Goal: Task Accomplishment & Management: Complete application form

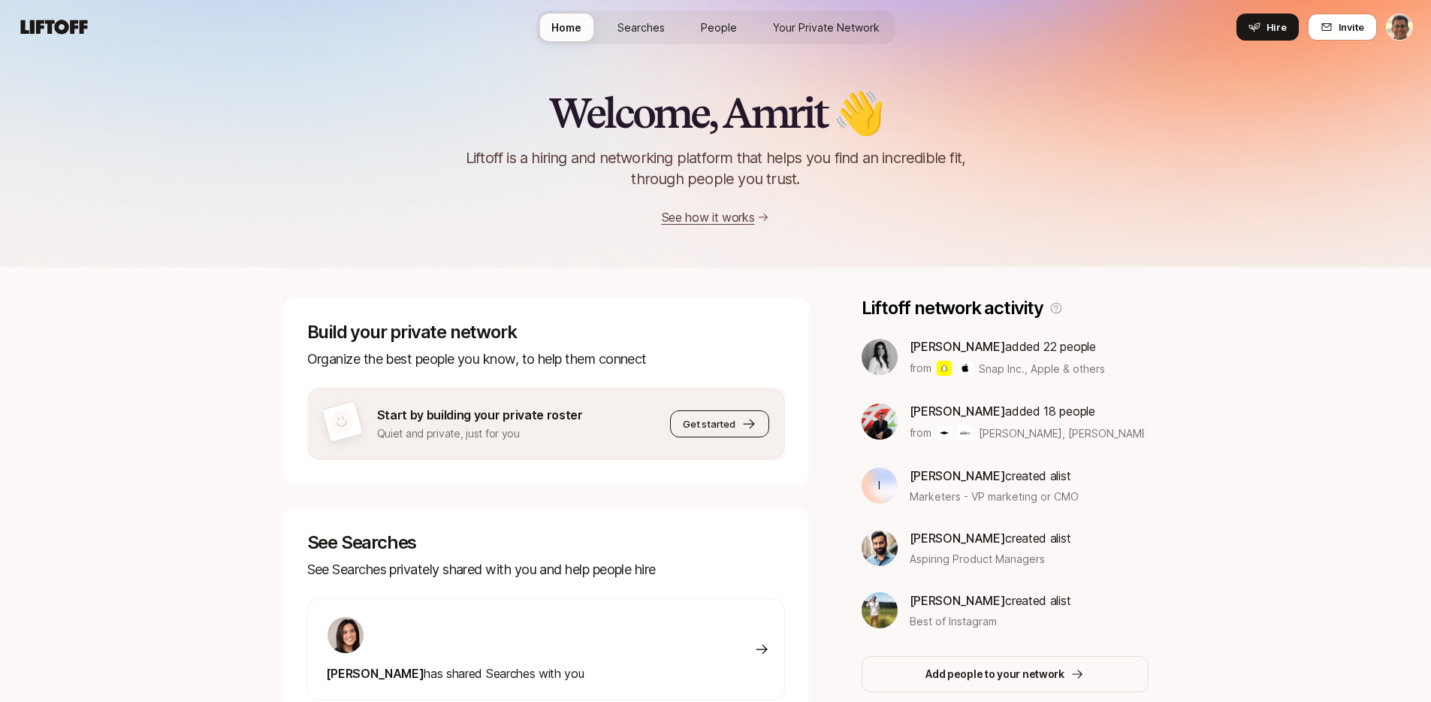
click at [721, 431] on button "Get started" at bounding box center [719, 423] width 98 height 27
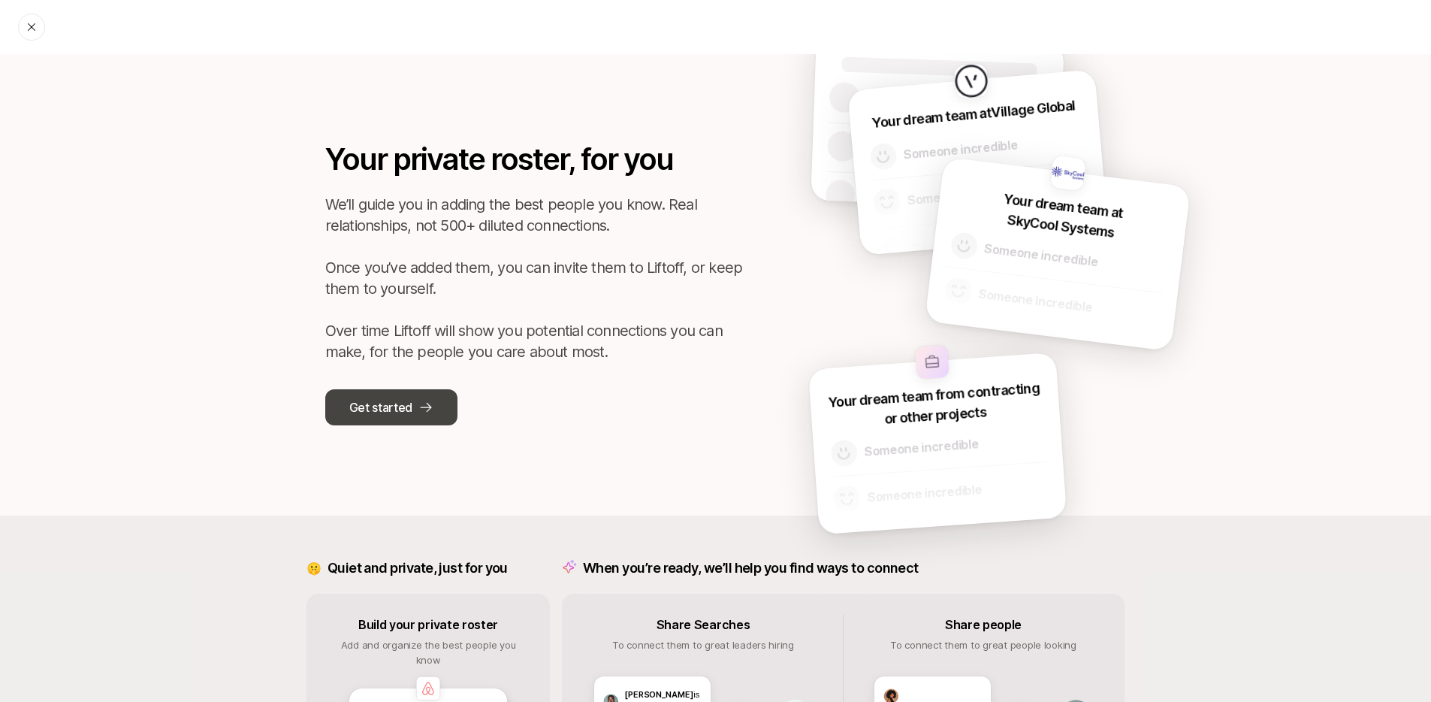
click at [413, 411] on button "Get started" at bounding box center [391, 407] width 132 height 36
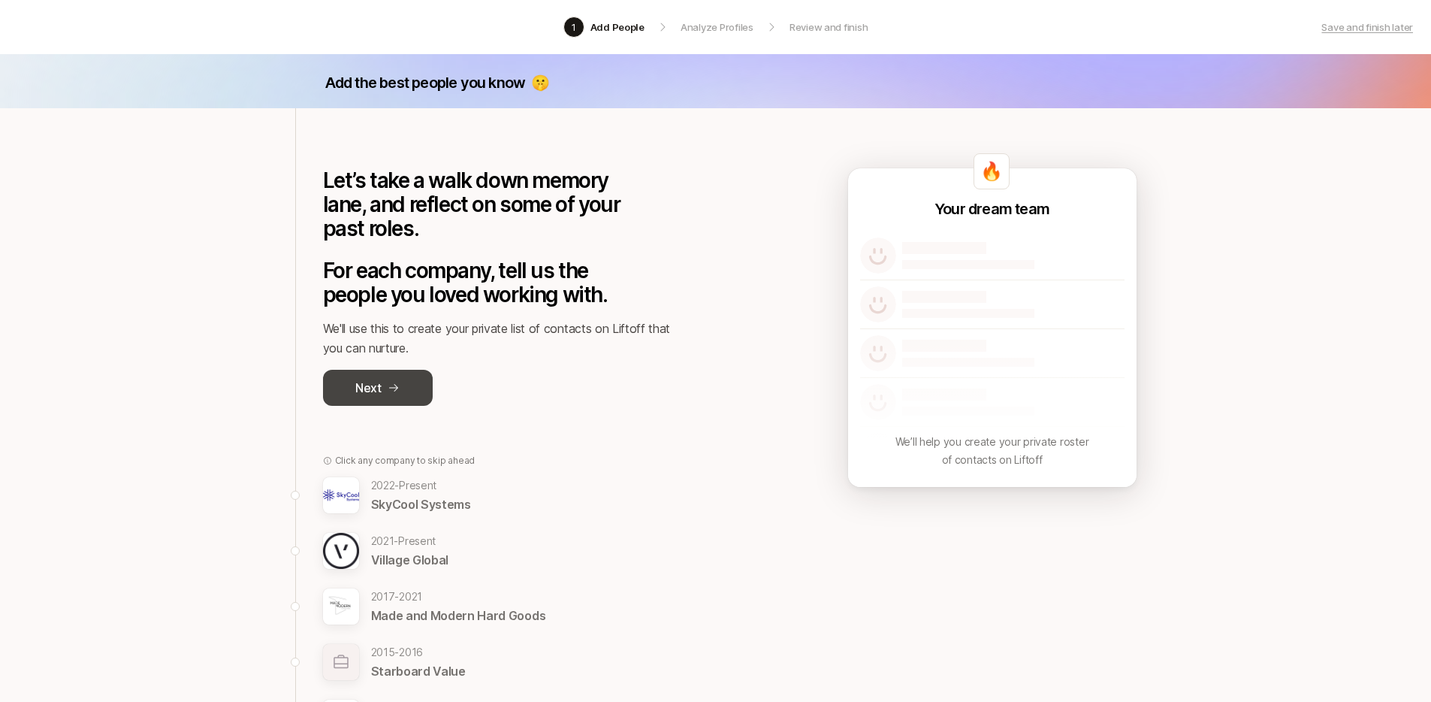
click at [385, 391] on button "Next" at bounding box center [378, 388] width 110 height 36
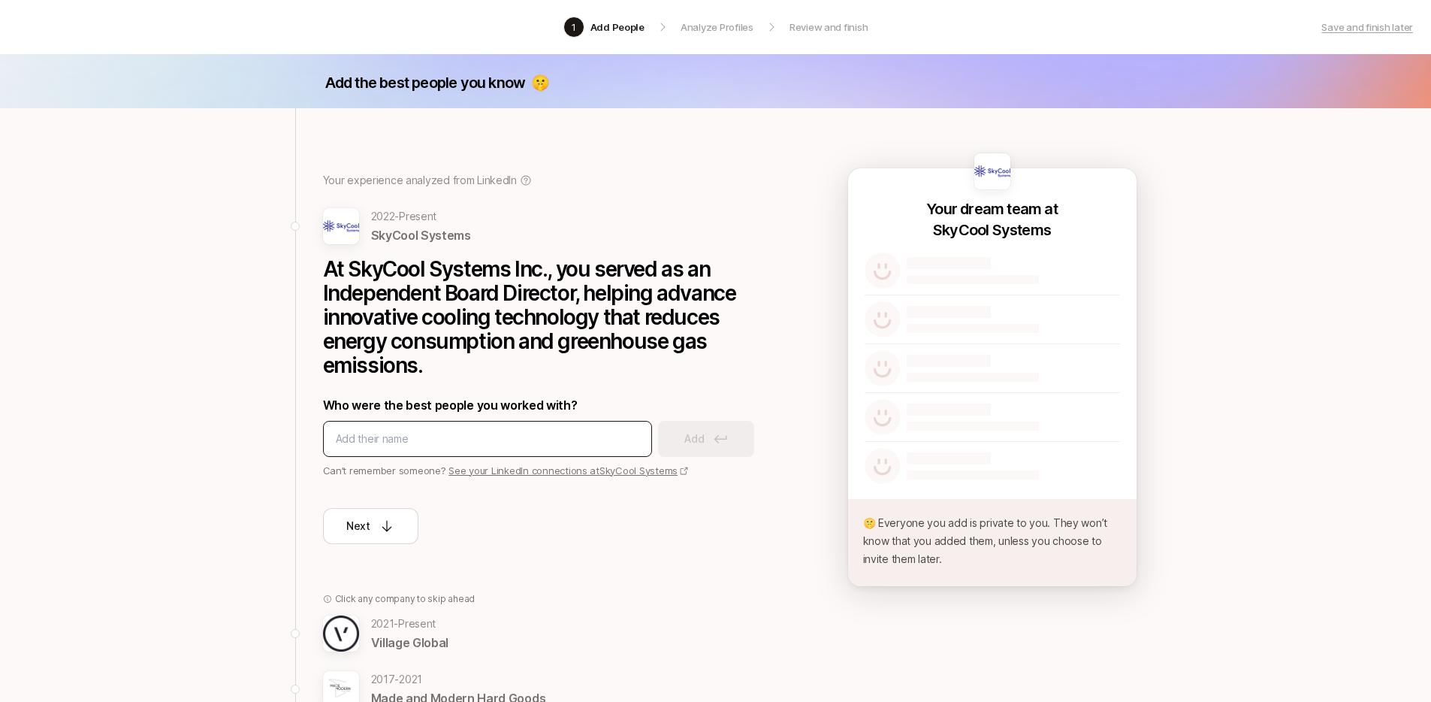
click at [406, 440] on input at bounding box center [487, 439] width 303 height 18
type input "christina des vaux"
click at [717, 434] on icon at bounding box center [721, 438] width 14 height 9
click at [1112, 270] on icon at bounding box center [1113, 271] width 11 height 12
click at [432, 430] on input at bounding box center [487, 439] width 303 height 18
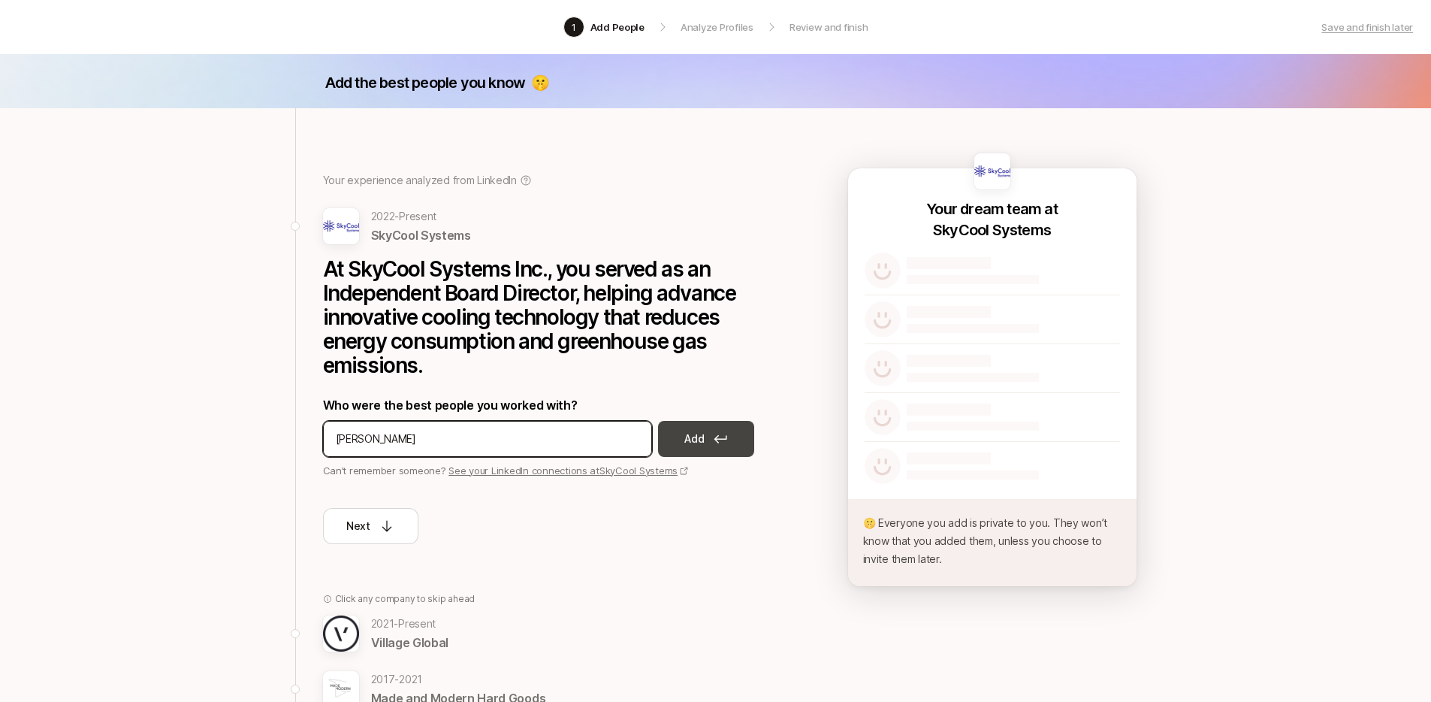
type input "arjun saroya"
click at [696, 427] on button "Add" at bounding box center [706, 439] width 96 height 36
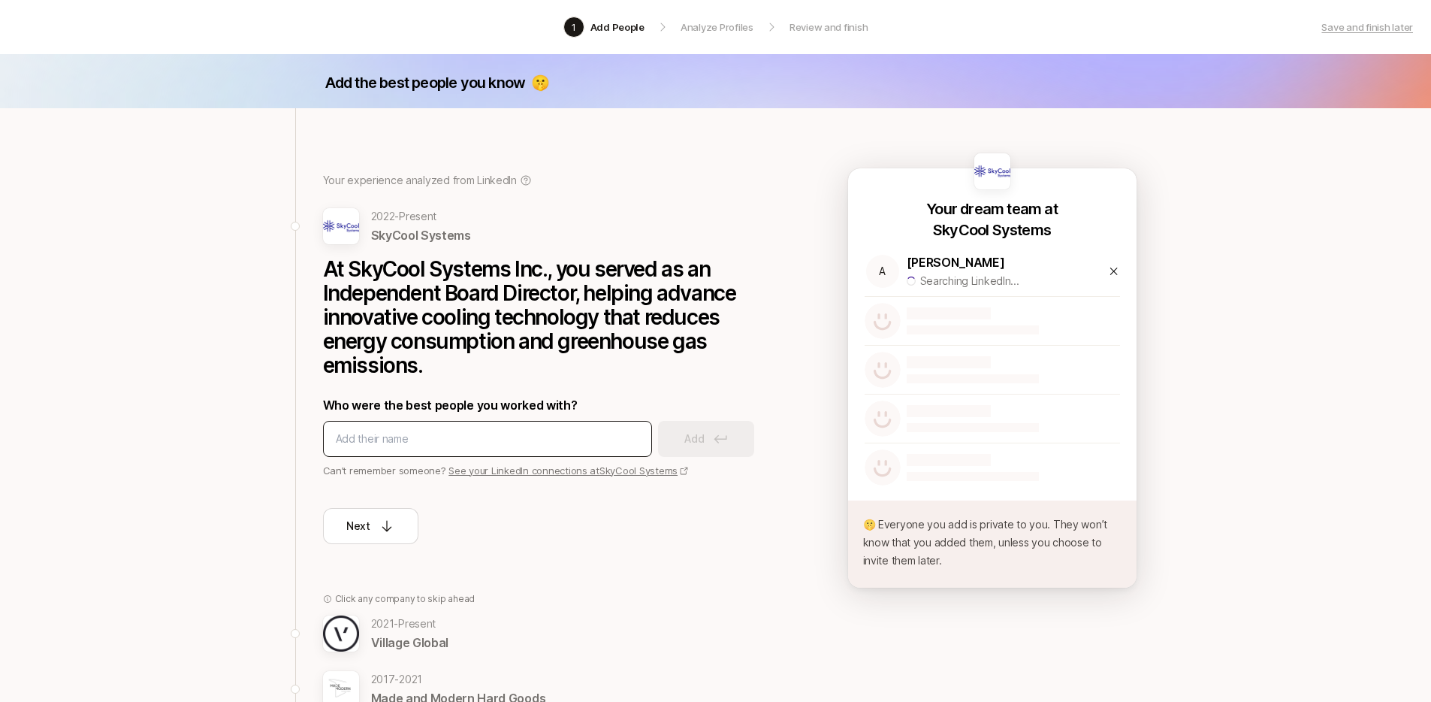
click at [546, 448] on div at bounding box center [487, 439] width 329 height 36
click at [548, 444] on input at bounding box center [487, 439] width 303 height 18
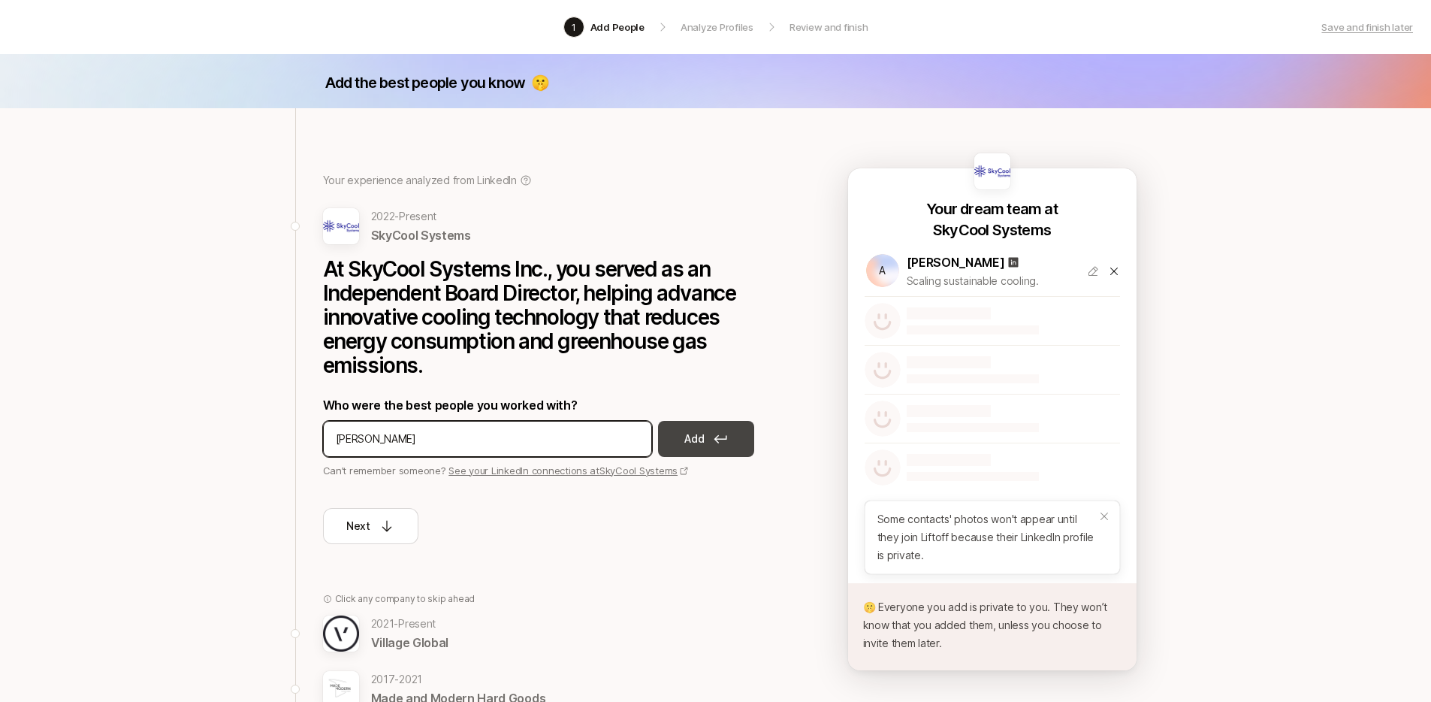
type input "eli goldstein"
click at [714, 440] on icon at bounding box center [721, 438] width 14 height 9
click at [508, 437] on input at bounding box center [487, 439] width 303 height 18
type input "johannes douma"
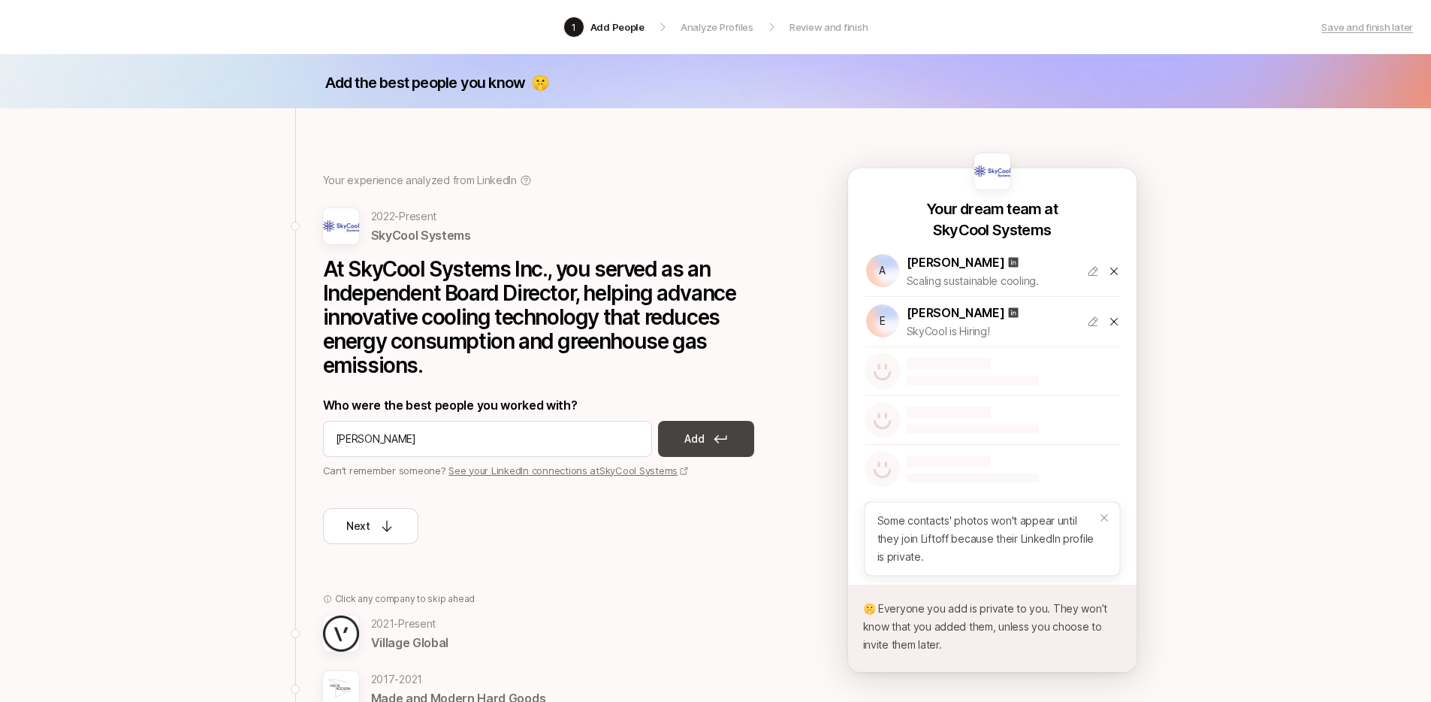
click at [717, 439] on icon at bounding box center [720, 439] width 13 height 8
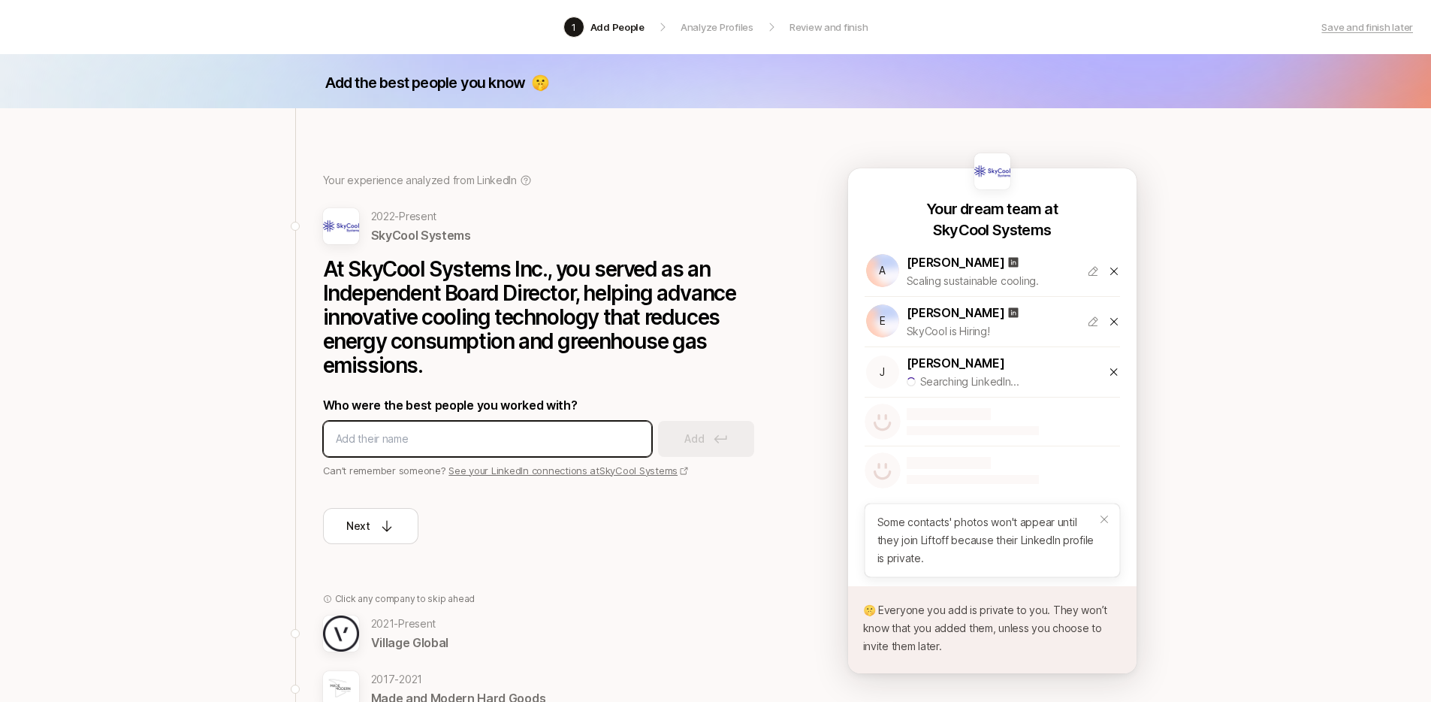
click at [575, 444] on input at bounding box center [487, 439] width 303 height 18
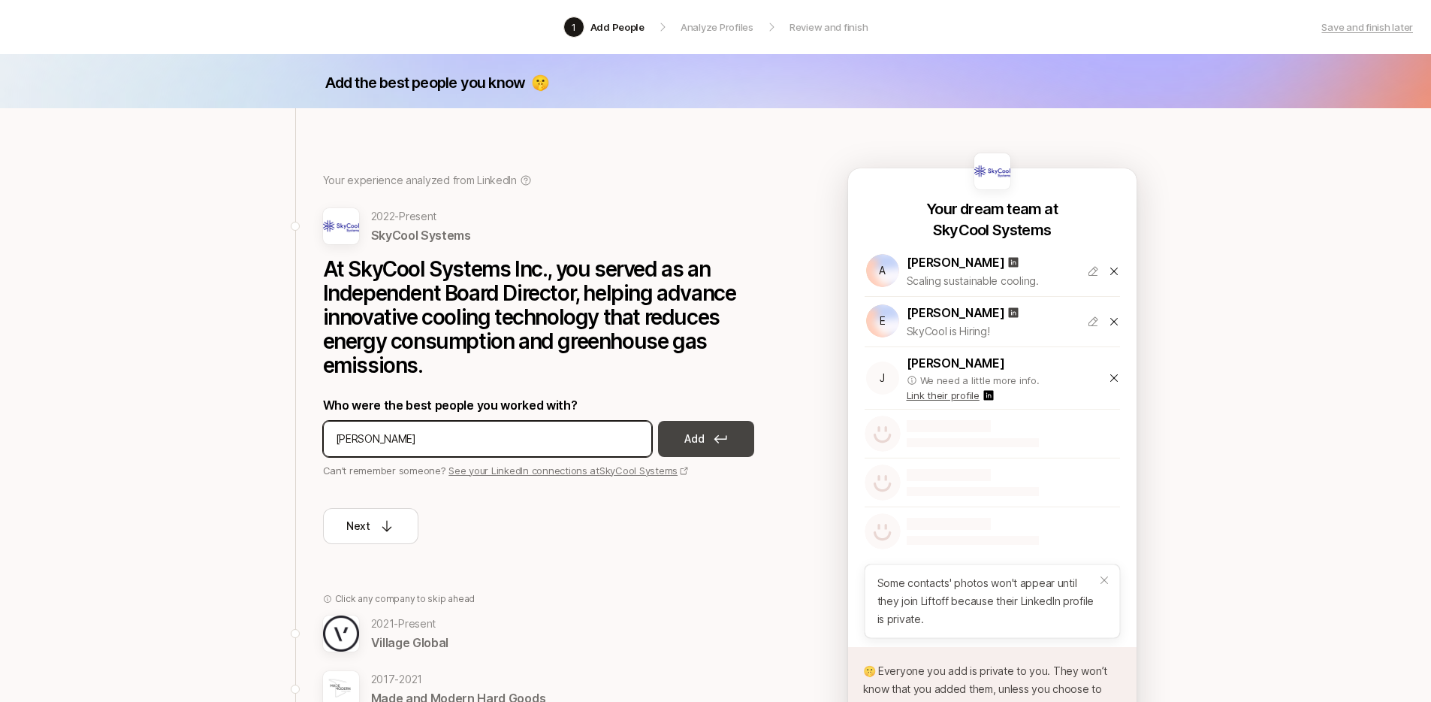
type input "gary wiseman"
click at [723, 441] on icon at bounding box center [721, 438] width 14 height 9
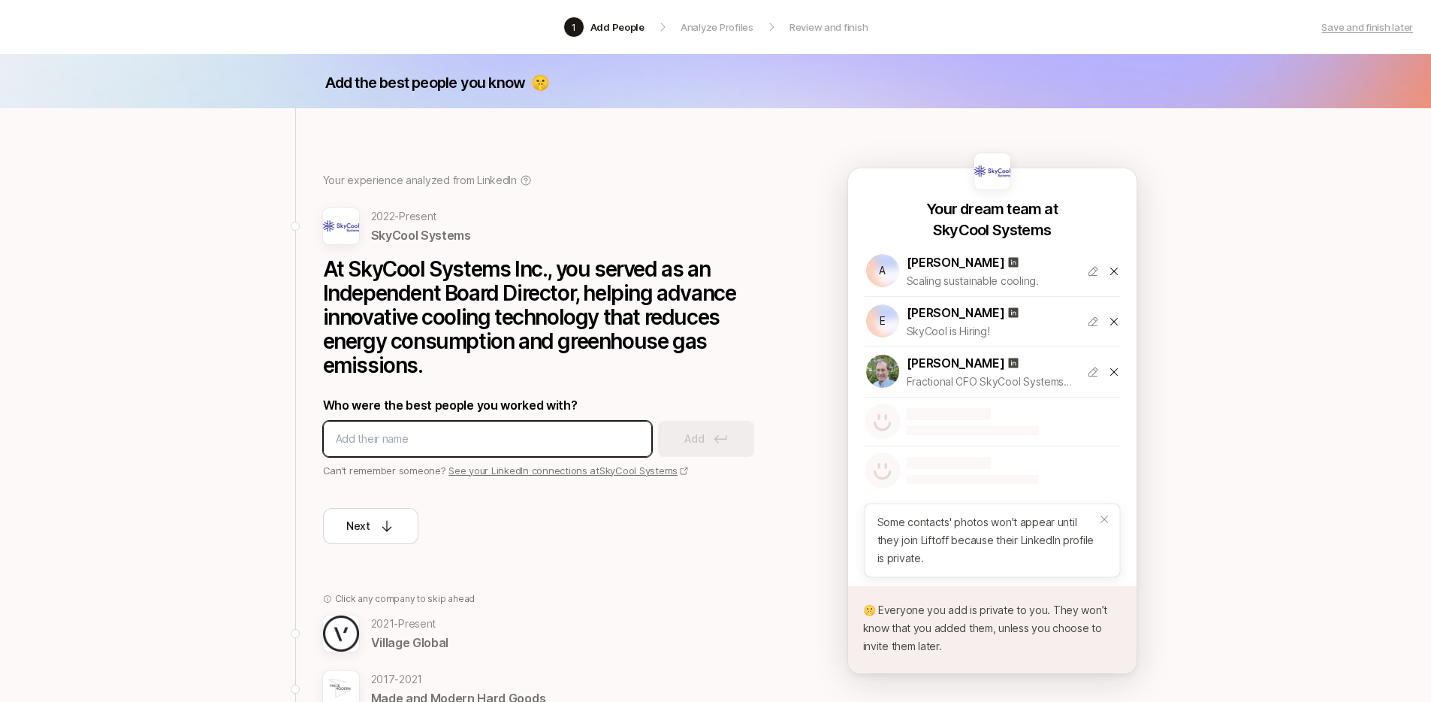
click at [581, 439] on input at bounding box center [487, 439] width 303 height 18
type input "johannes douma"
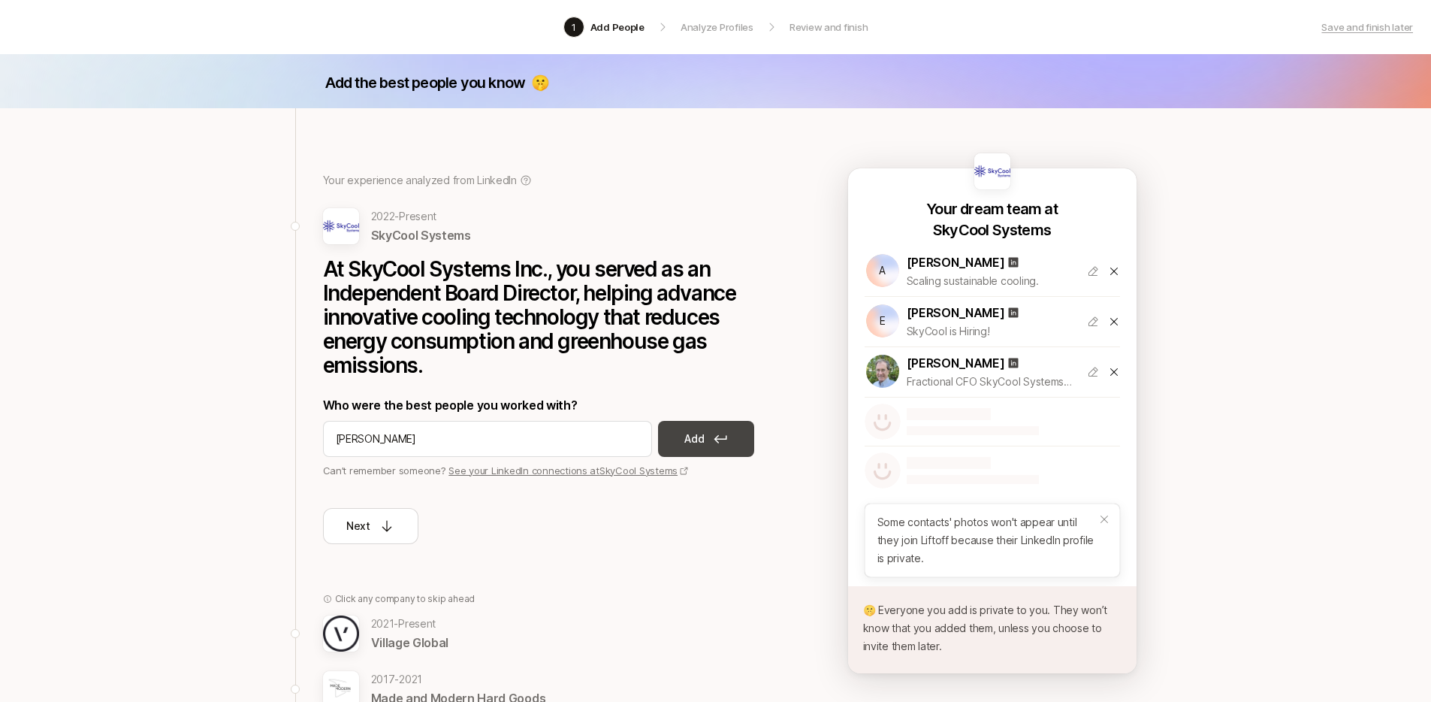
click at [738, 438] on button "Add" at bounding box center [706, 439] width 96 height 36
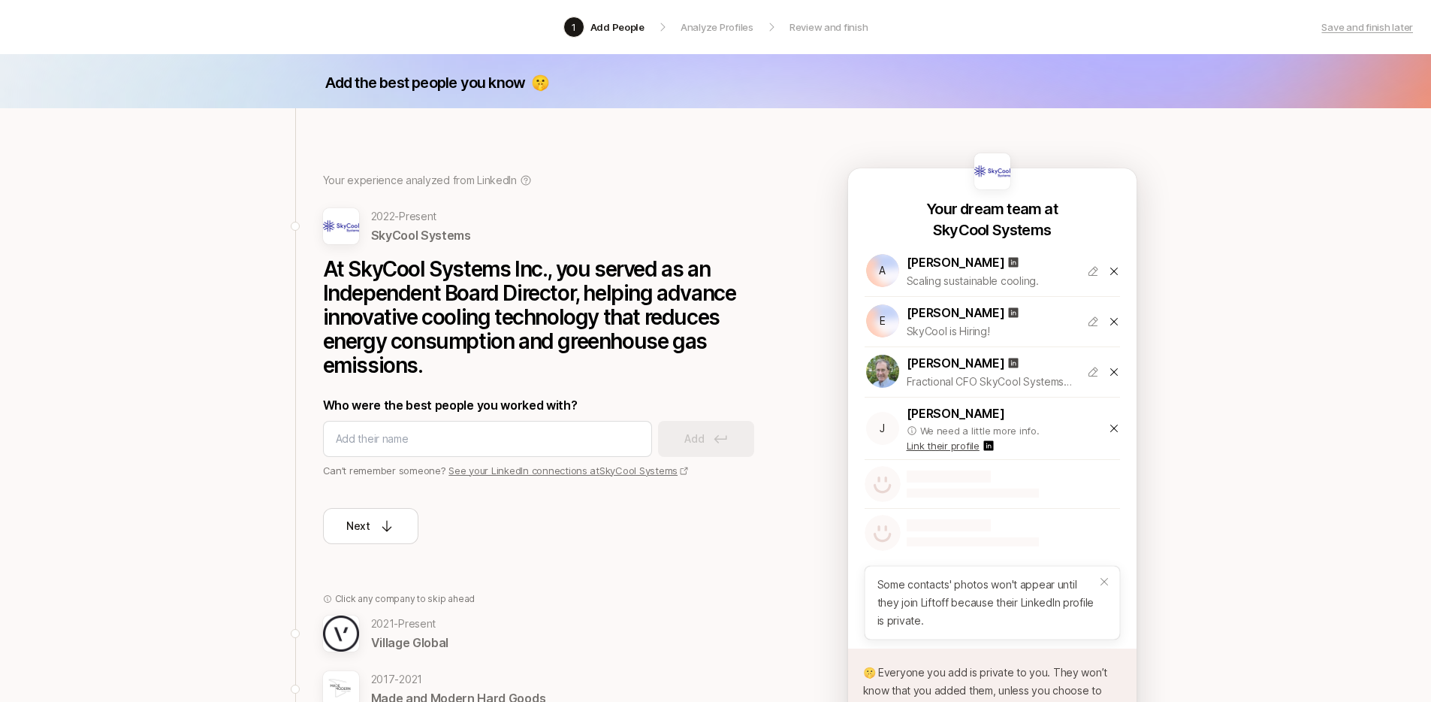
click at [964, 442] on p "Link their profile" at bounding box center [943, 445] width 73 height 15
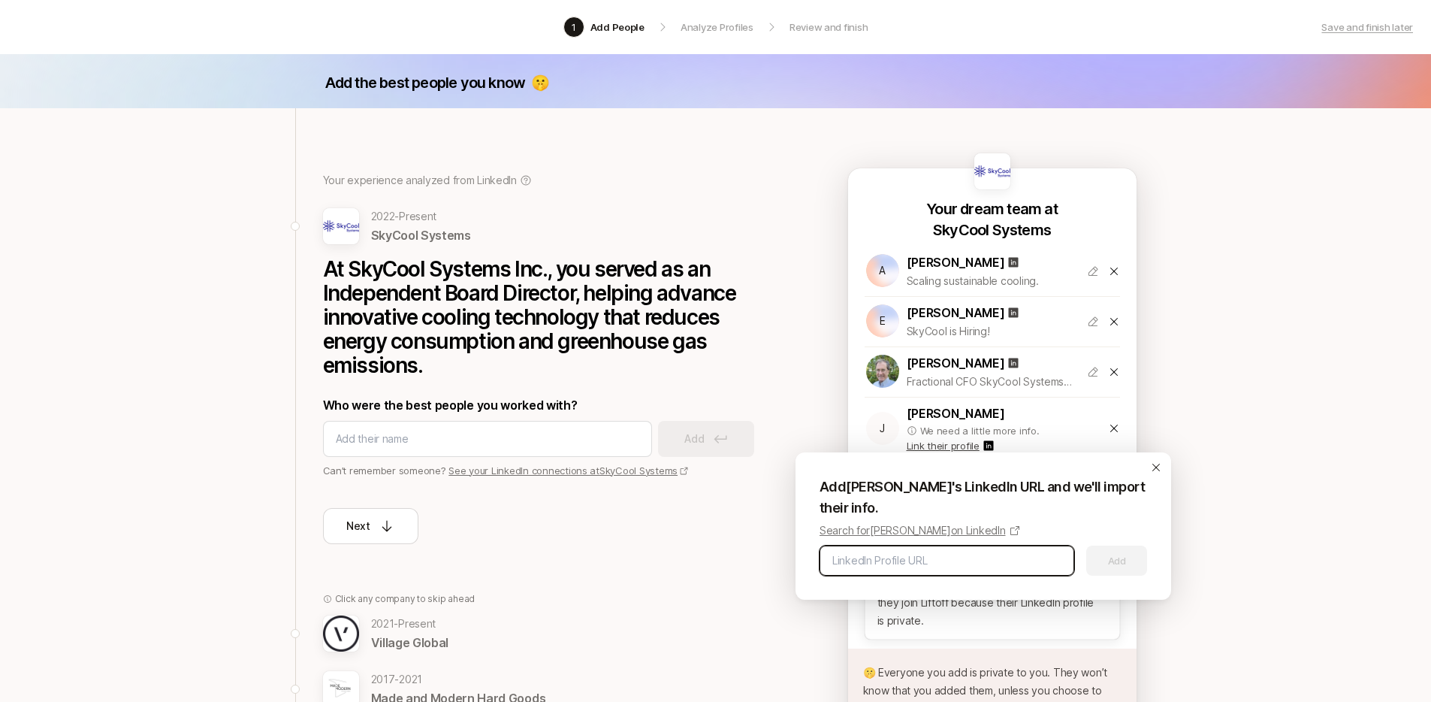
paste input "https://www.linkedin.com/in/johannes-douma-81a9403a/"
type input "https://www.linkedin.com/in/johannes-douma-81a9403a/"
click at [1125, 563] on button "Add" at bounding box center [1116, 560] width 61 height 30
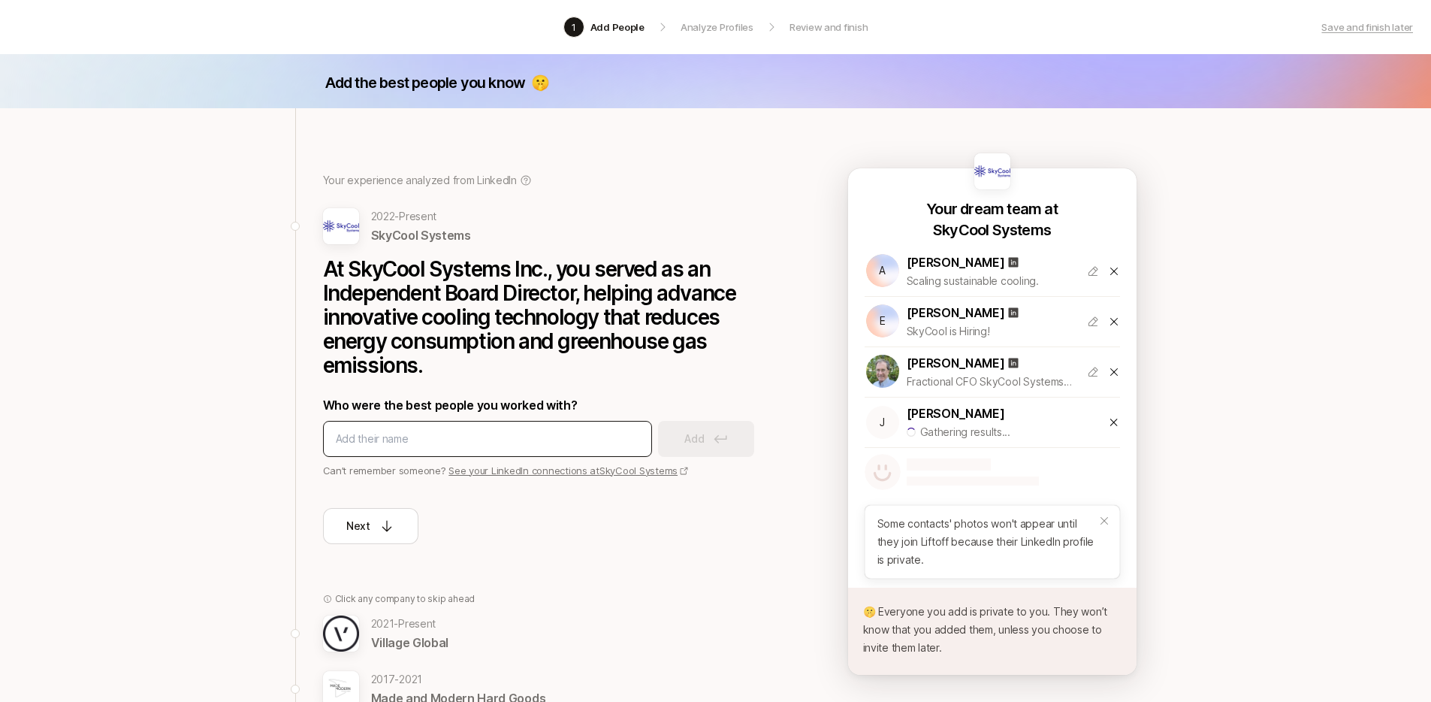
click at [494, 448] on div at bounding box center [487, 439] width 329 height 36
click at [495, 439] on input at bounding box center [487, 439] width 303 height 18
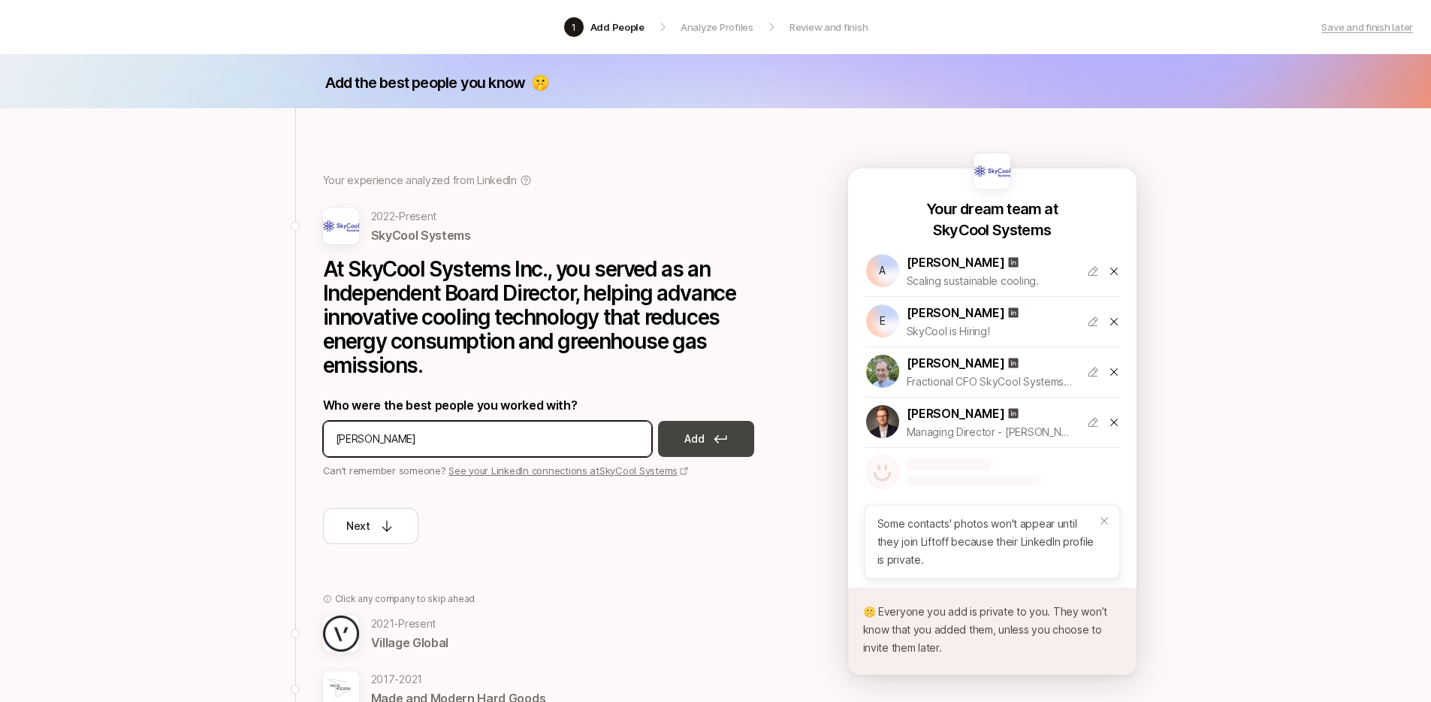
type input "jim adelson"
click at [750, 436] on button "Add" at bounding box center [706, 439] width 96 height 36
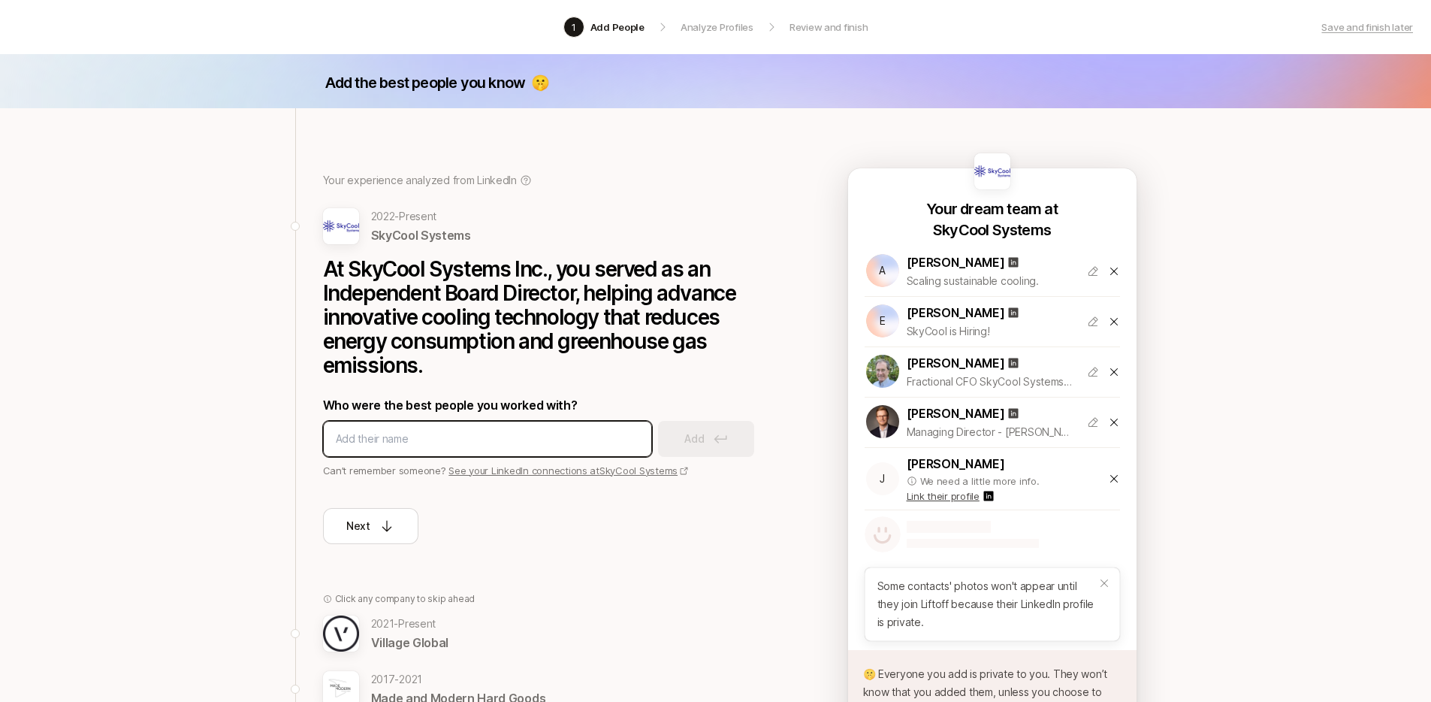
paste input "https://www.linkedin.com/in/jim-adelson-3a918b2/"
type input "https://www.linkedin.com/in/jim-adelson-3a918b2/"
paste input "https://www.linkedin.com/in/jim-adelson-3a918b2/"
type input "https://www.linkedin.com/in/jim-adelson-3a918b2/"
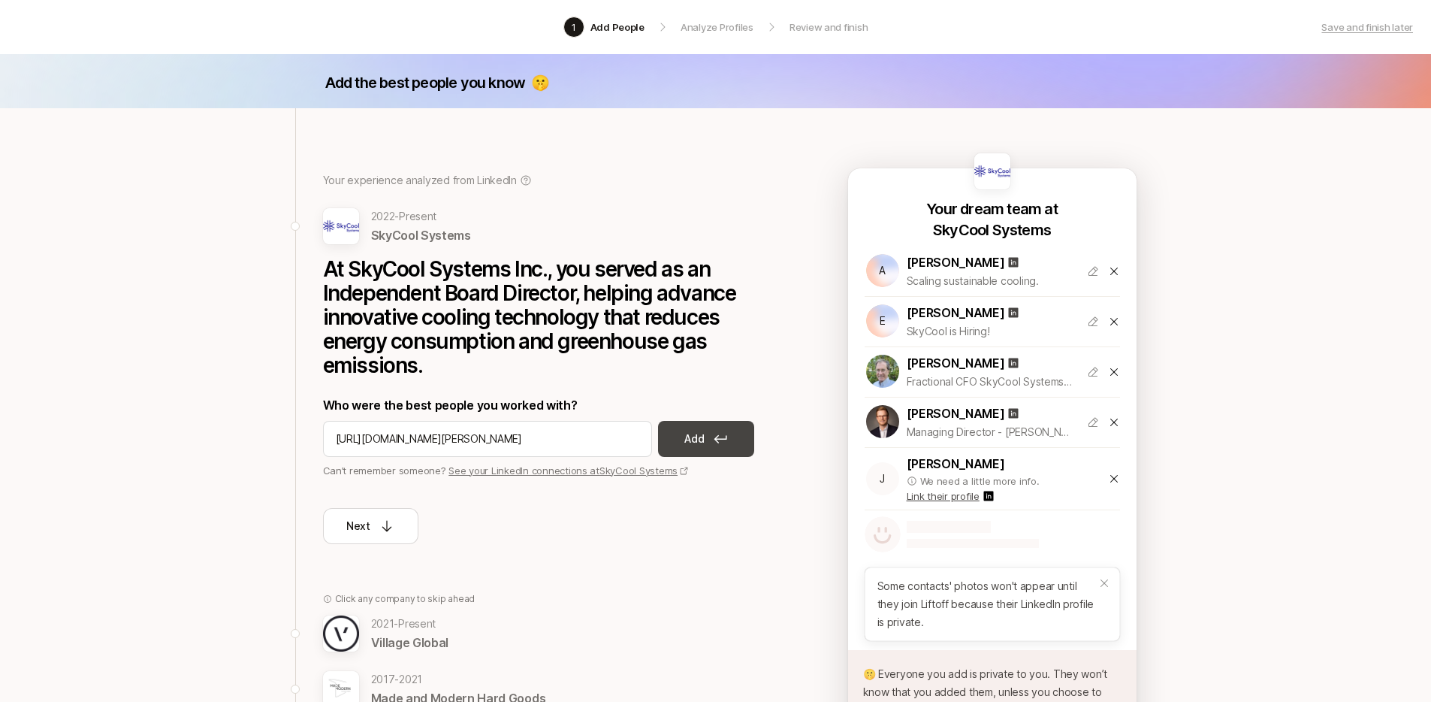
click at [666, 441] on button "Add" at bounding box center [706, 439] width 96 height 36
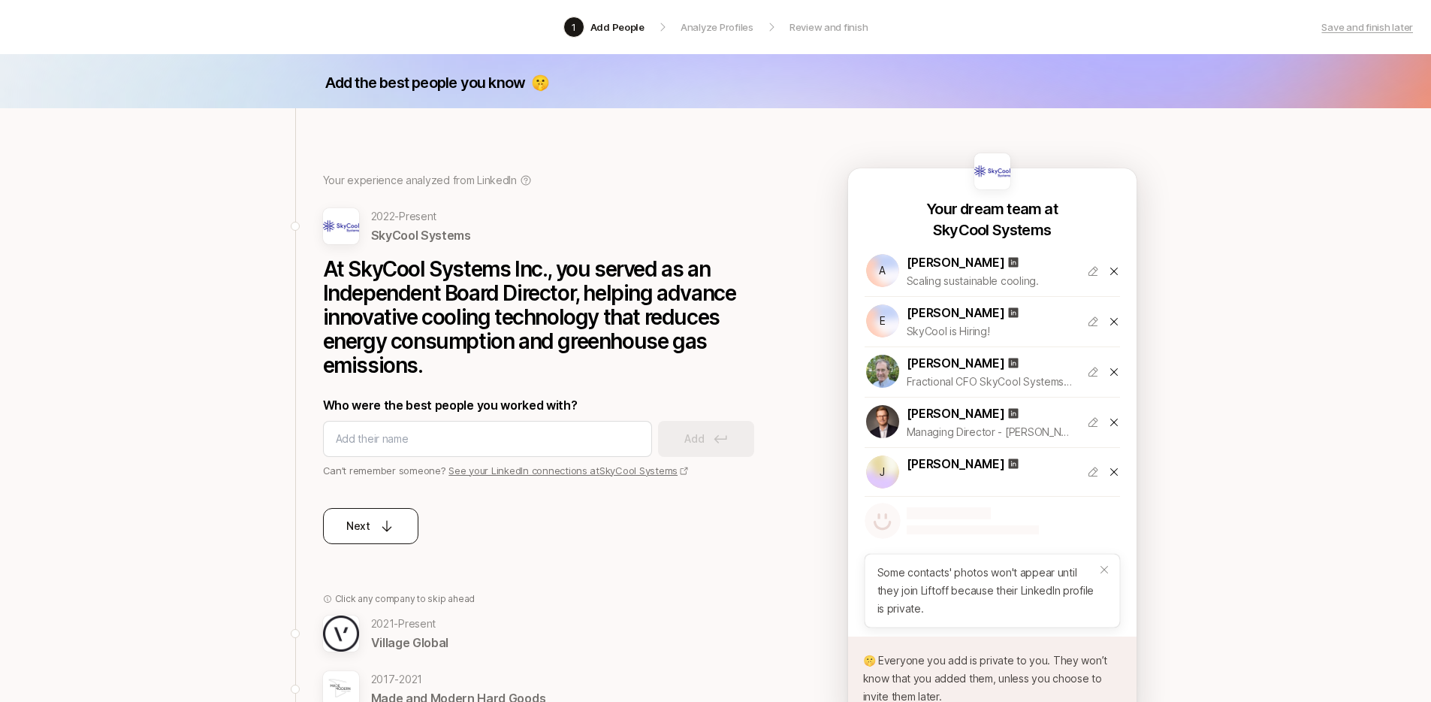
click at [388, 524] on icon at bounding box center [386, 525] width 15 height 15
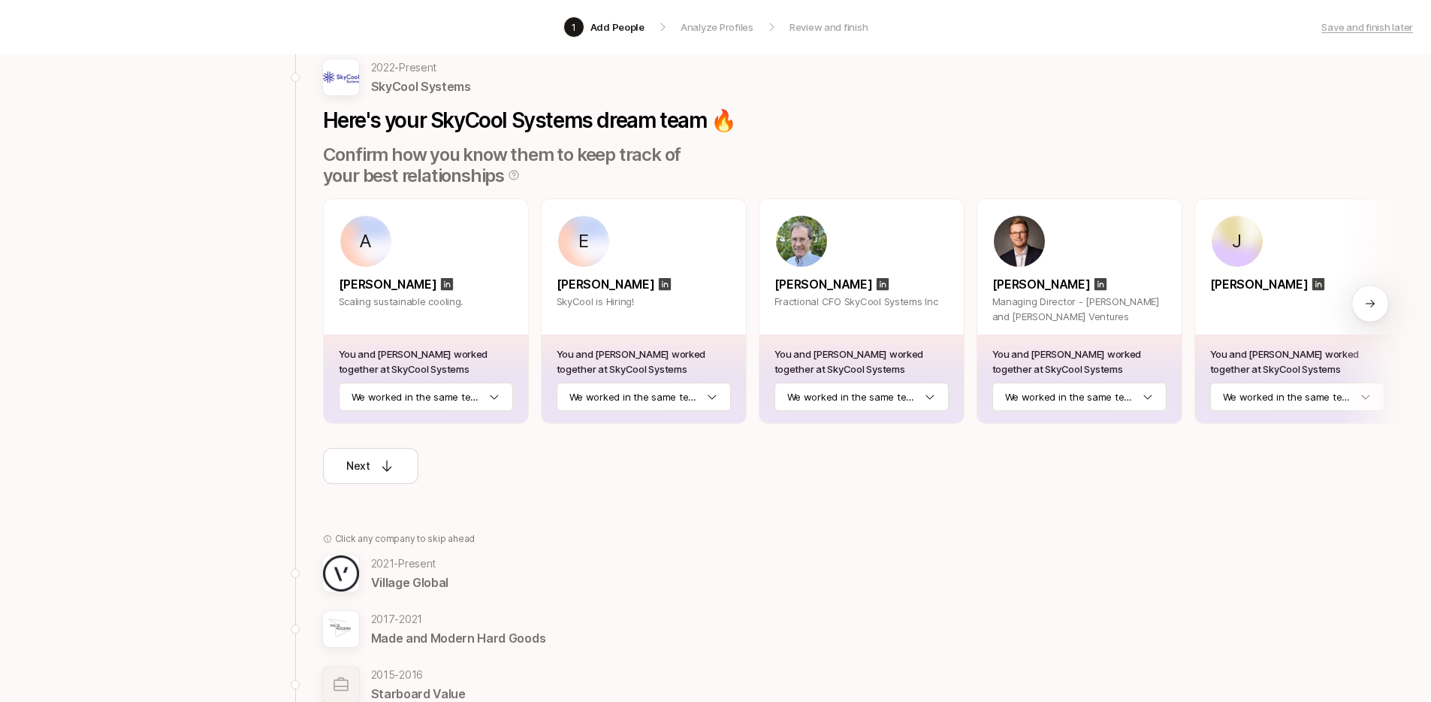
scroll to position [184, 0]
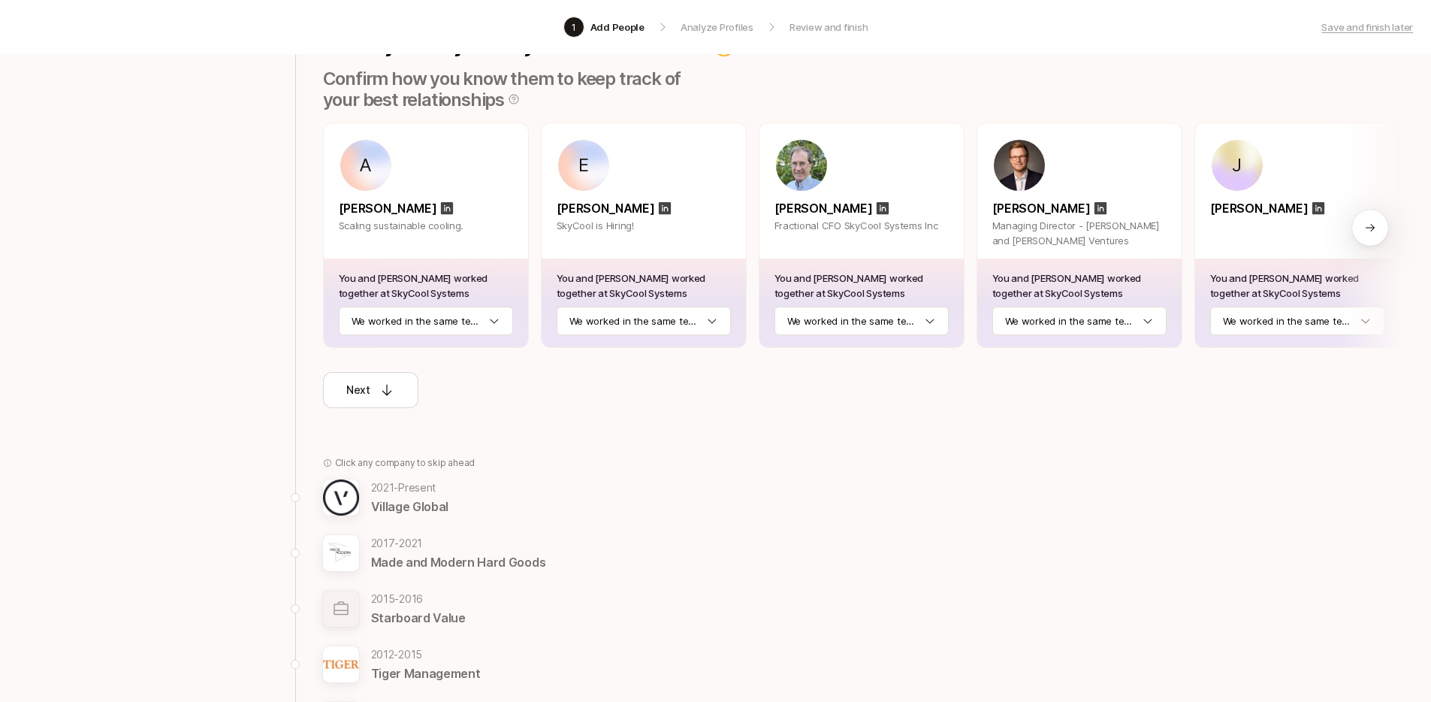
click at [401, 509] on p "Village Global" at bounding box center [410, 507] width 78 height 20
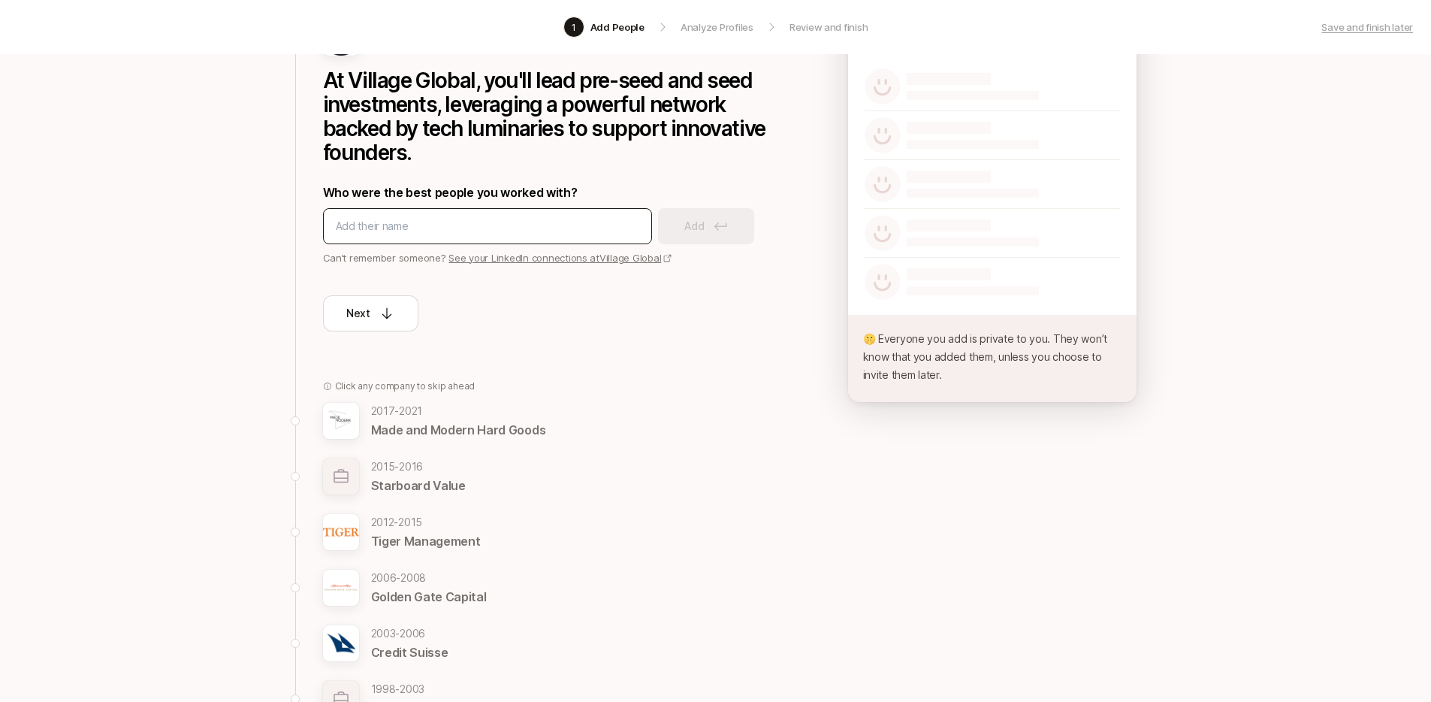
click at [442, 222] on input at bounding box center [487, 226] width 303 height 18
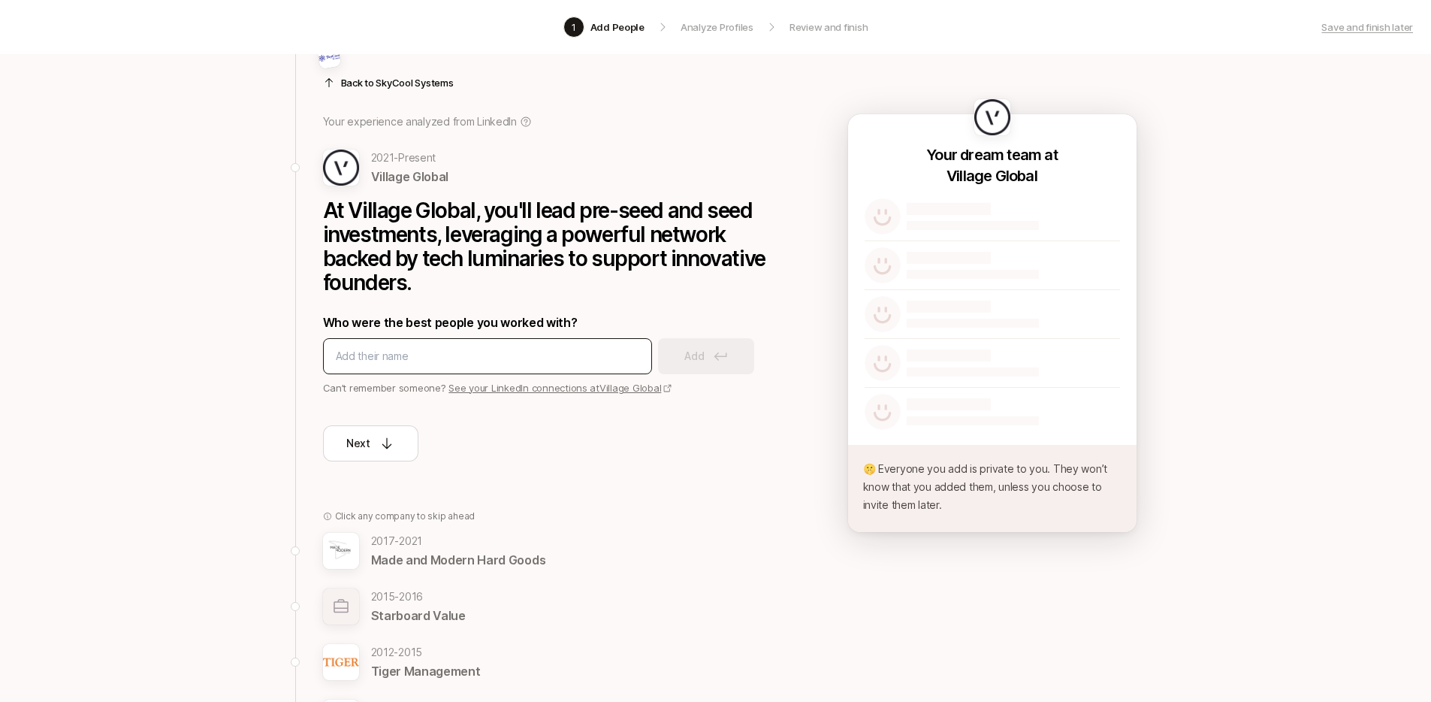
scroll to position [52, 0]
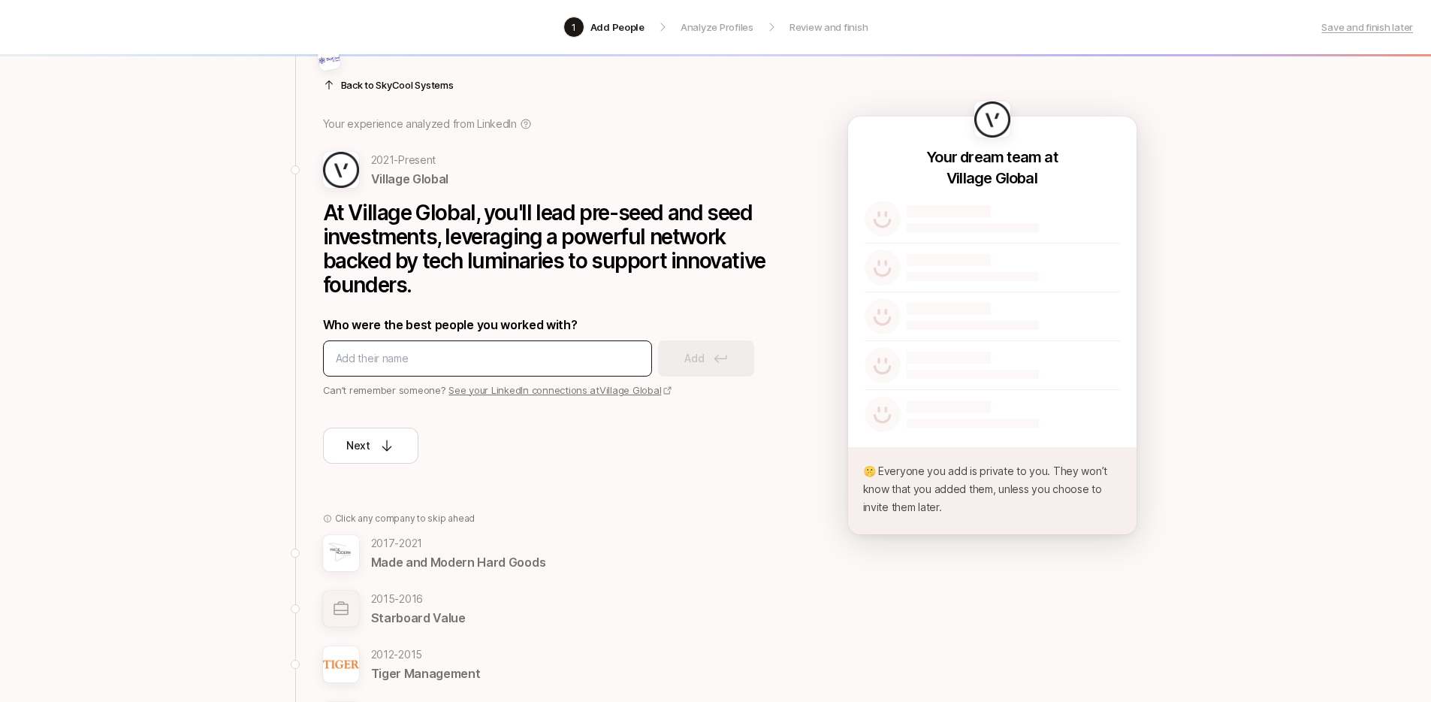
click at [447, 364] on input at bounding box center [487, 358] width 303 height 18
type input "christina des vaux"
click at [699, 361] on p "Add" at bounding box center [694, 358] width 20 height 18
click at [509, 355] on input at bounding box center [487, 358] width 303 height 18
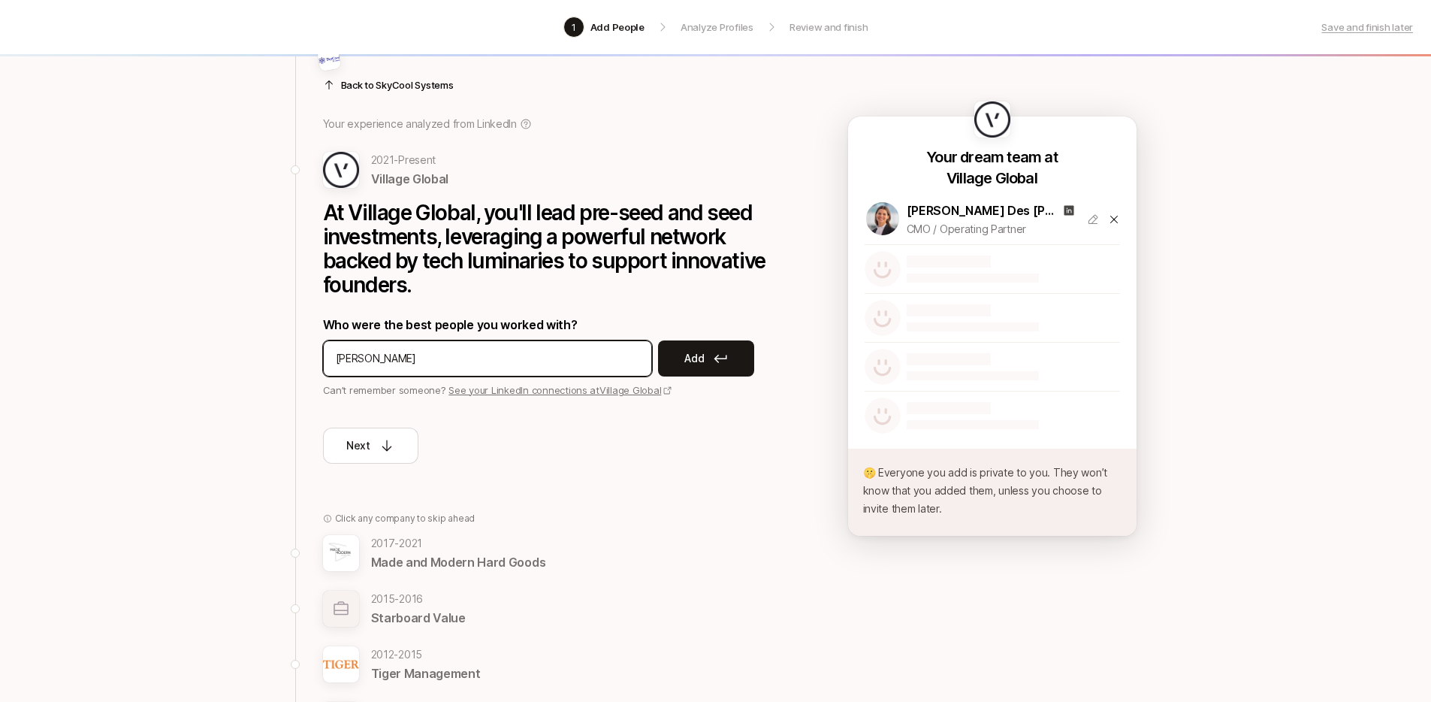
type input "sheila goodman"
type input "kori davis"
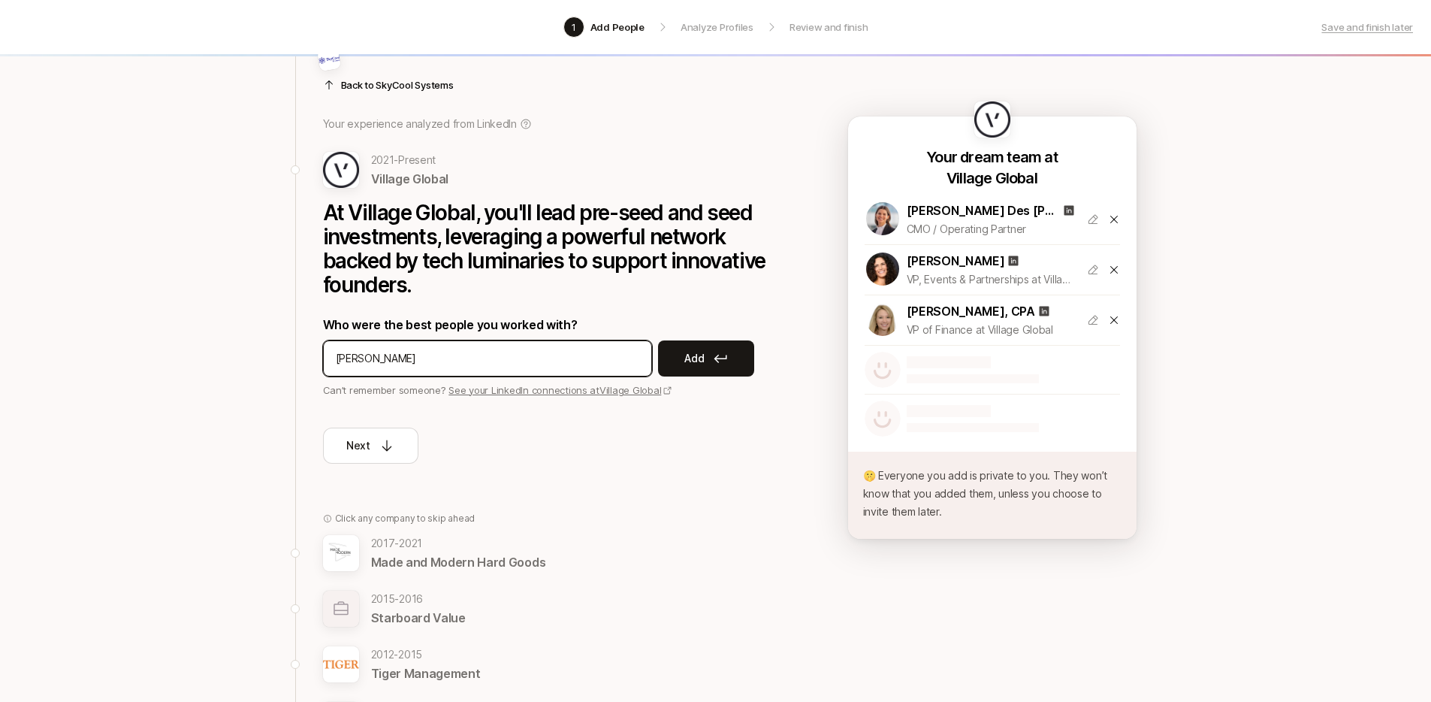
type input "meghan christenson"
type input "jacob mullins"
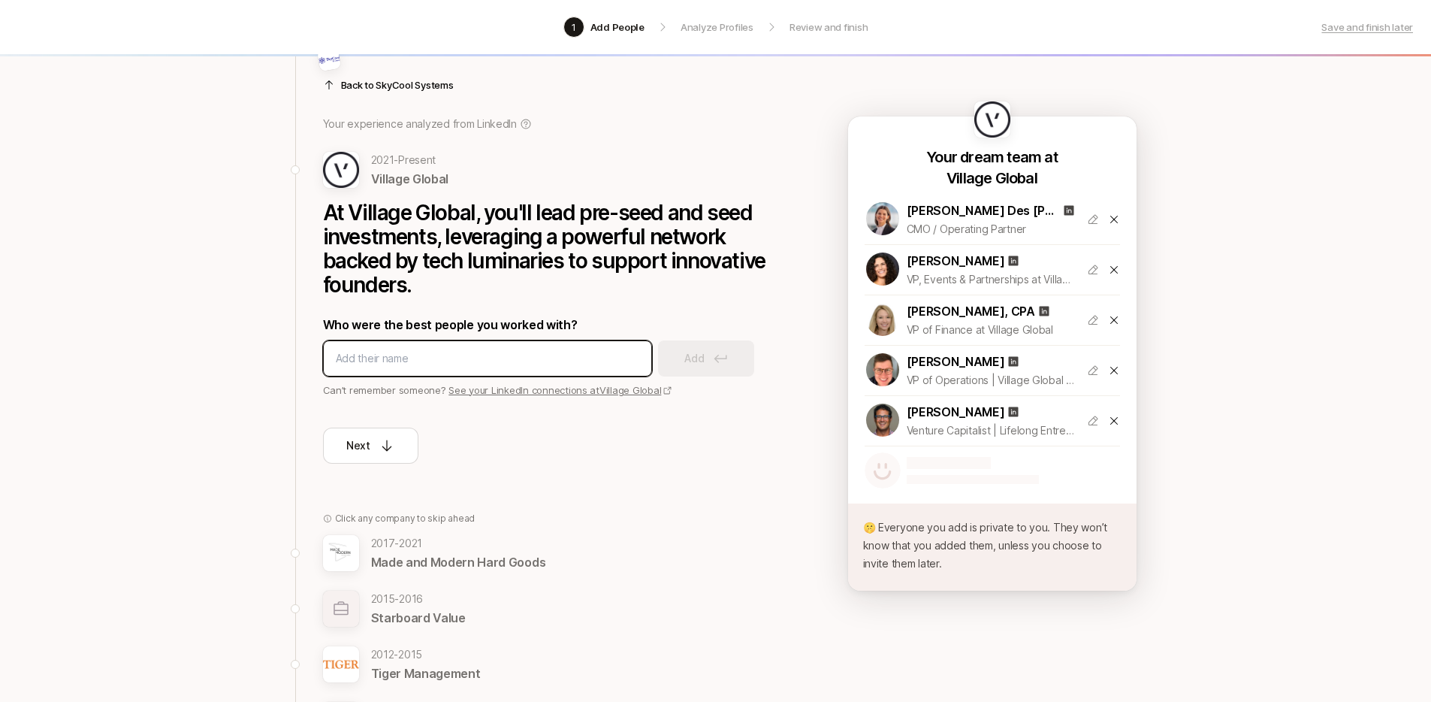
click at [514, 364] on input at bounding box center [487, 358] width 303 height 18
type input "ben casnocha"
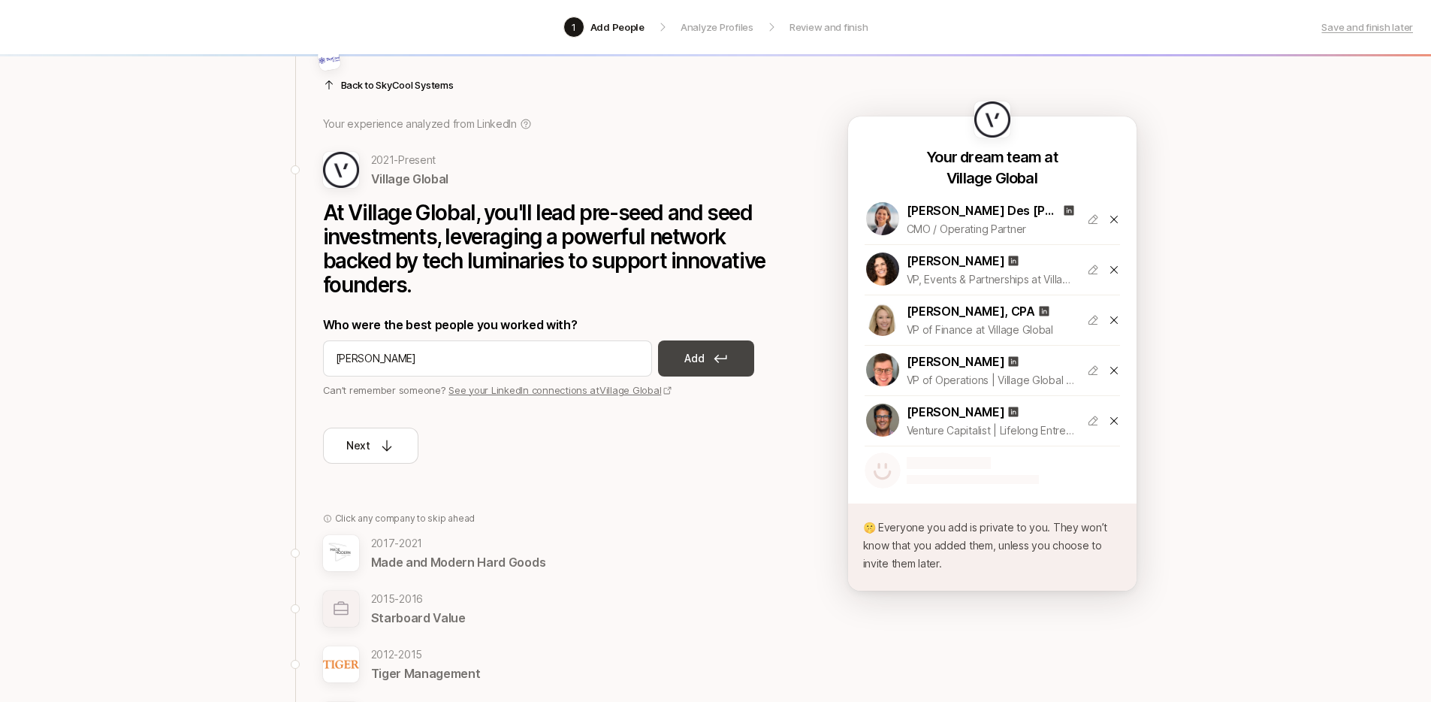
click at [719, 363] on button "Add" at bounding box center [706, 358] width 96 height 36
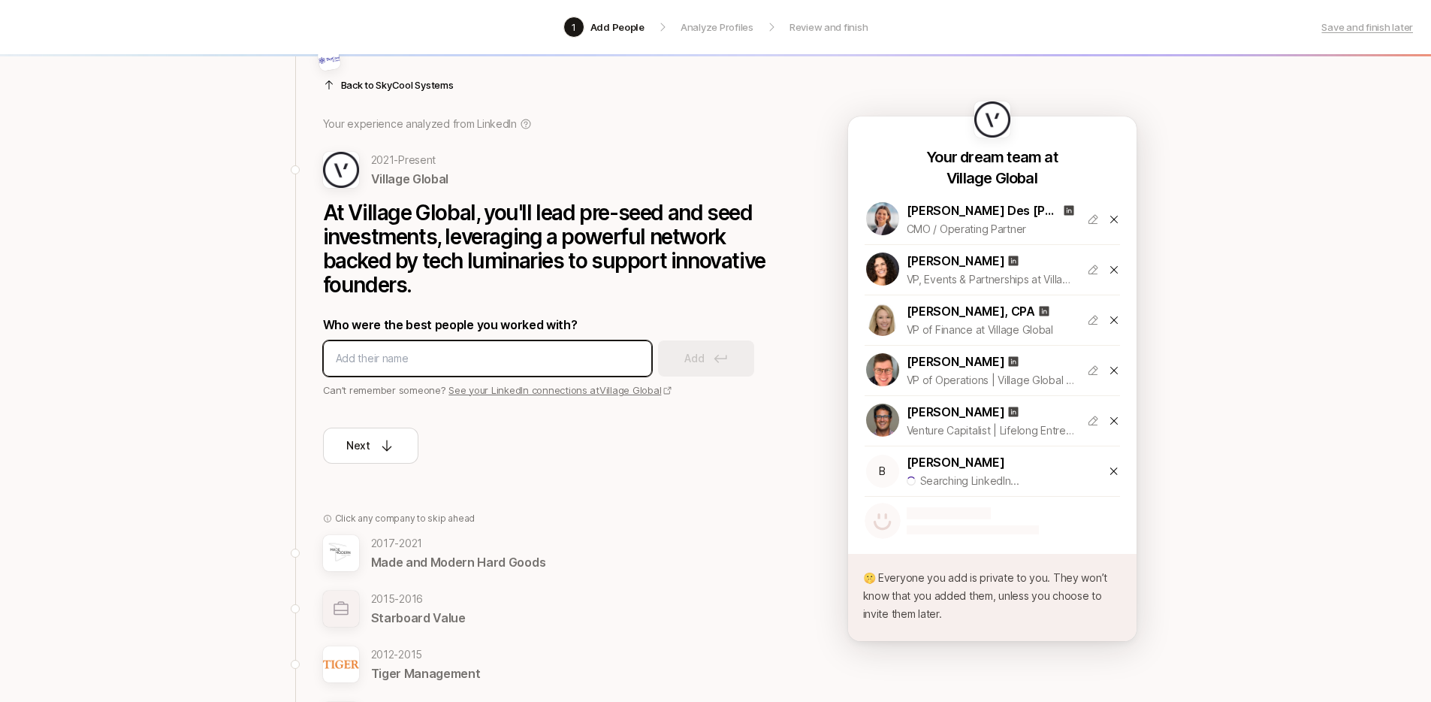
click at [486, 361] on input at bounding box center [487, 358] width 303 height 18
type input "anne dwane"
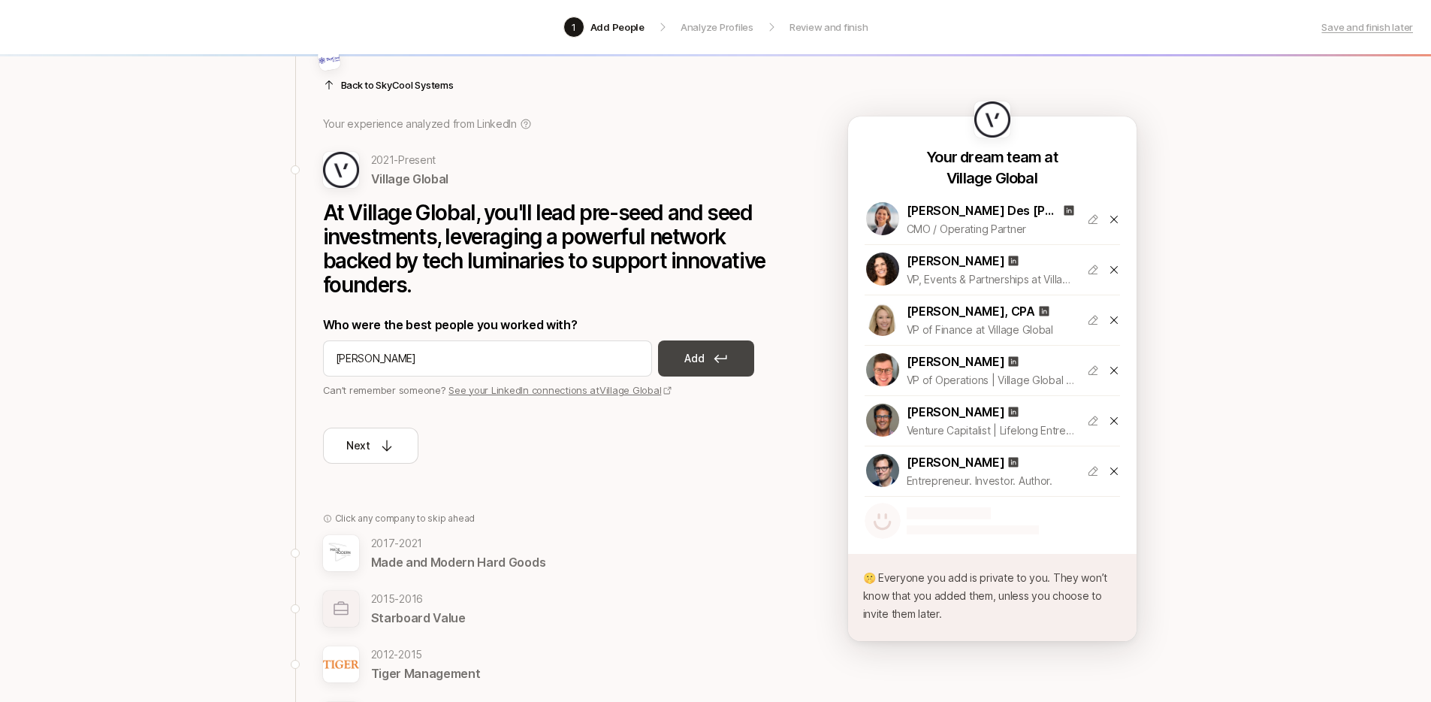
click at [672, 366] on button "Add" at bounding box center [706, 358] width 96 height 36
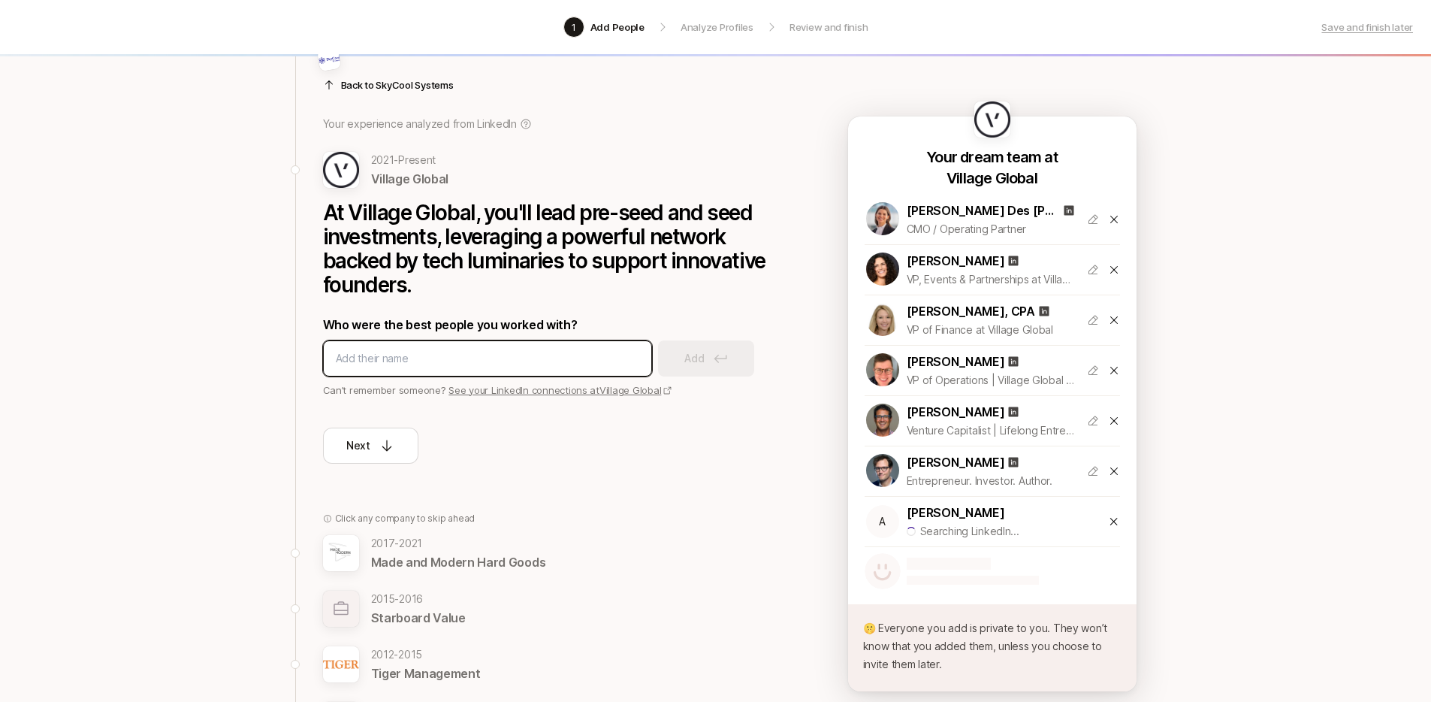
click at [544, 358] on input at bounding box center [487, 358] width 303 height 18
type input "s"
type input "brett bolkowy"
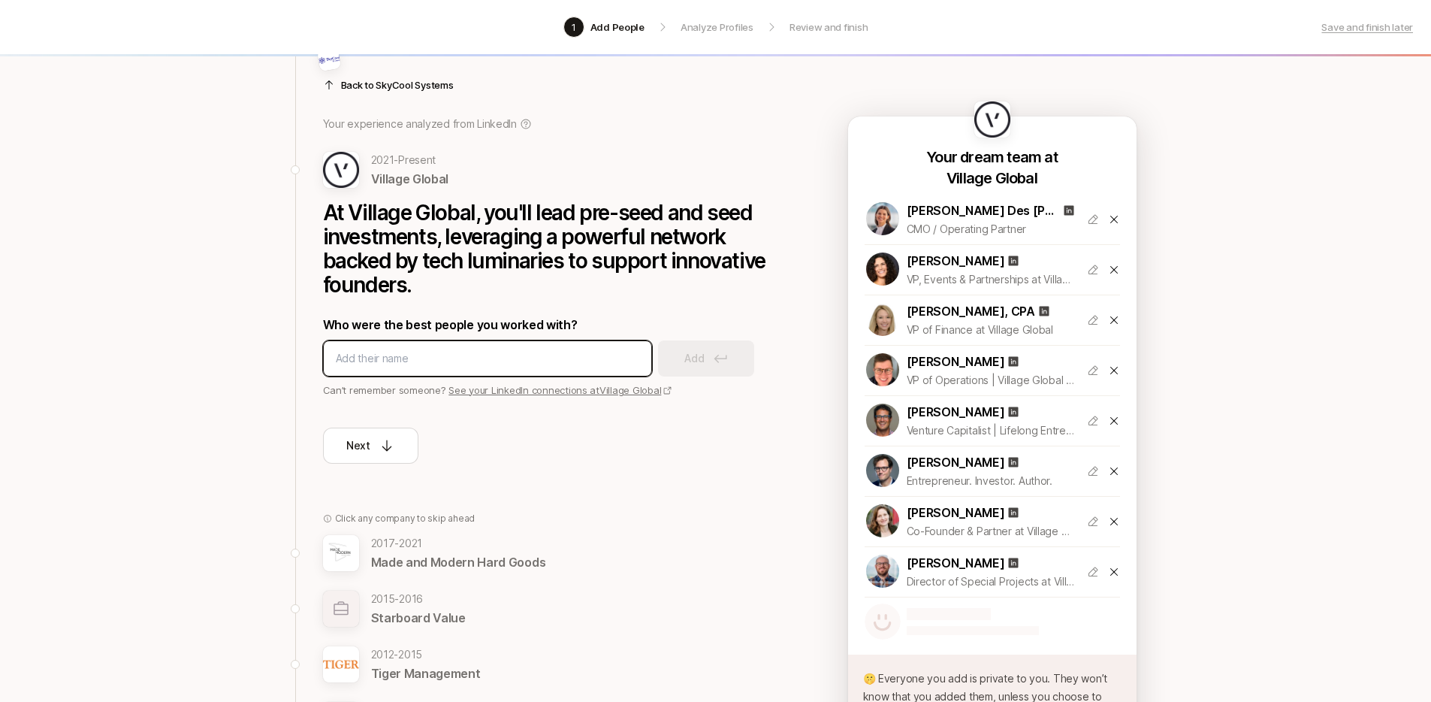
click at [488, 362] on input at bounding box center [487, 358] width 303 height 18
type input "max kilberg"
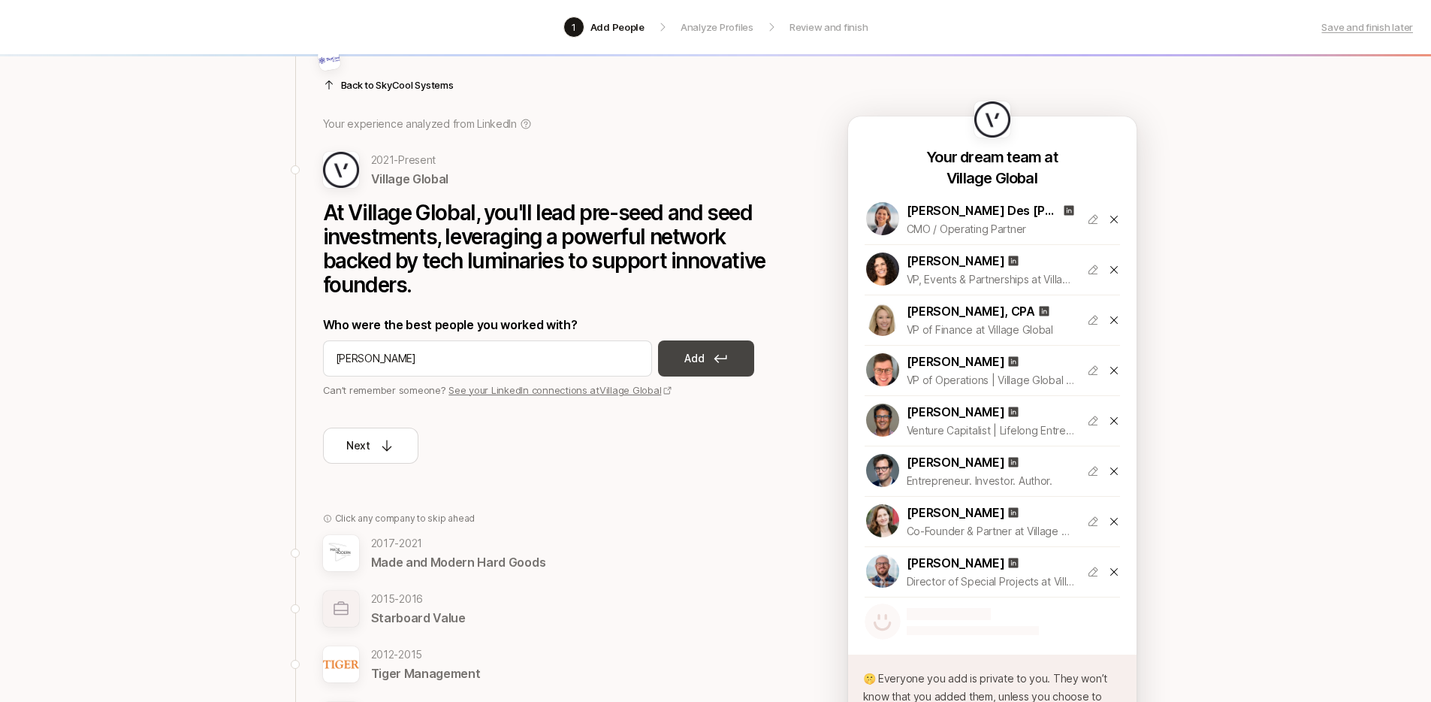
click at [738, 362] on button "Add" at bounding box center [706, 358] width 96 height 36
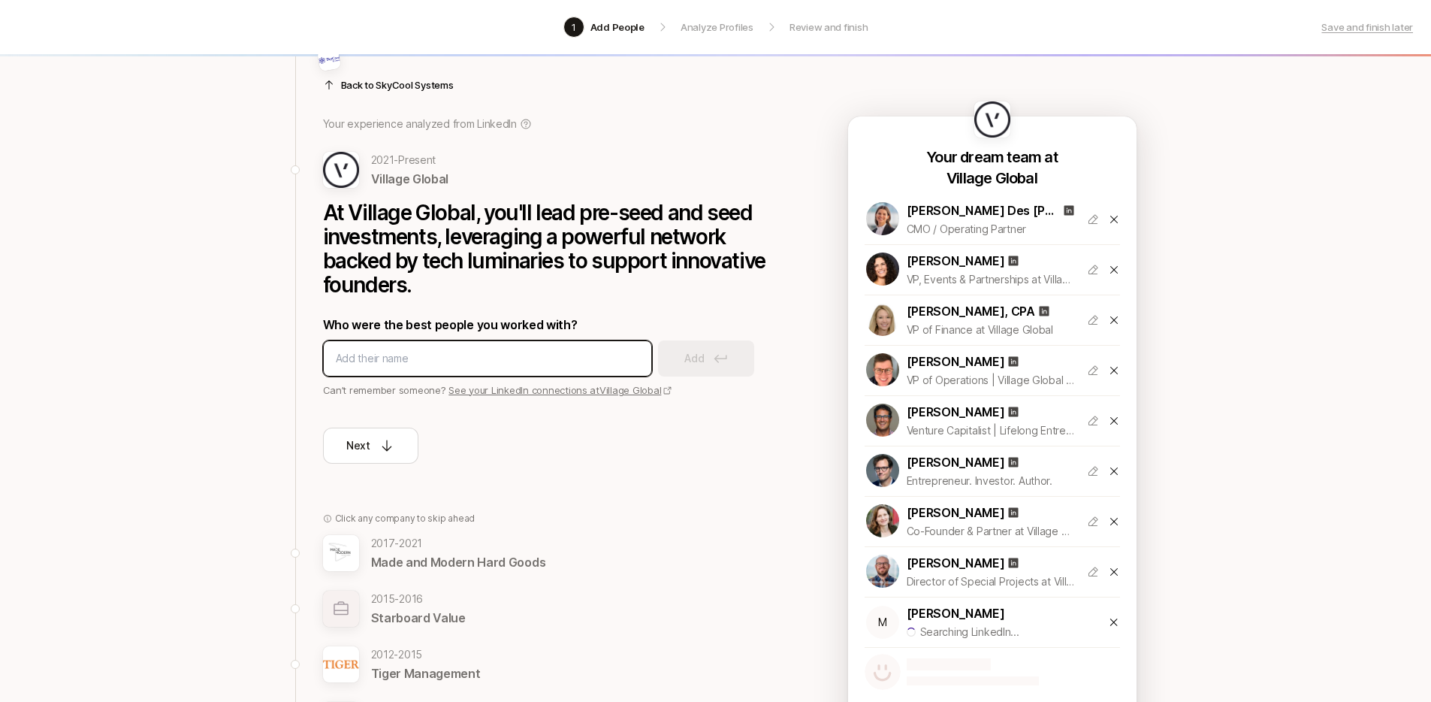
click at [504, 364] on input at bounding box center [487, 358] width 303 height 18
type input "sam kirschner"
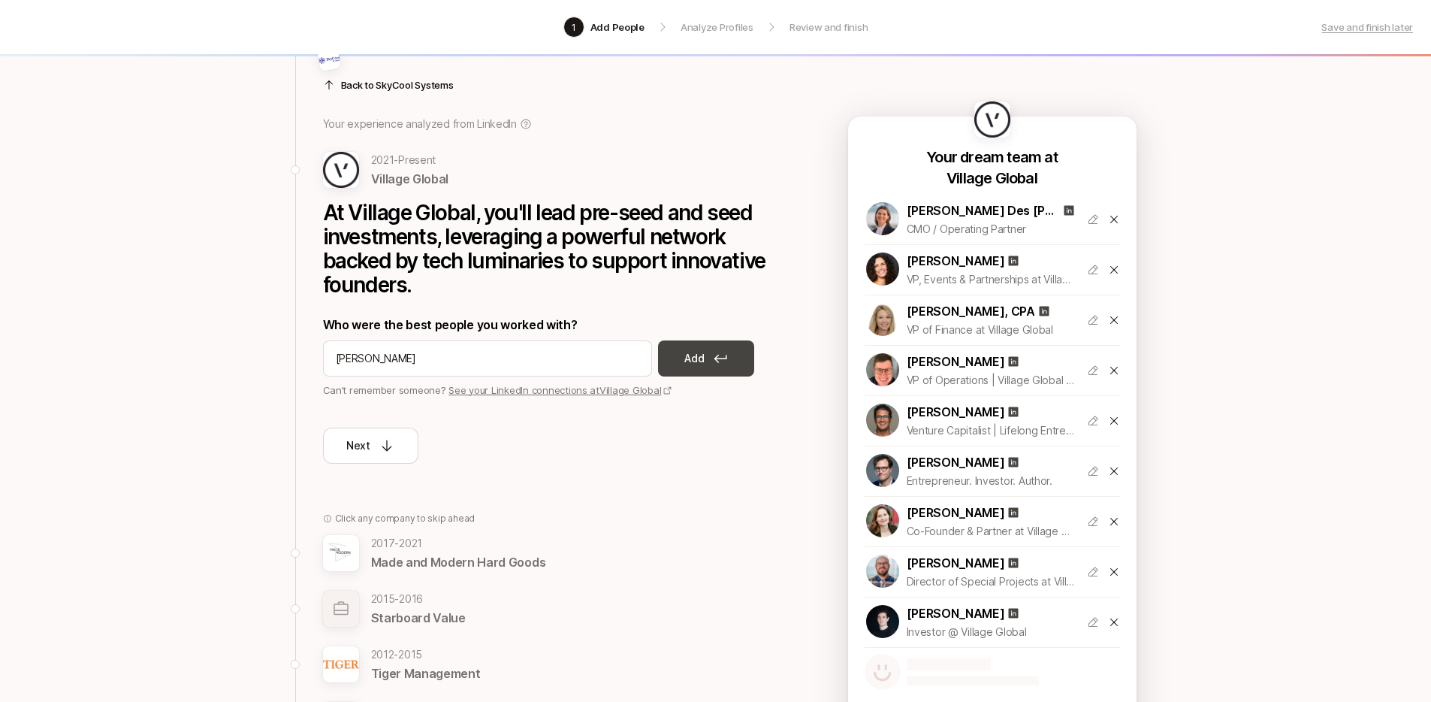
click at [670, 363] on button "Add" at bounding box center [706, 358] width 96 height 36
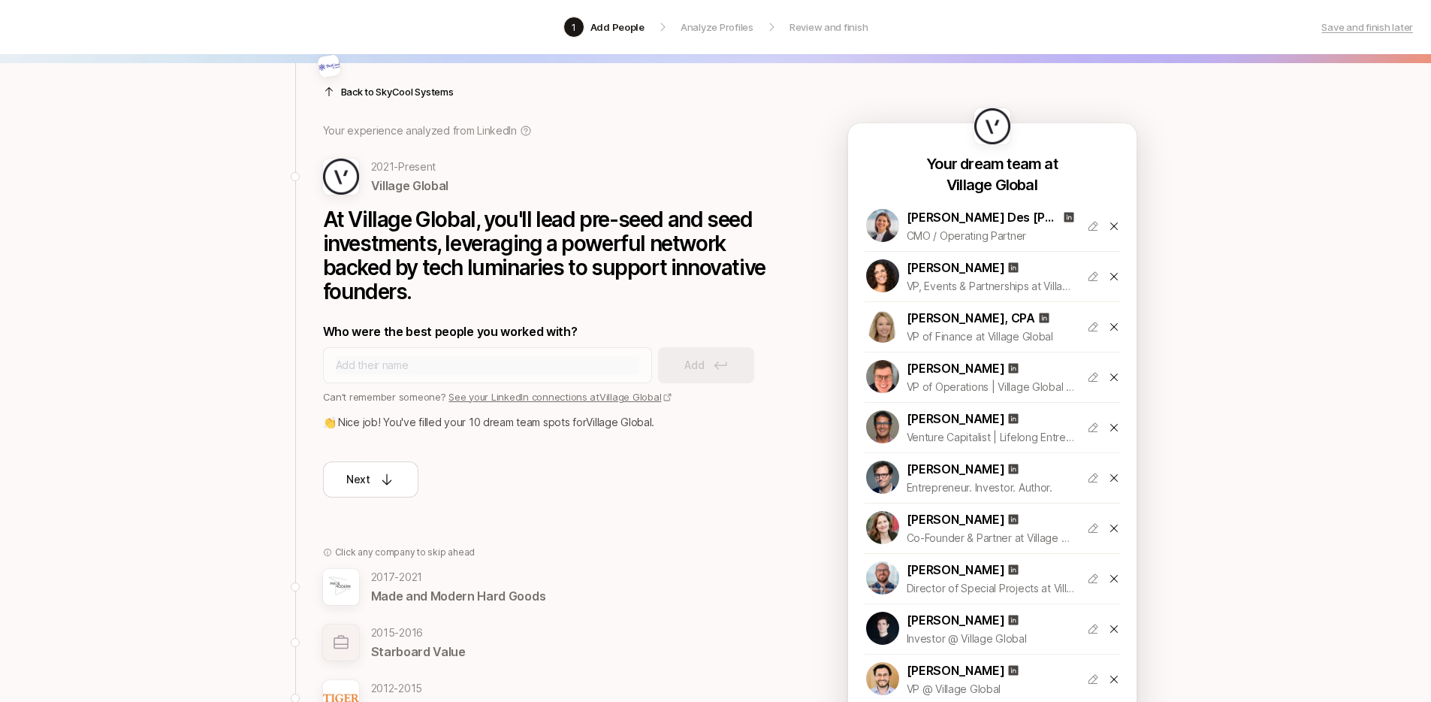
scroll to position [81, 0]
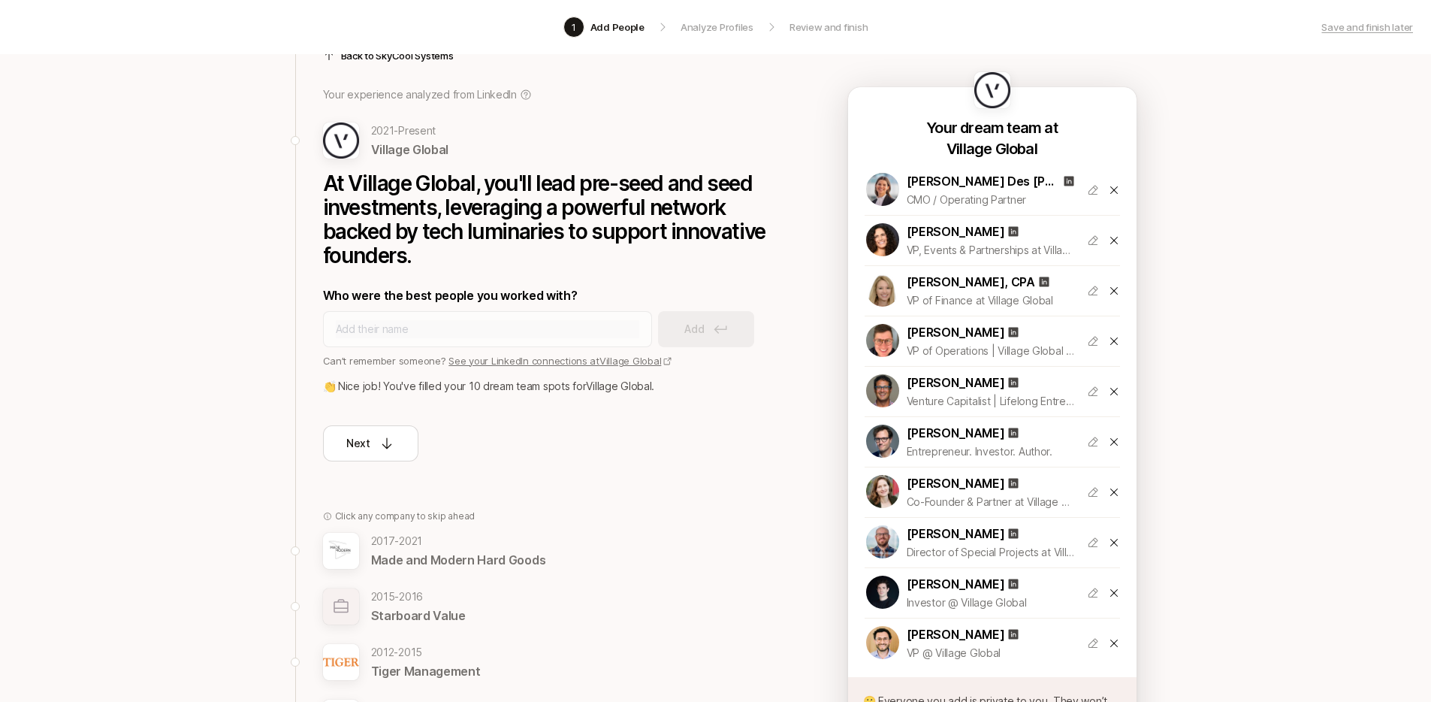
click at [1113, 641] on icon at bounding box center [1113, 643] width 8 height 8
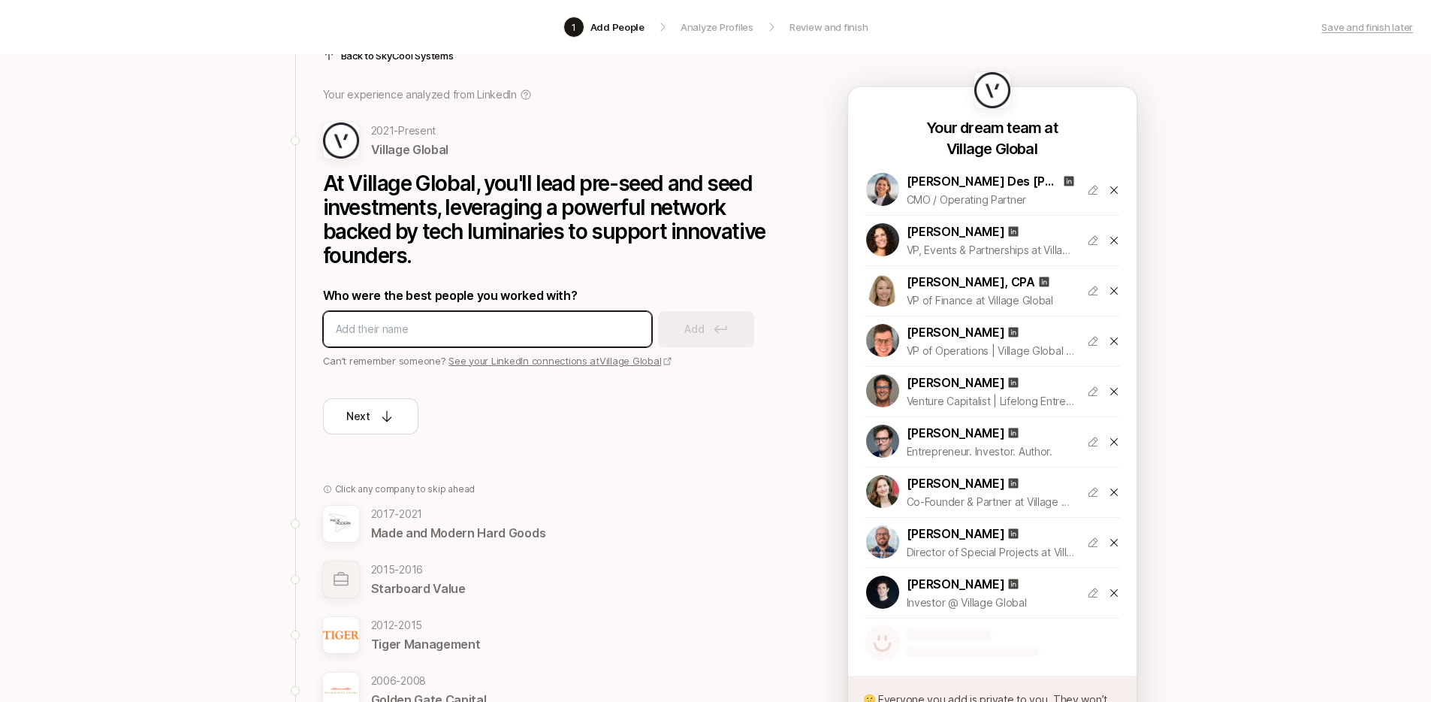
click at [534, 335] on input at bounding box center [487, 329] width 303 height 18
type input "liz factor"
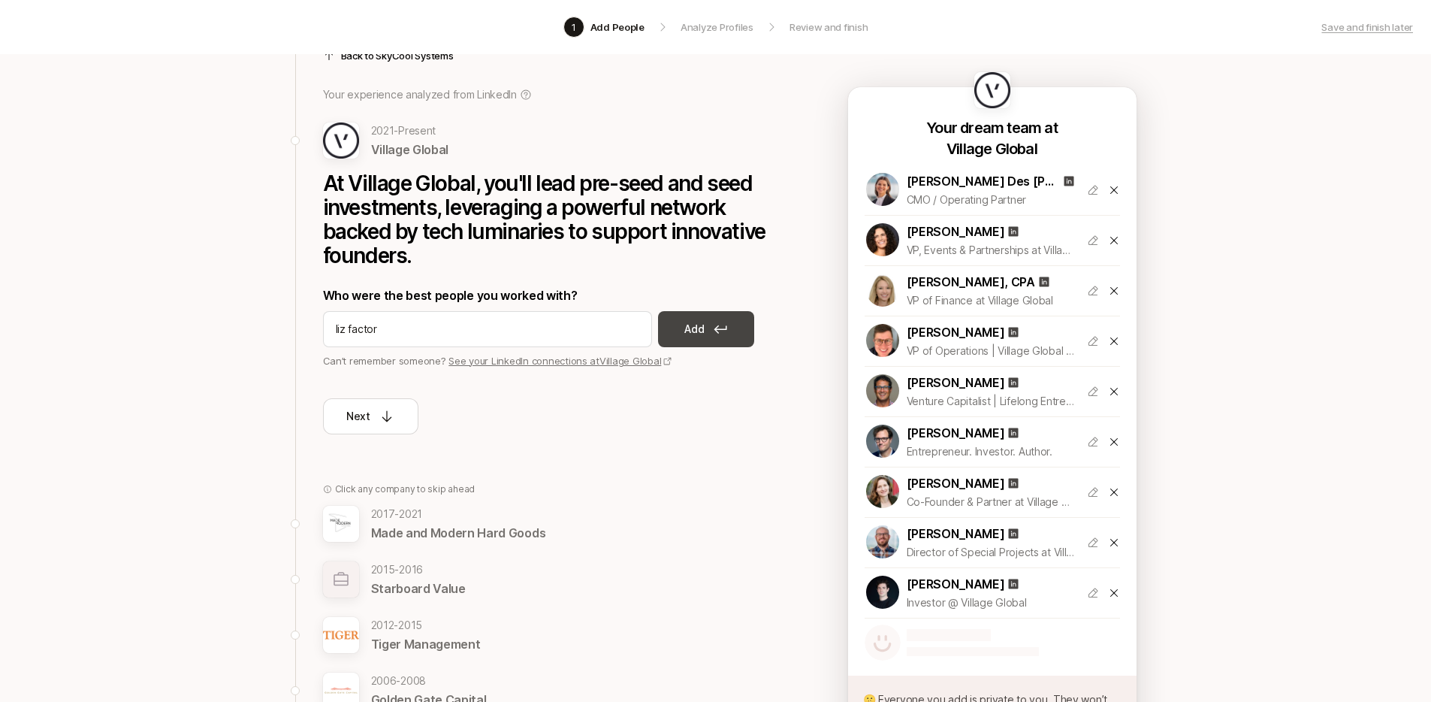
click at [685, 337] on p "Add" at bounding box center [694, 329] width 20 height 18
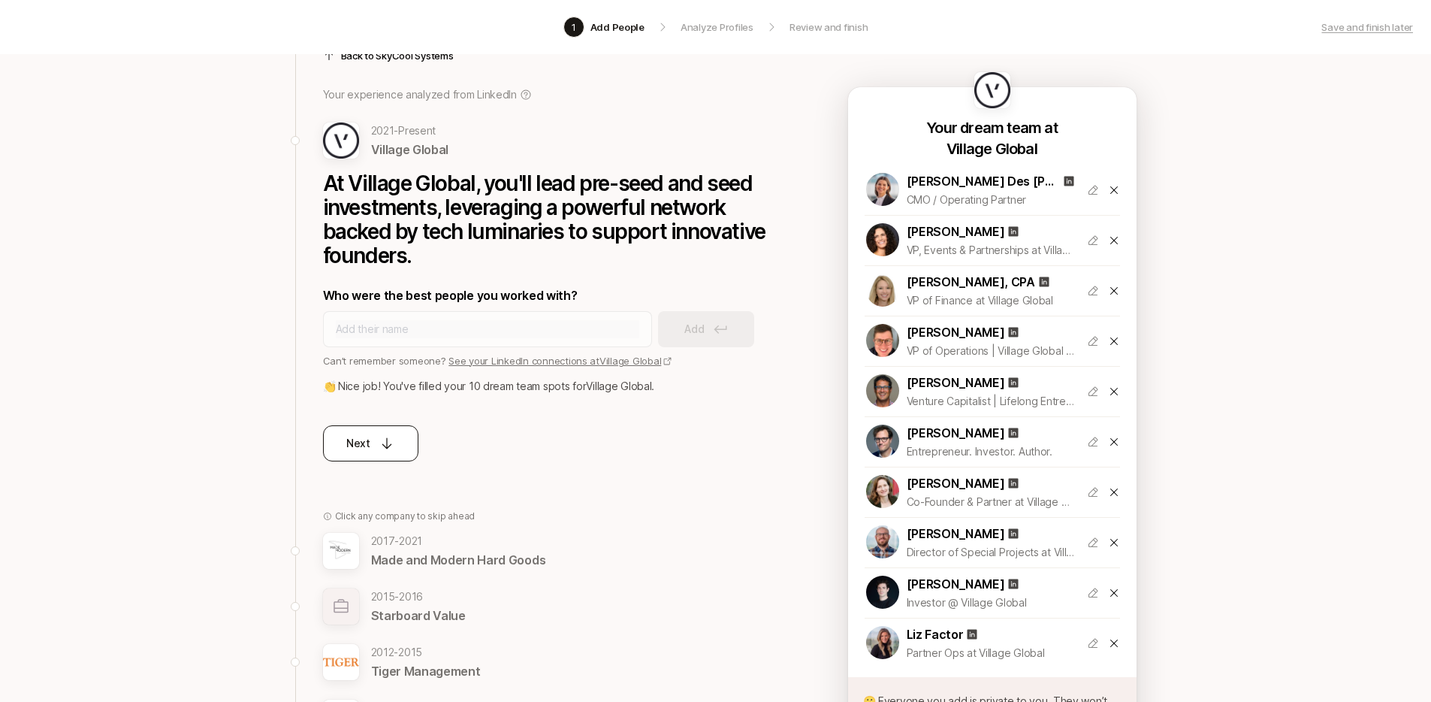
click at [343, 440] on button "Next" at bounding box center [370, 443] width 95 height 36
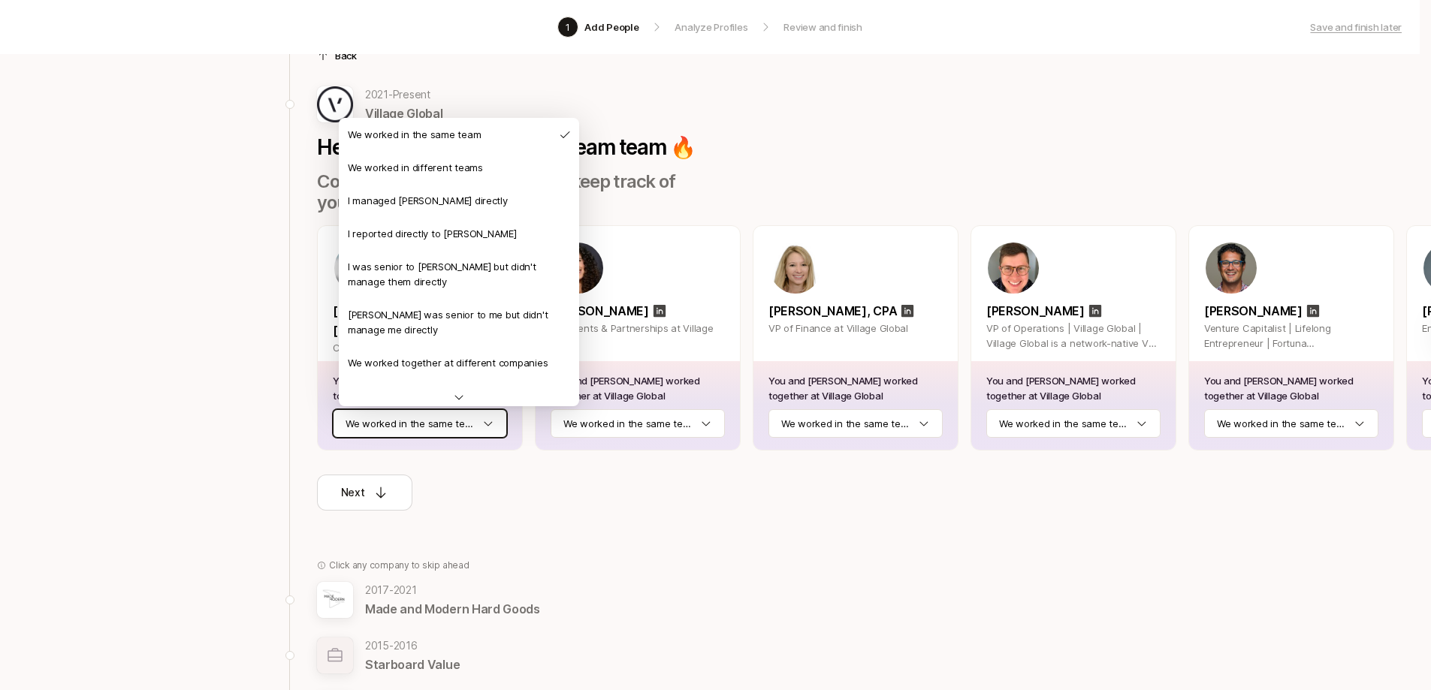
click at [406, 423] on html "1 Add People Analyze Profiles Review and finish Save and finish later Add the b…" at bounding box center [715, 264] width 1431 height 690
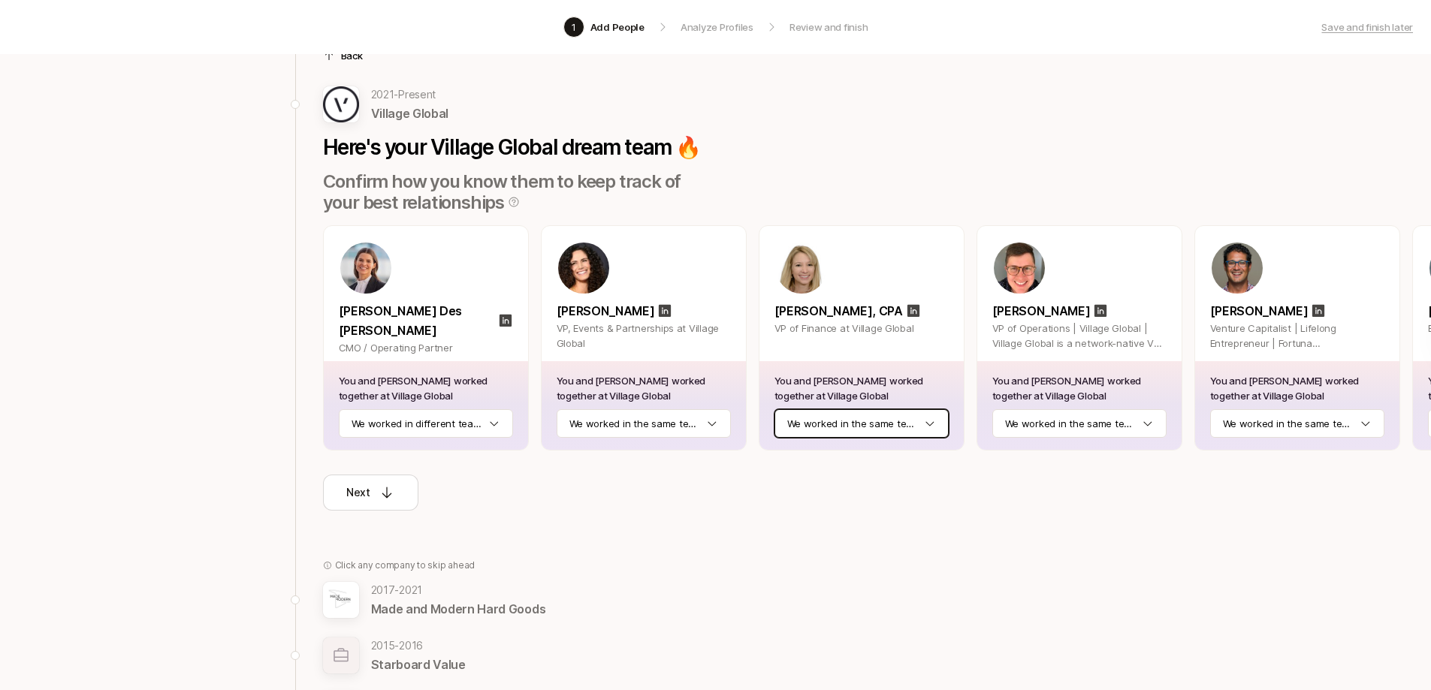
click at [856, 418] on html "1 Add People Analyze Profiles Review and finish Save and finish later Add the b…" at bounding box center [715, 264] width 1431 height 690
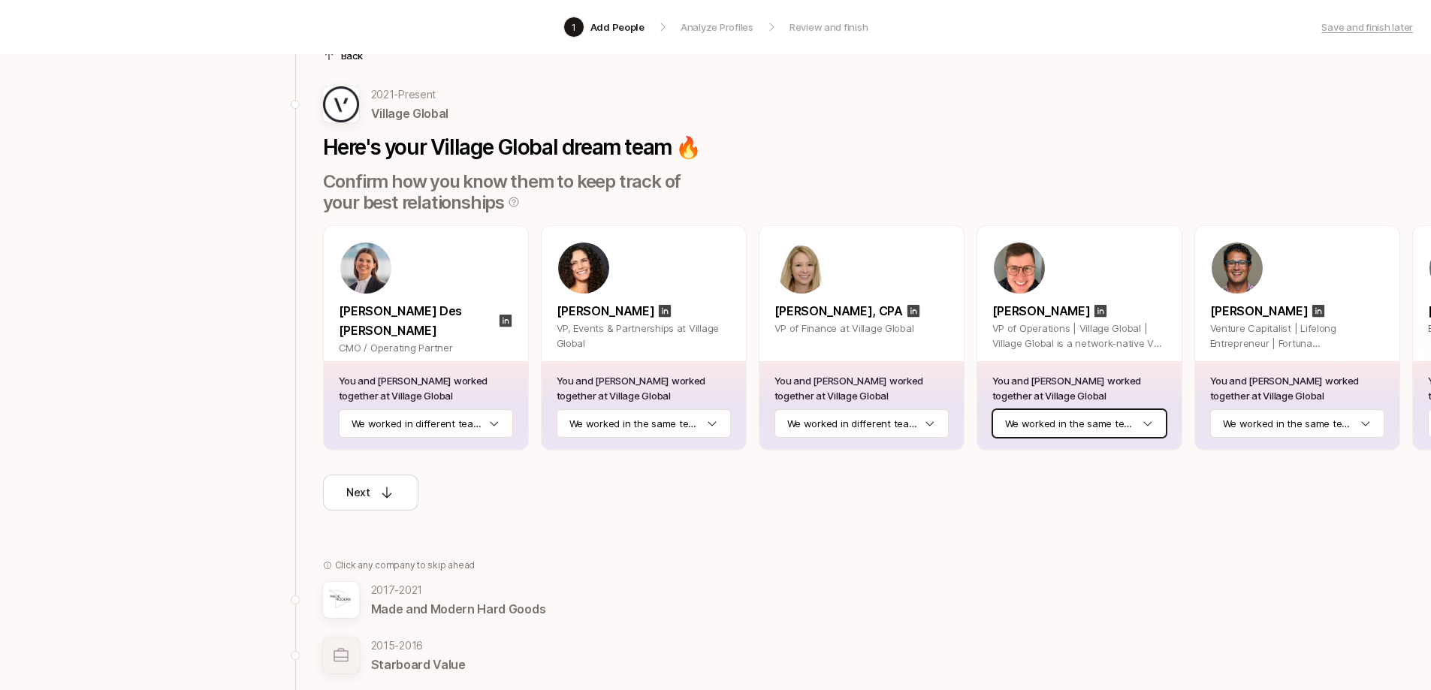
click at [1136, 421] on html "1 Add People Analyze Profiles Review and finish Save and finish later Add the b…" at bounding box center [715, 264] width 1431 height 690
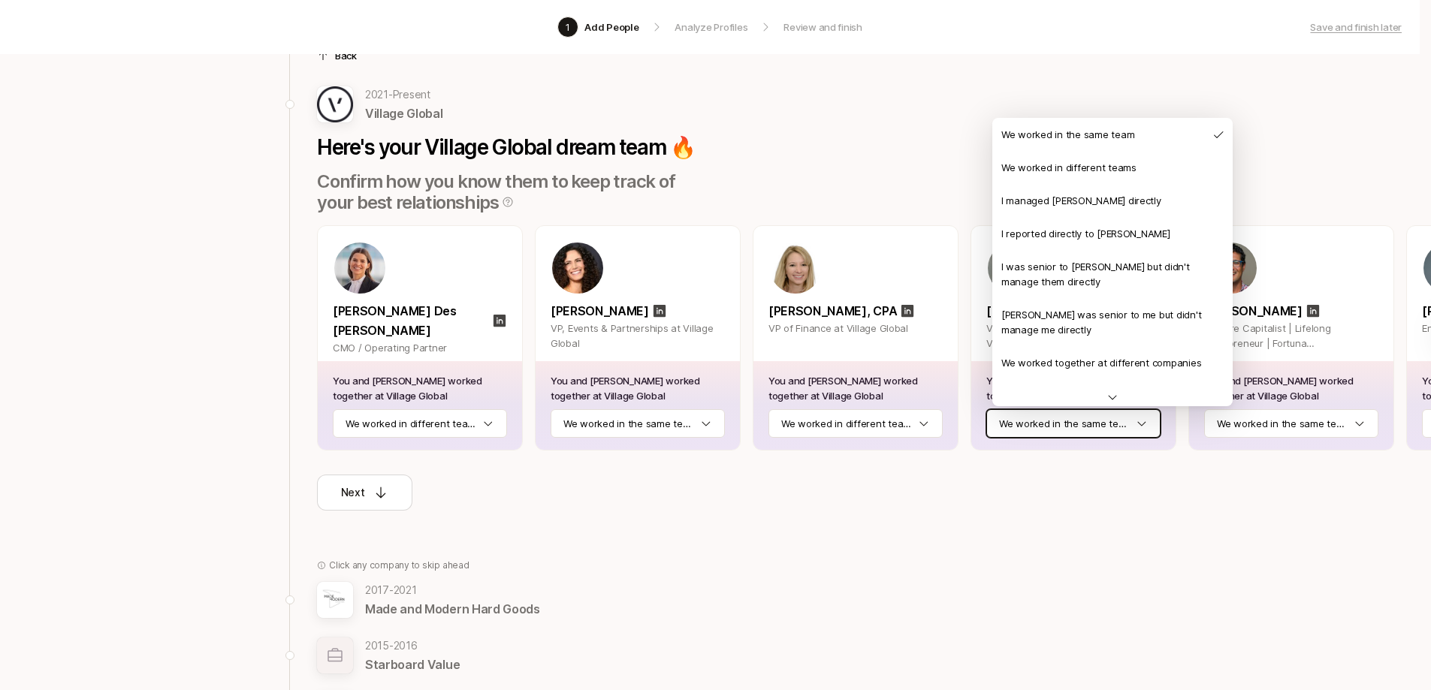
click at [1136, 427] on html "1 Add People Analyze Profiles Review and finish Save and finish later Add the b…" at bounding box center [715, 264] width 1431 height 690
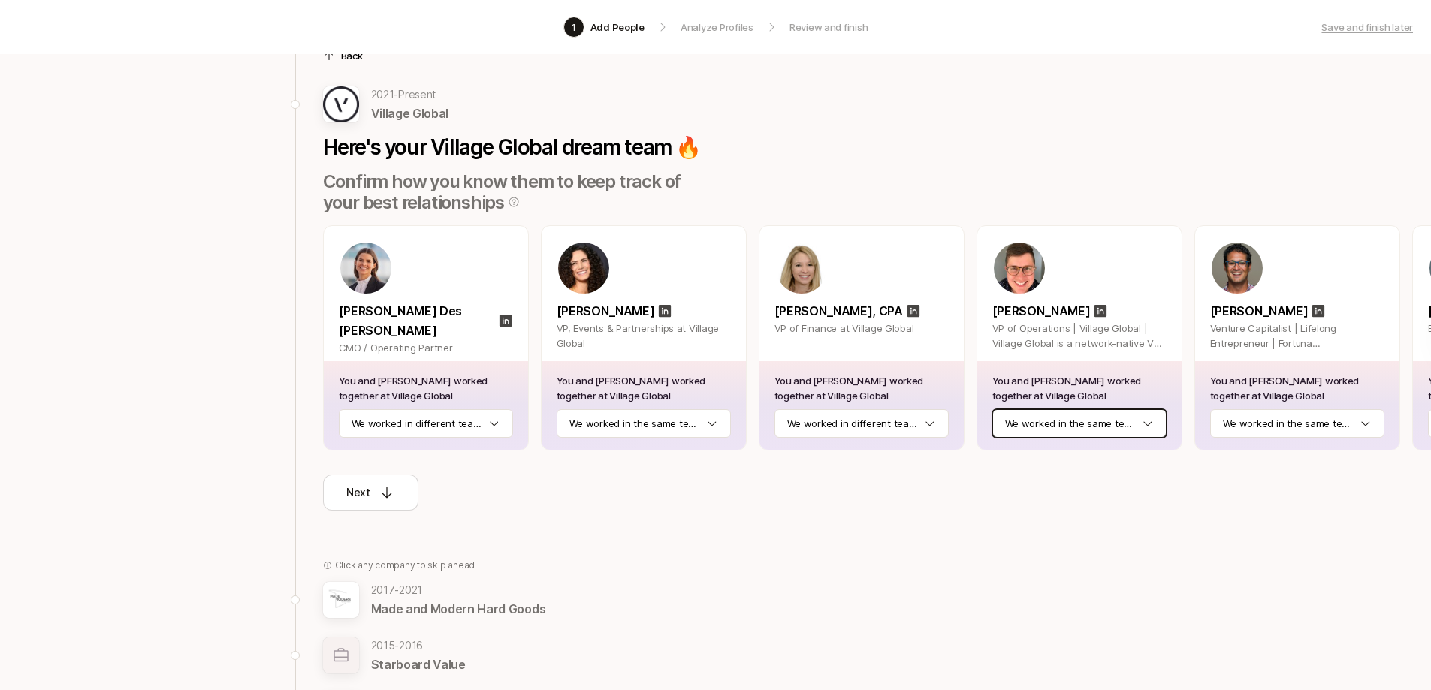
click at [1142, 424] on html "1 Add People Analyze Profiles Review and finish Save and finish later Add the b…" at bounding box center [715, 264] width 1431 height 690
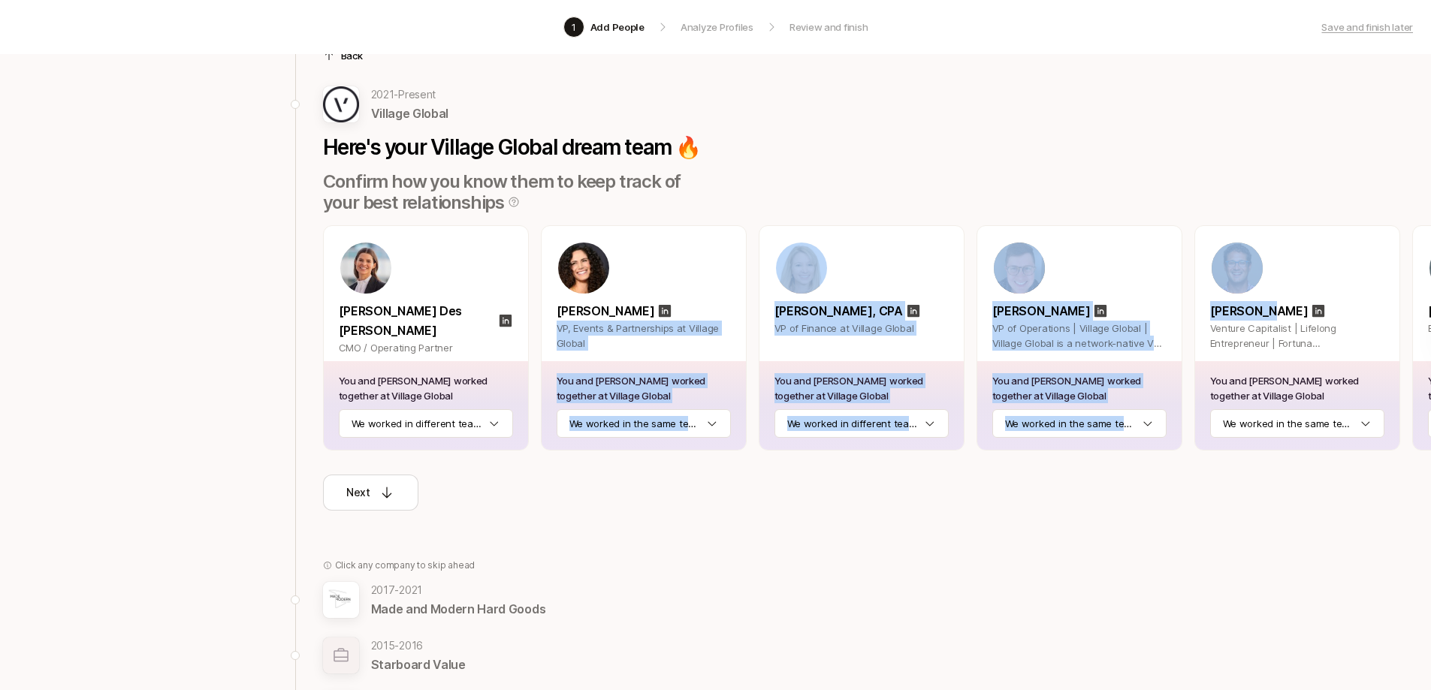
drag, startPoint x: 1267, startPoint y: 312, endPoint x: 723, endPoint y: 303, distance: 543.9
click at [723, 303] on div "Christina Des Vaux CMO / Operating Partner You and Christina worked together at…" at bounding box center [909, 337] width 1173 height 225
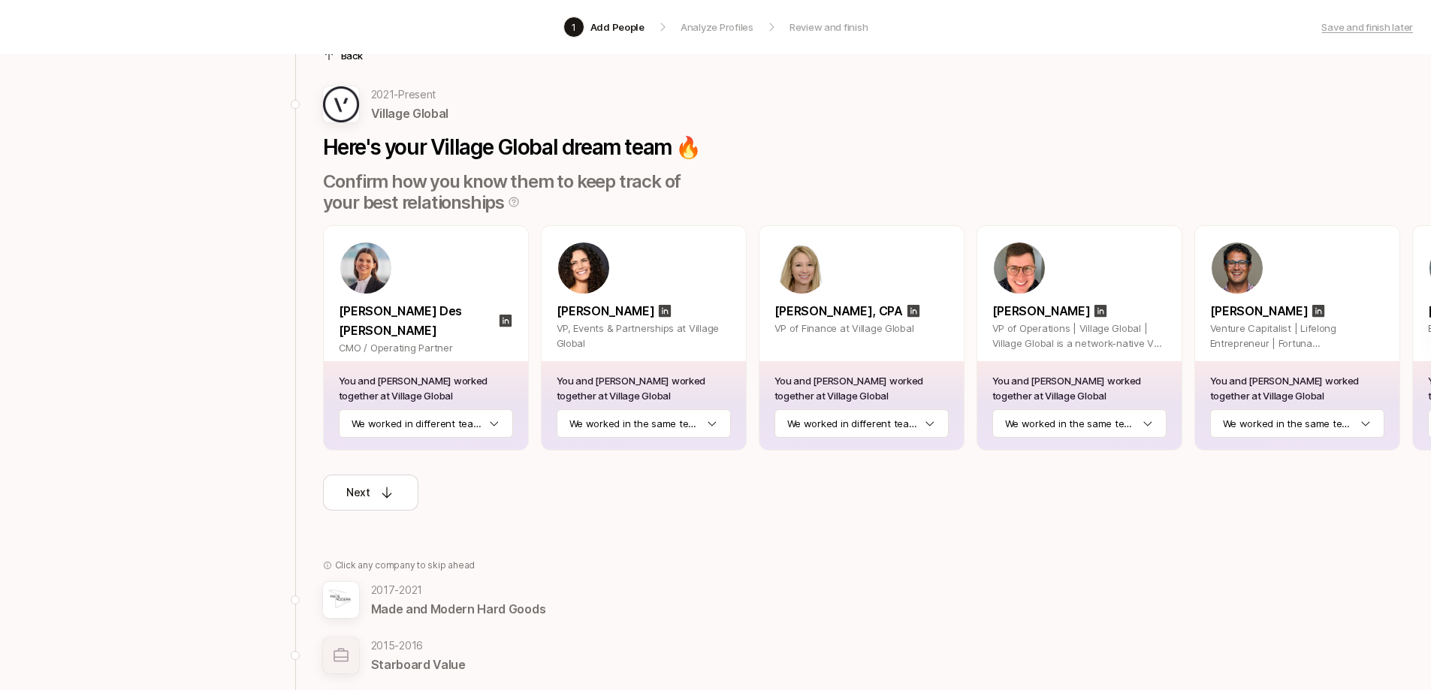
click at [1096, 515] on div "Back 2021 - Present Village Global Here's your Village Global dream team 🔥 Conf…" at bounding box center [901, 504] width 1213 height 954
click at [380, 489] on icon at bounding box center [386, 492] width 15 height 15
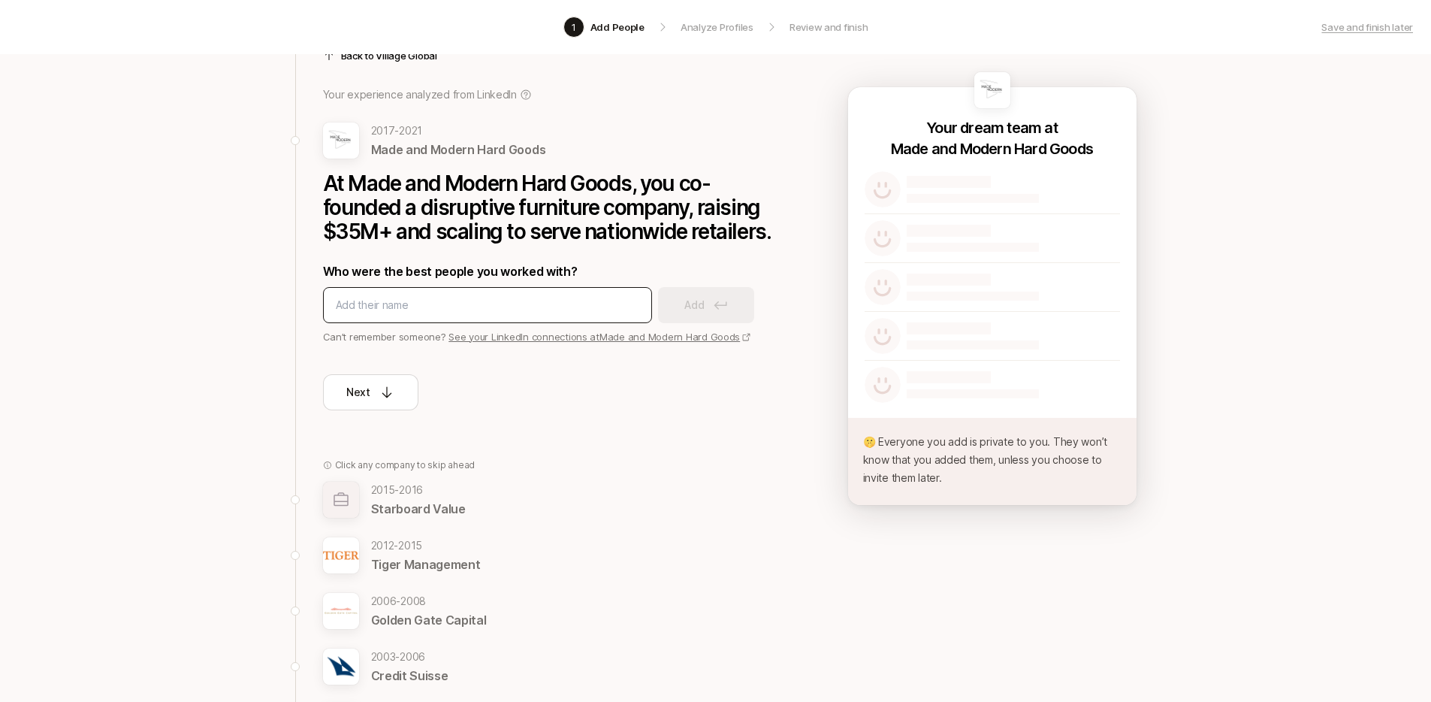
click at [379, 313] on input at bounding box center [487, 305] width 303 height 18
click at [376, 400] on div "Next" at bounding box center [370, 392] width 48 height 18
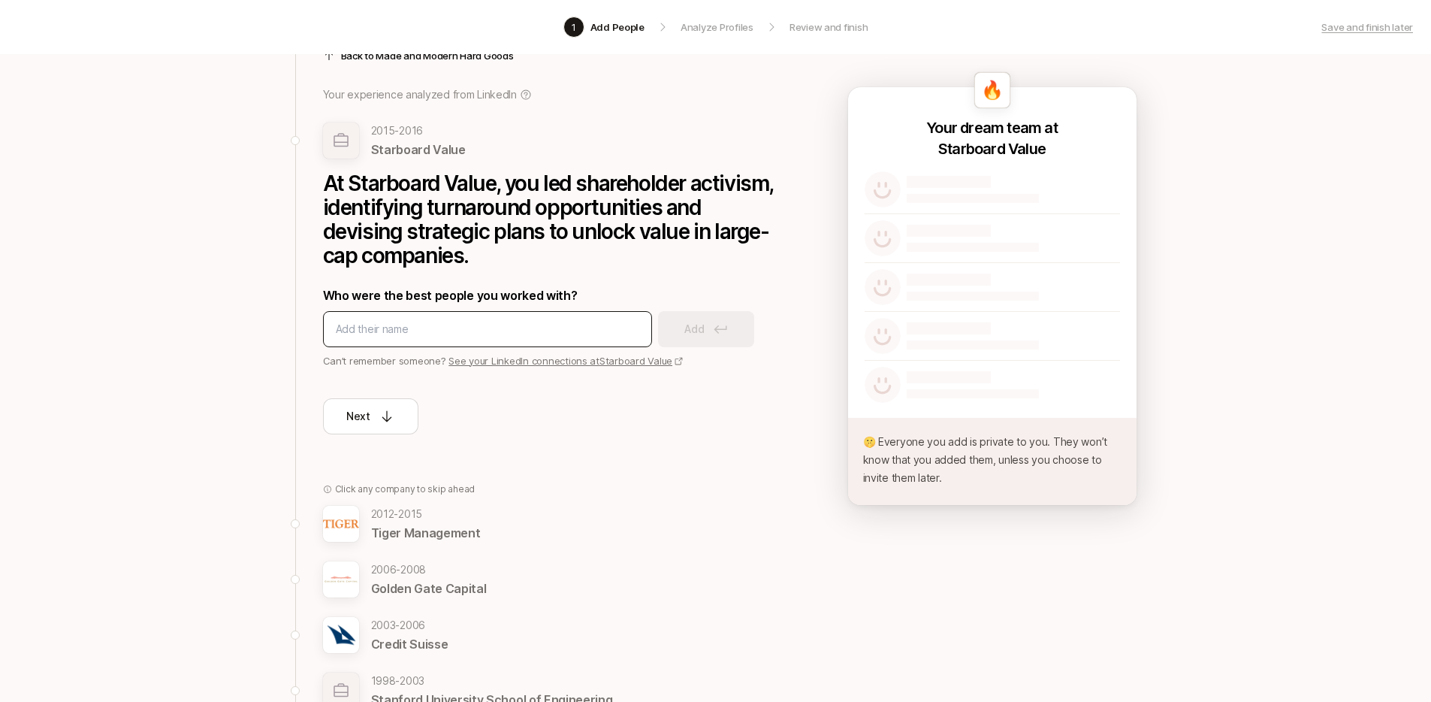
click at [386, 331] on input at bounding box center [487, 329] width 303 height 18
click at [361, 414] on p "Next" at bounding box center [358, 416] width 24 height 18
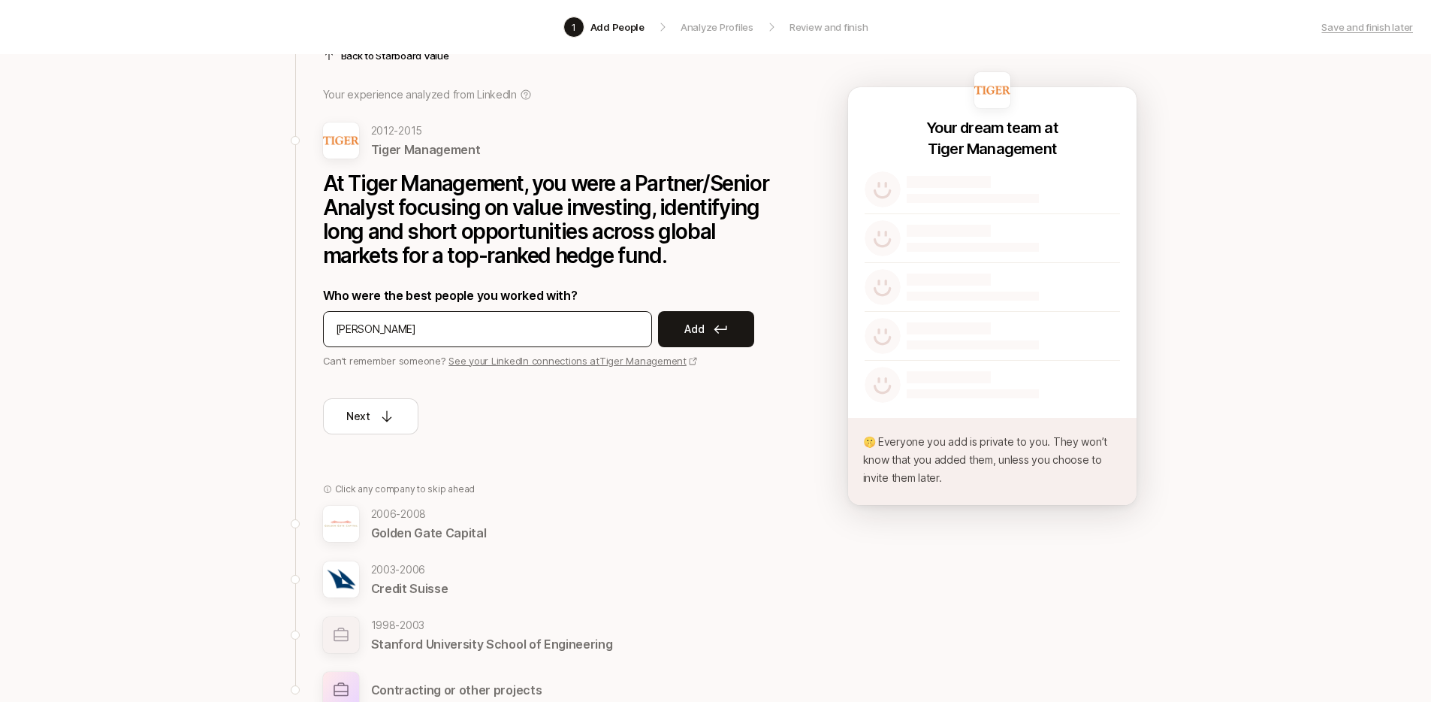
type input "kevin murray"
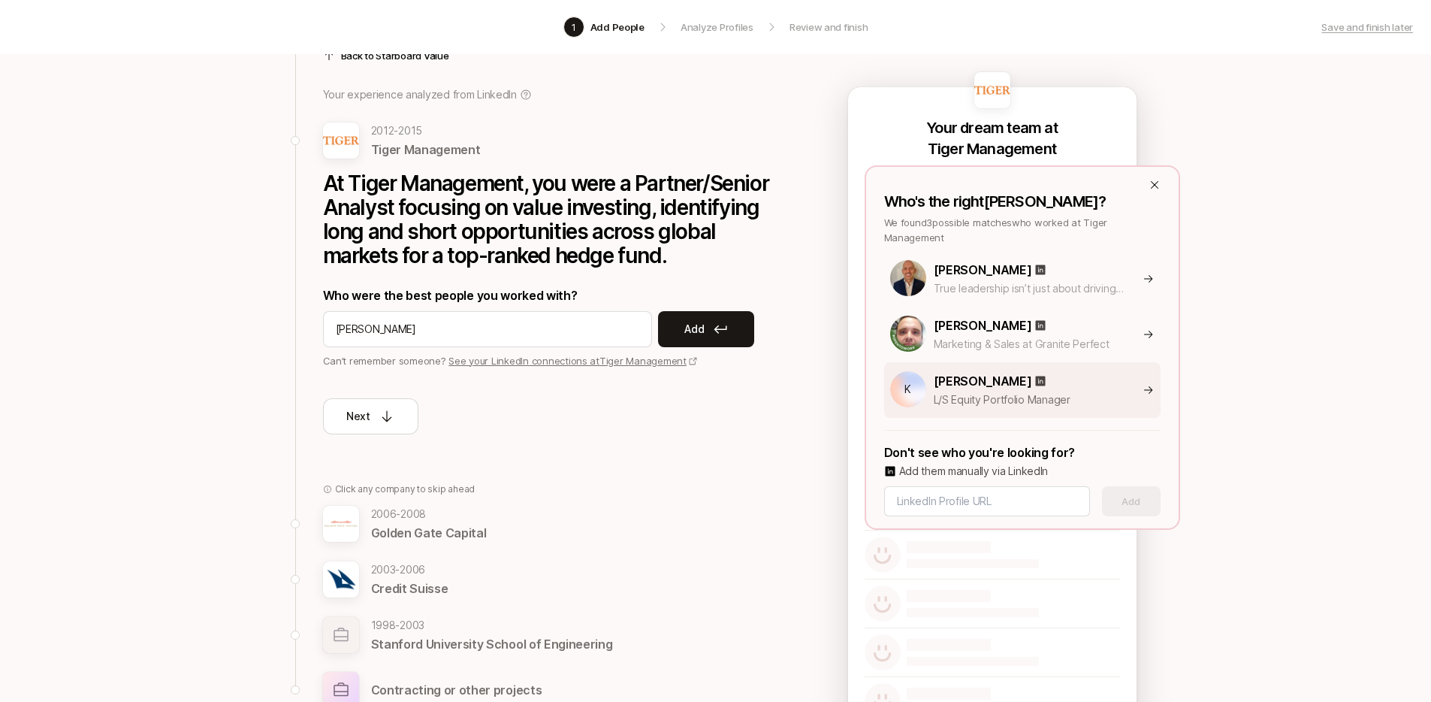
type input "jp miller"
click at [1158, 389] on div "Kevin Murray" at bounding box center [1060, 381] width 253 height 20
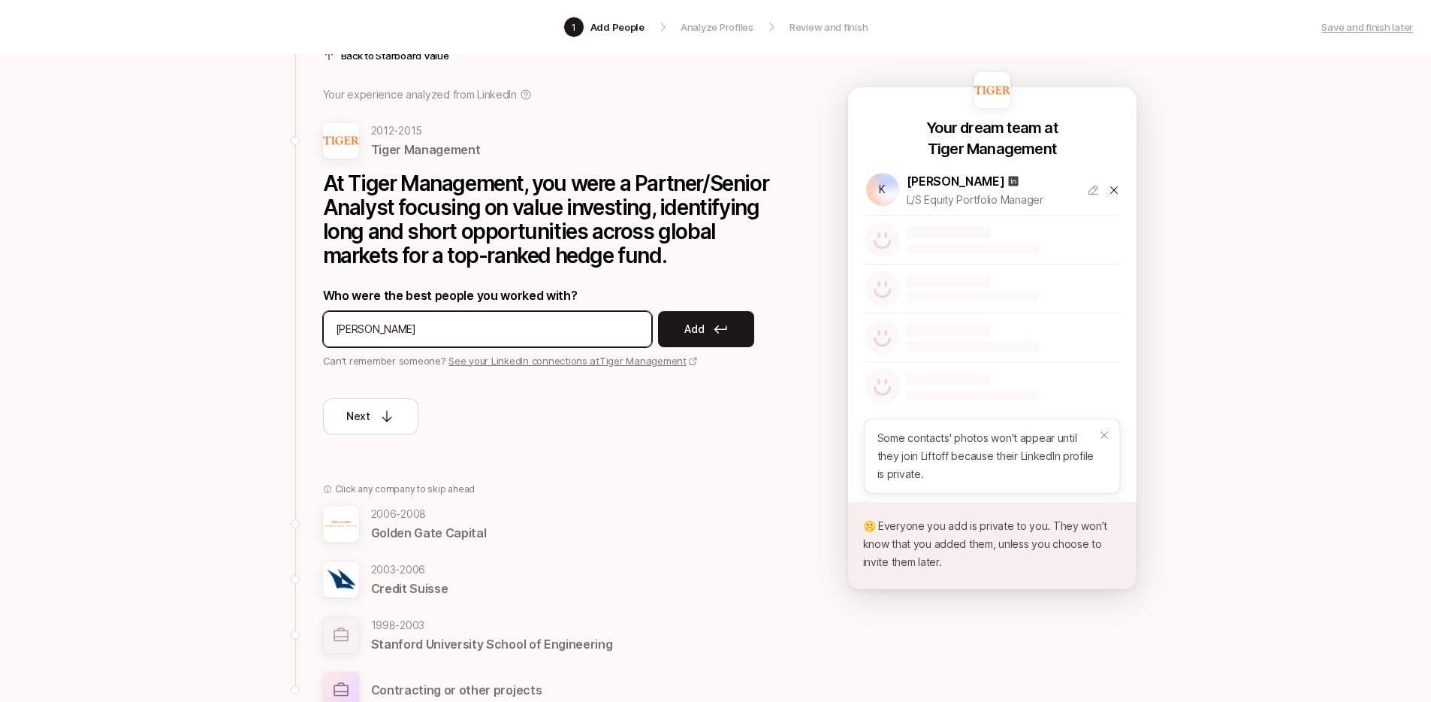
click at [459, 324] on input "jp miller" at bounding box center [487, 329] width 303 height 18
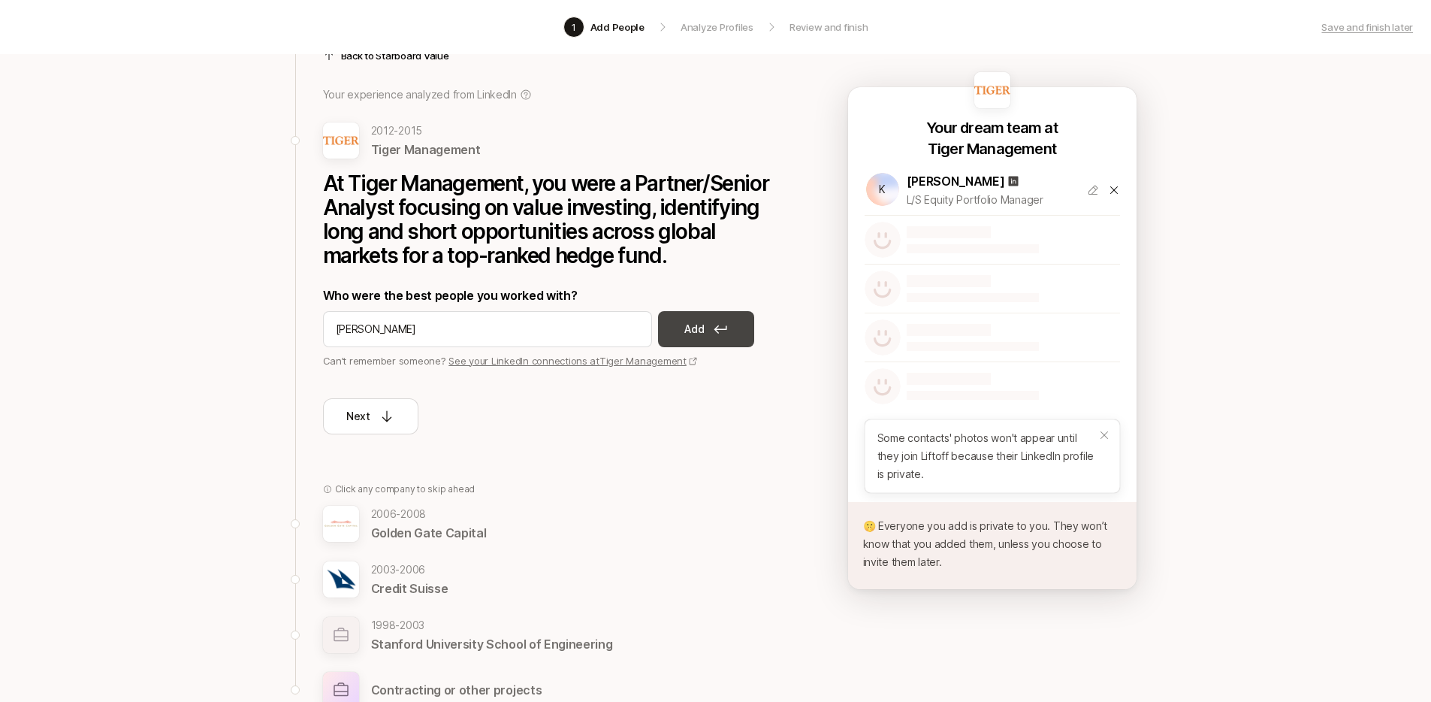
click at [699, 332] on p "Add" at bounding box center [694, 329] width 20 height 18
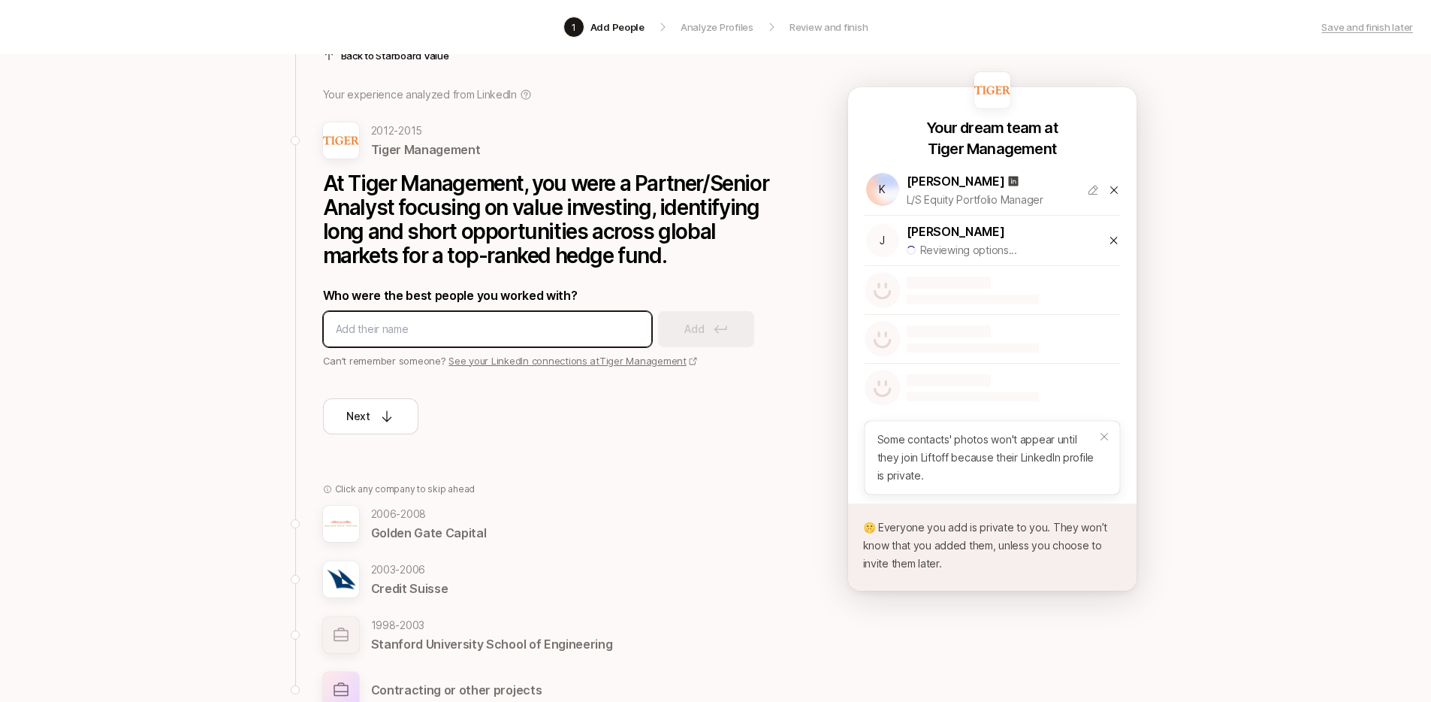
click at [560, 337] on input at bounding box center [487, 329] width 303 height 18
click at [1117, 239] on icon at bounding box center [1114, 240] width 12 height 12
click at [385, 396] on div "Next" at bounding box center [548, 401] width 451 height 66
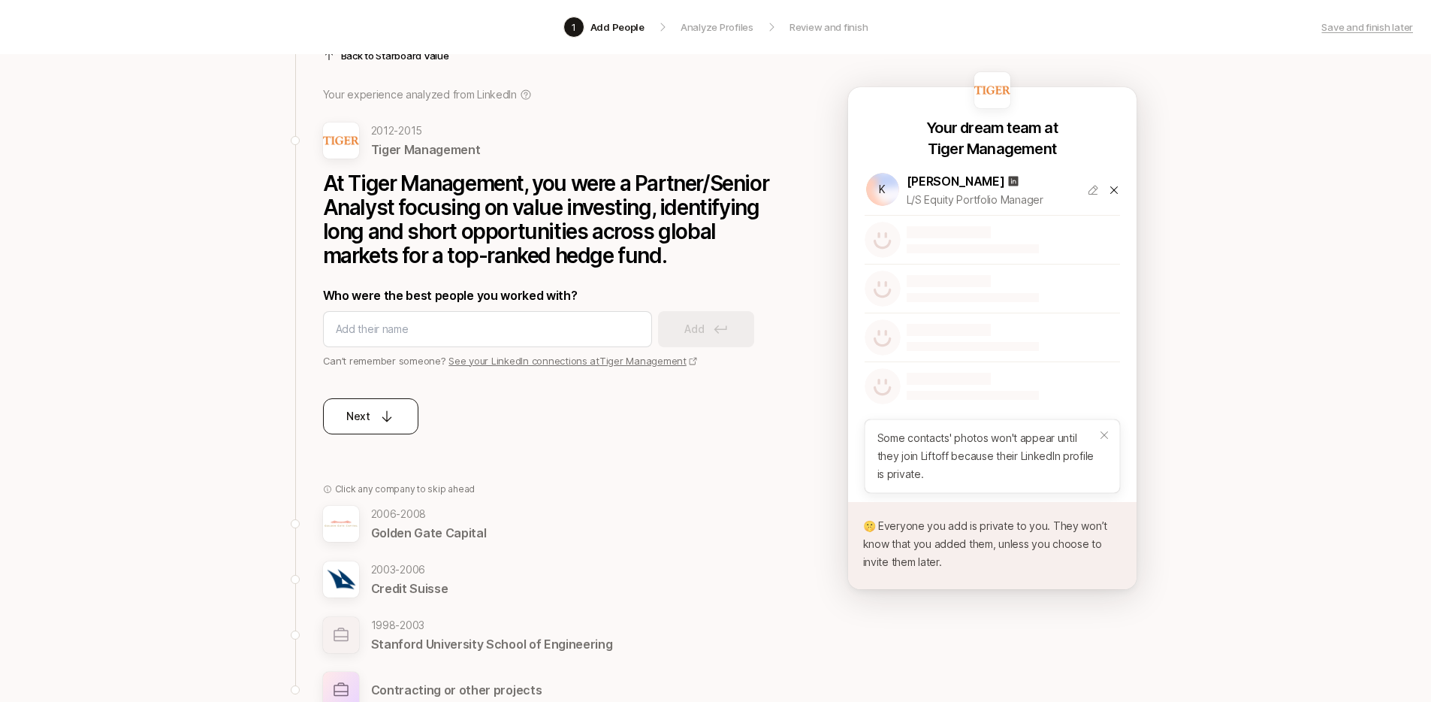
click at [388, 412] on icon at bounding box center [386, 416] width 15 height 15
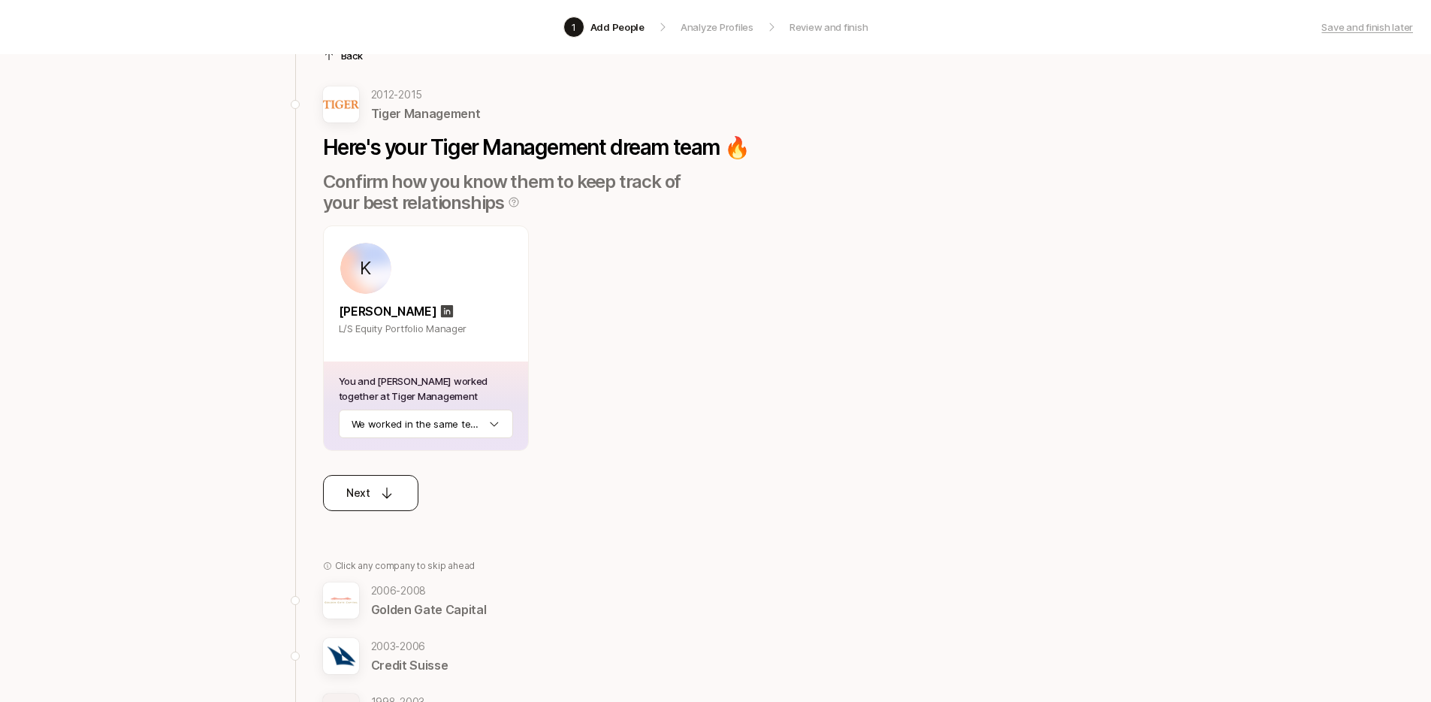
click at [396, 490] on button "Next" at bounding box center [370, 493] width 95 height 36
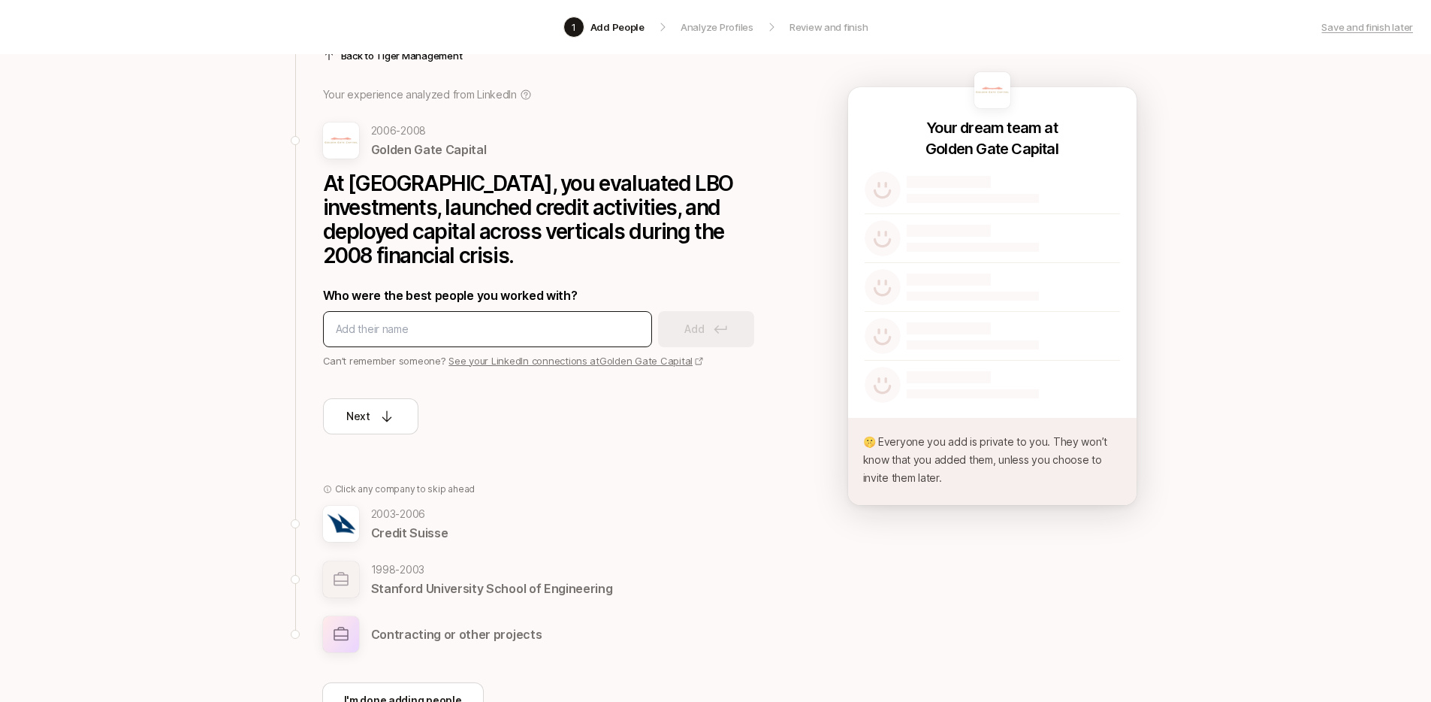
click at [472, 338] on div at bounding box center [487, 329] width 329 height 36
click at [471, 334] on input at bounding box center [487, 329] width 303 height 18
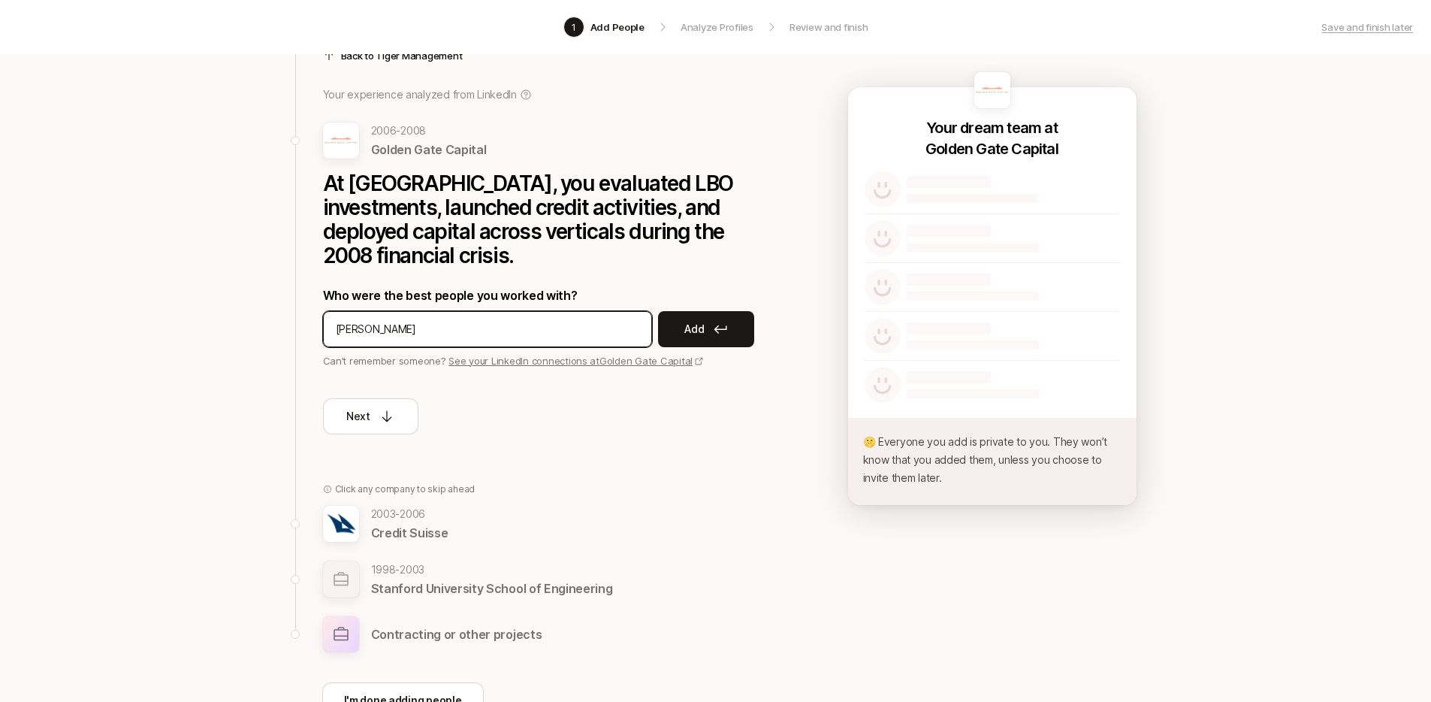
type input "mike kimpel"
type input "jon nuger"
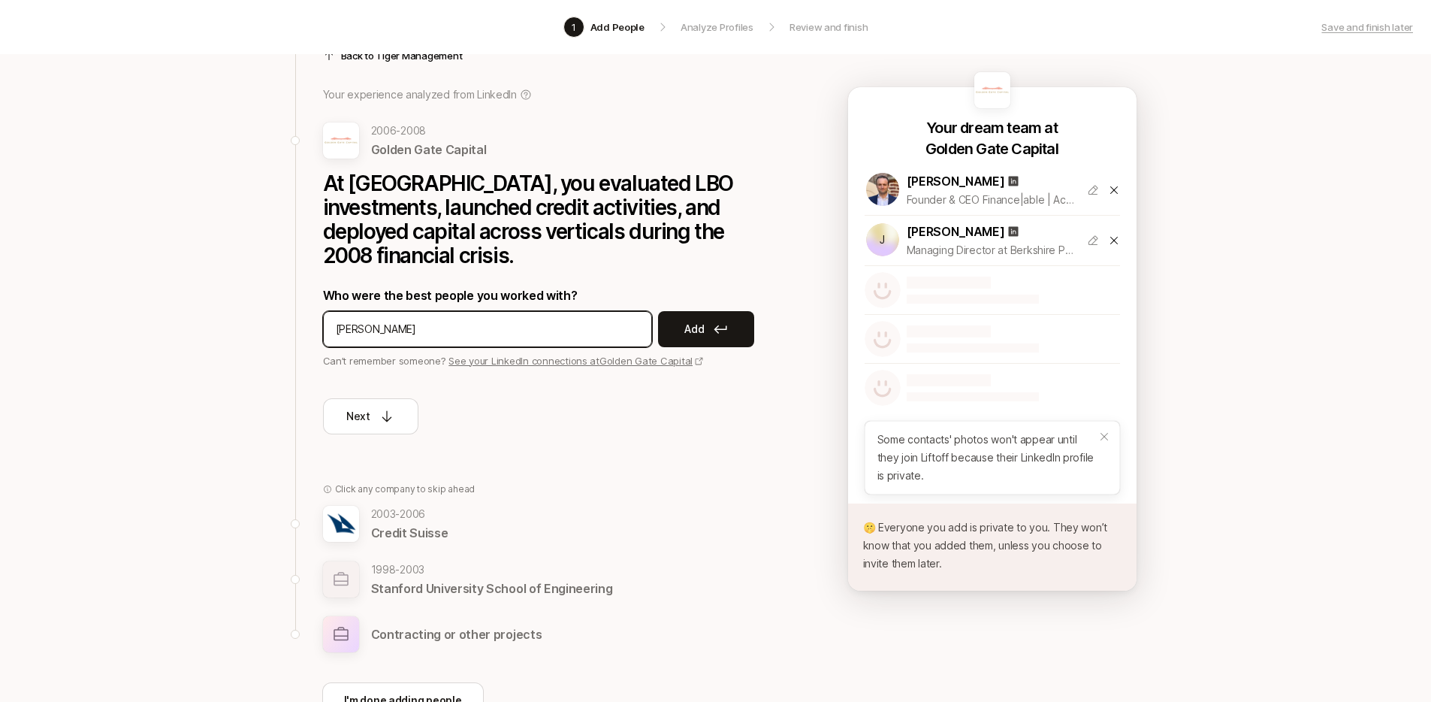
type input "isaac kim"
type input "dary kopelioff"
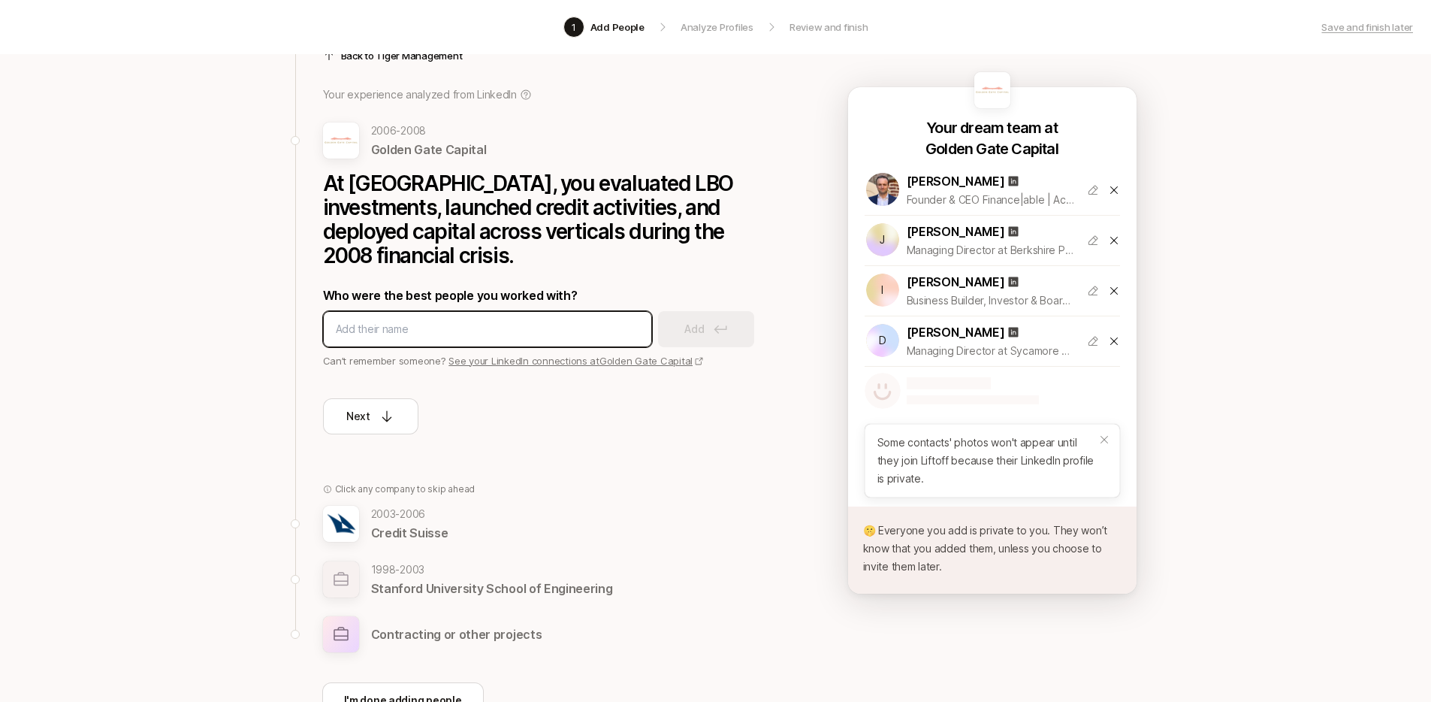
click at [503, 323] on input at bounding box center [487, 329] width 303 height 18
click at [394, 412] on button "Next" at bounding box center [370, 416] width 95 height 36
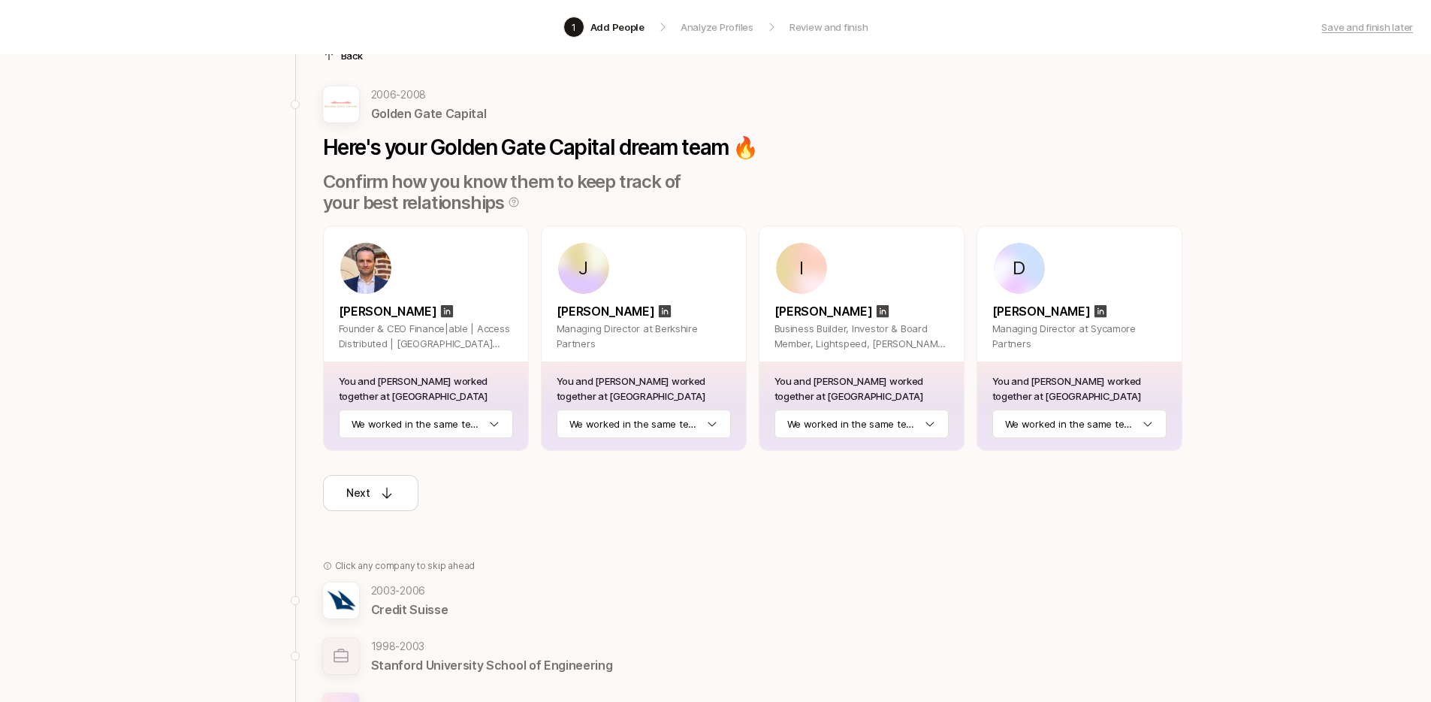
click at [419, 240] on div "Mike Kimpel Founder & CEO Finance|able | Access Distributed | Columbia Business…" at bounding box center [426, 293] width 204 height 135
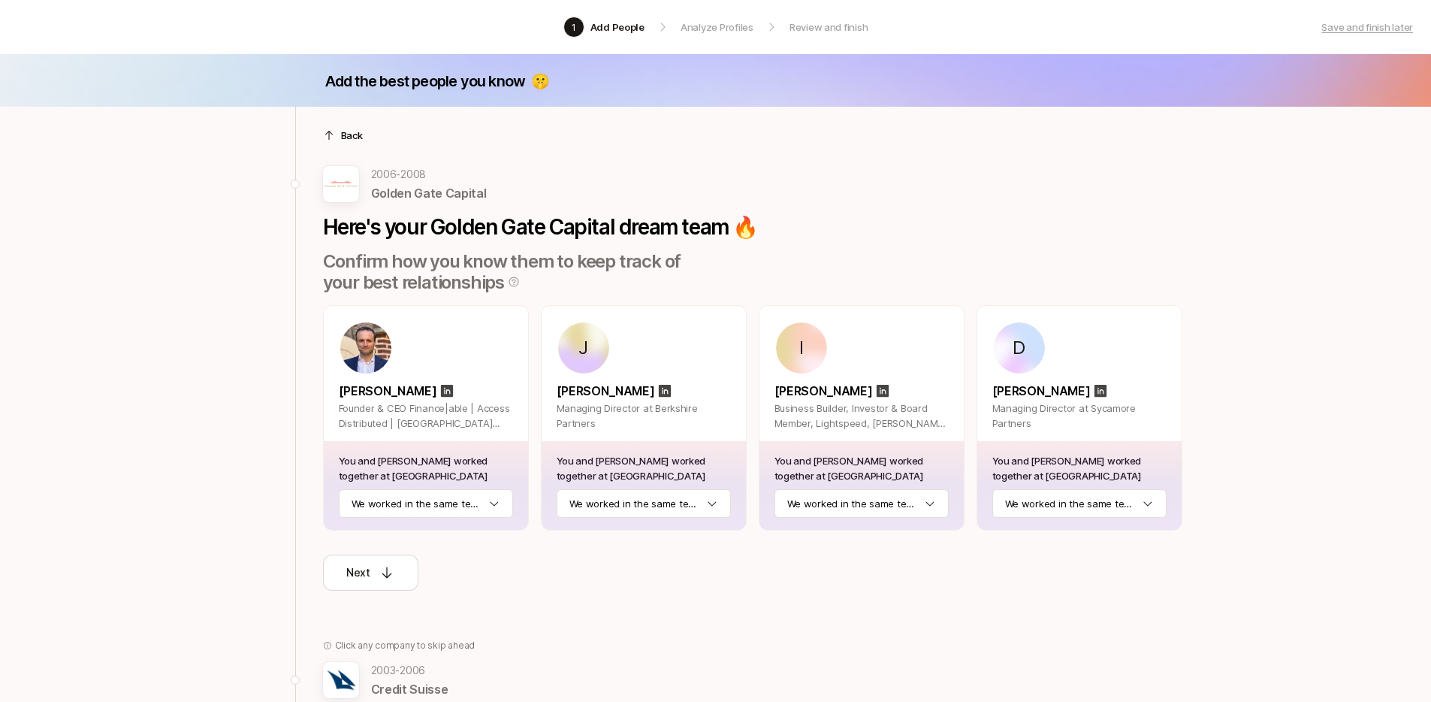
scroll to position [0, 0]
click at [336, 131] on div "Back" at bounding box center [752, 136] width 859 height 15
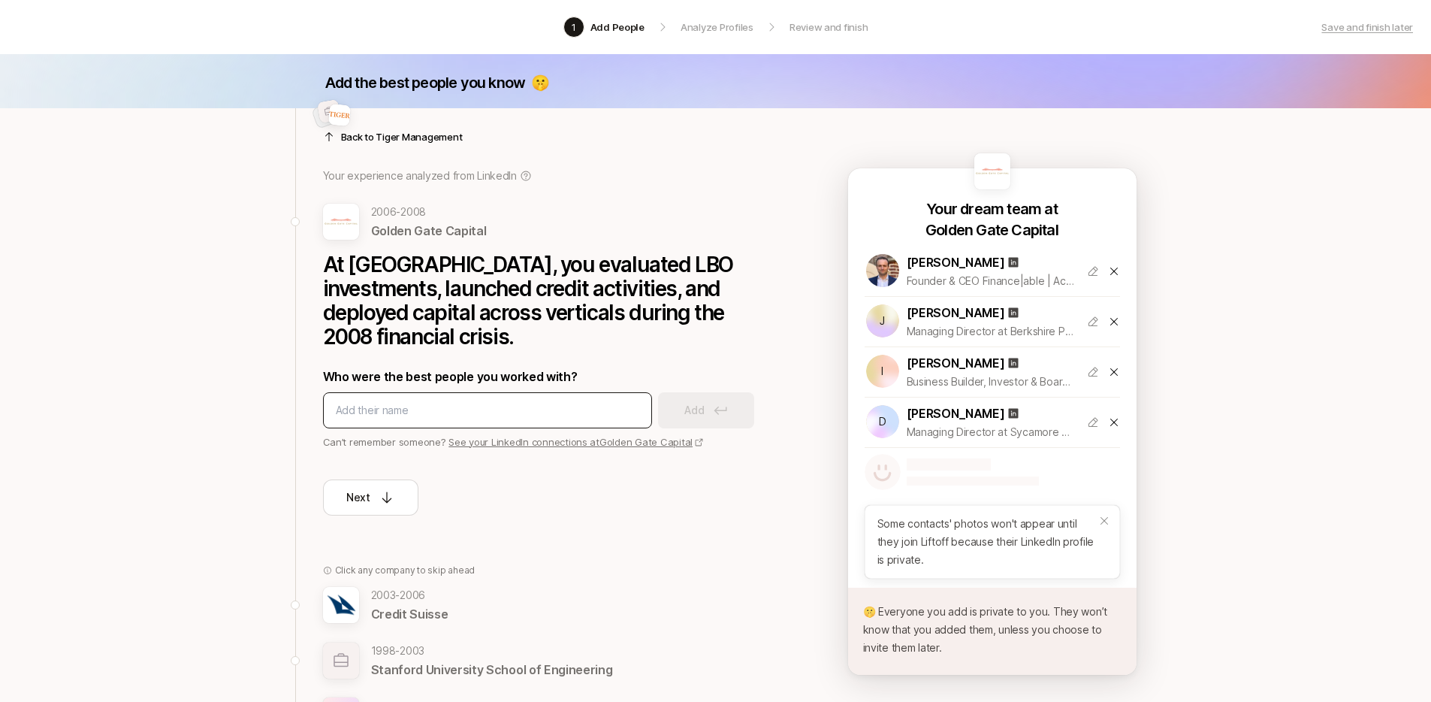
click at [367, 403] on input at bounding box center [487, 410] width 303 height 18
type input "shyam ravindran"
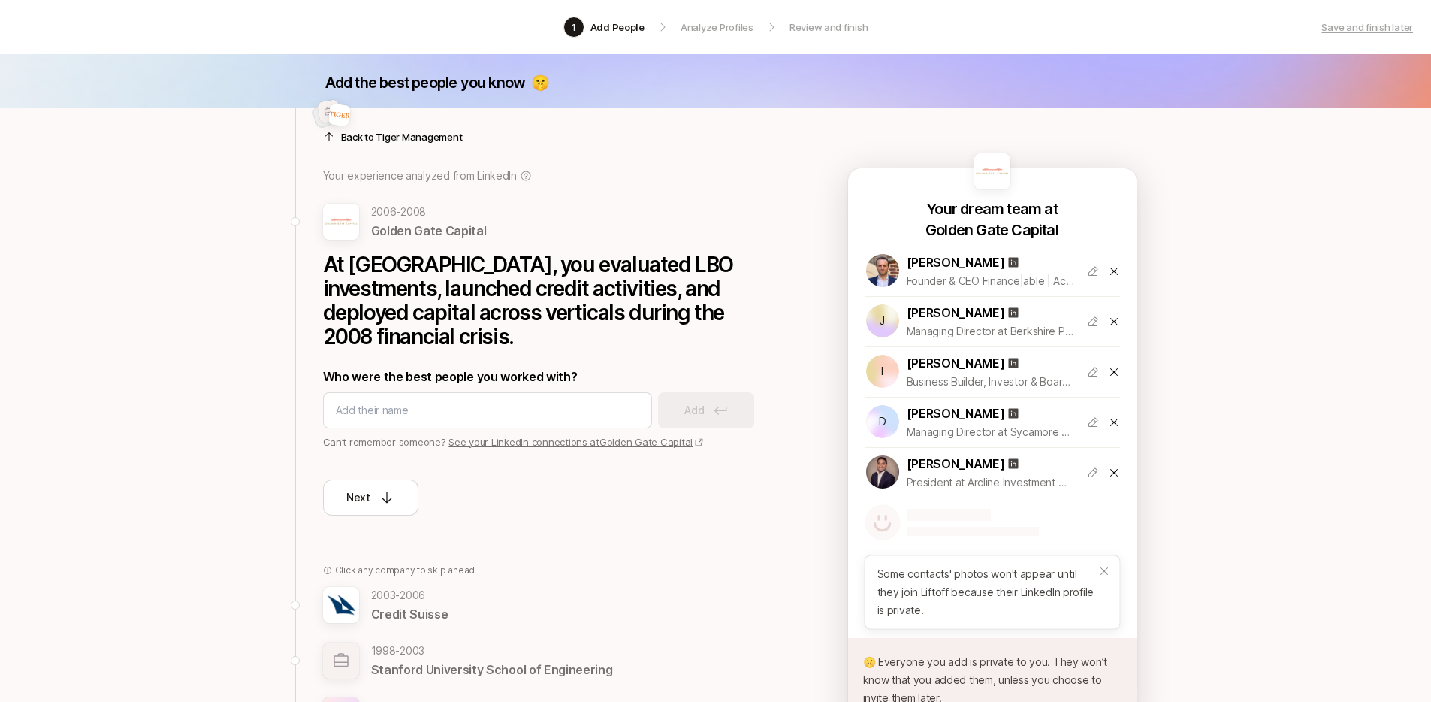
click at [382, 521] on div "Back to Tiger Management Your experience analyzed from LinkedIn 2006 - 2008 Gol…" at bounding box center [540, 435] width 491 height 655
click at [383, 513] on button "Next" at bounding box center [370, 497] width 95 height 36
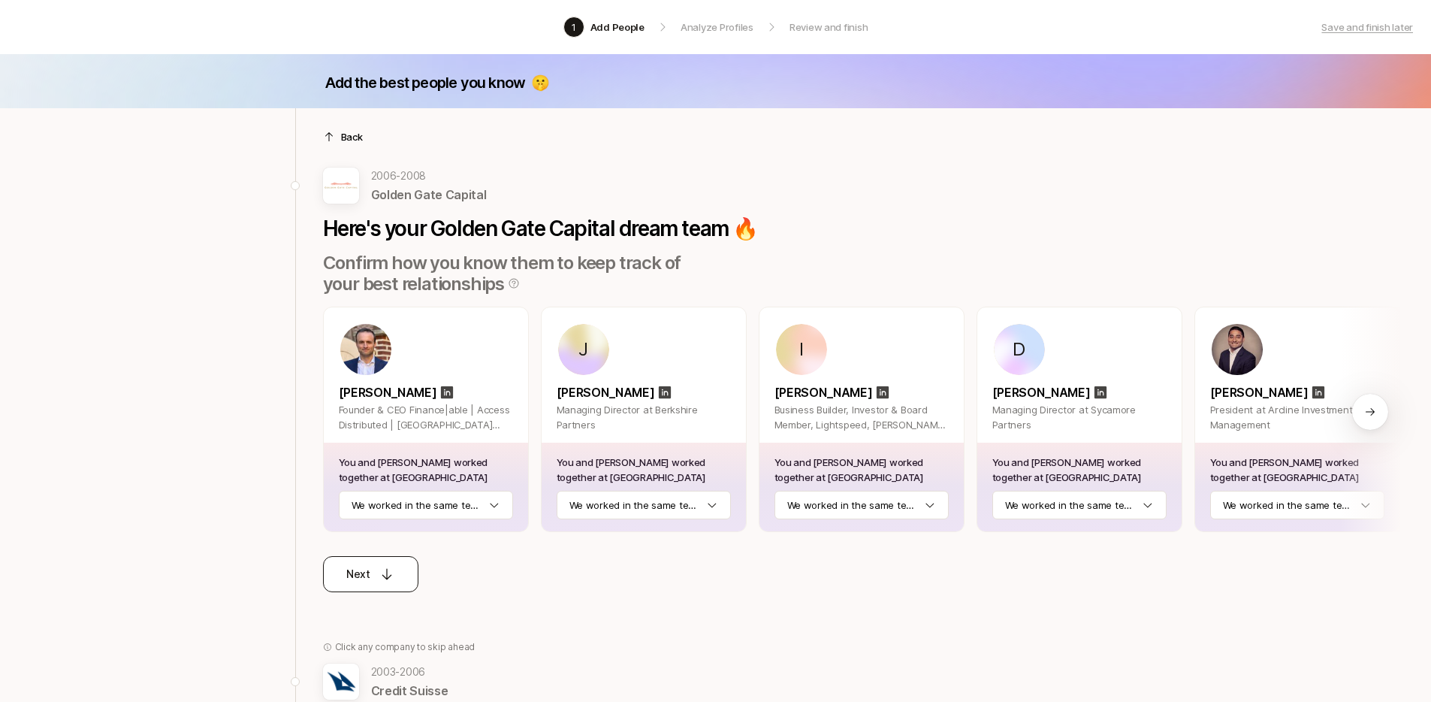
click at [403, 574] on button "Next" at bounding box center [370, 574] width 95 height 36
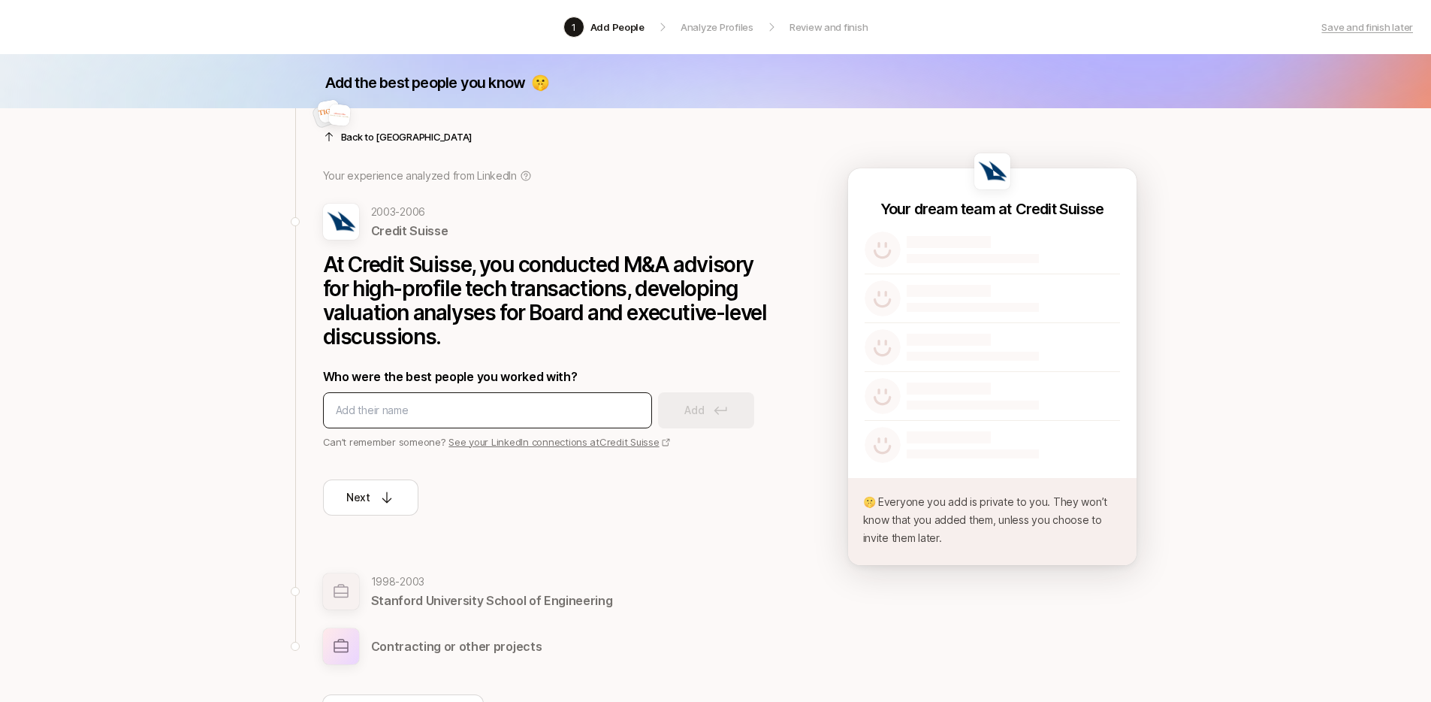
click at [439, 408] on input at bounding box center [487, 410] width 303 height 18
type input "vikram arora"
type input "lara aldag"
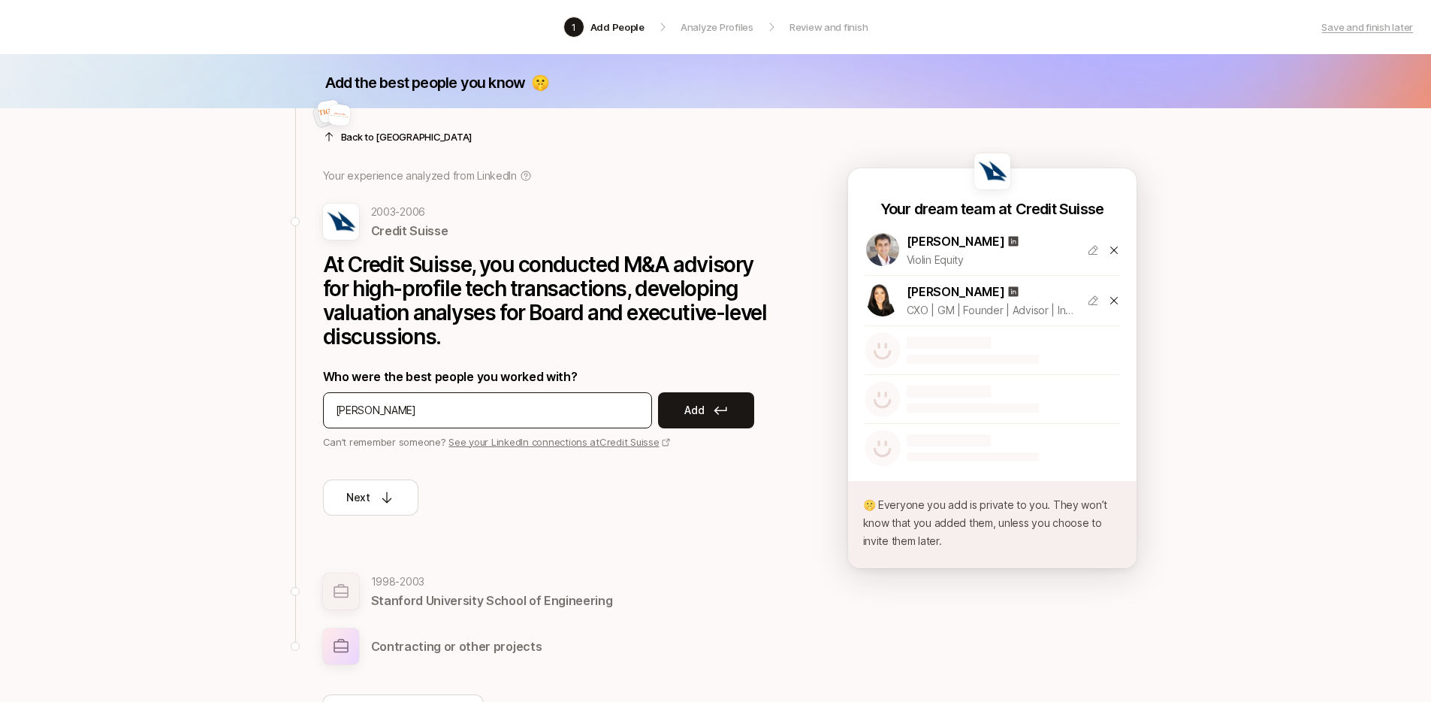
type input "scott ransenberg"
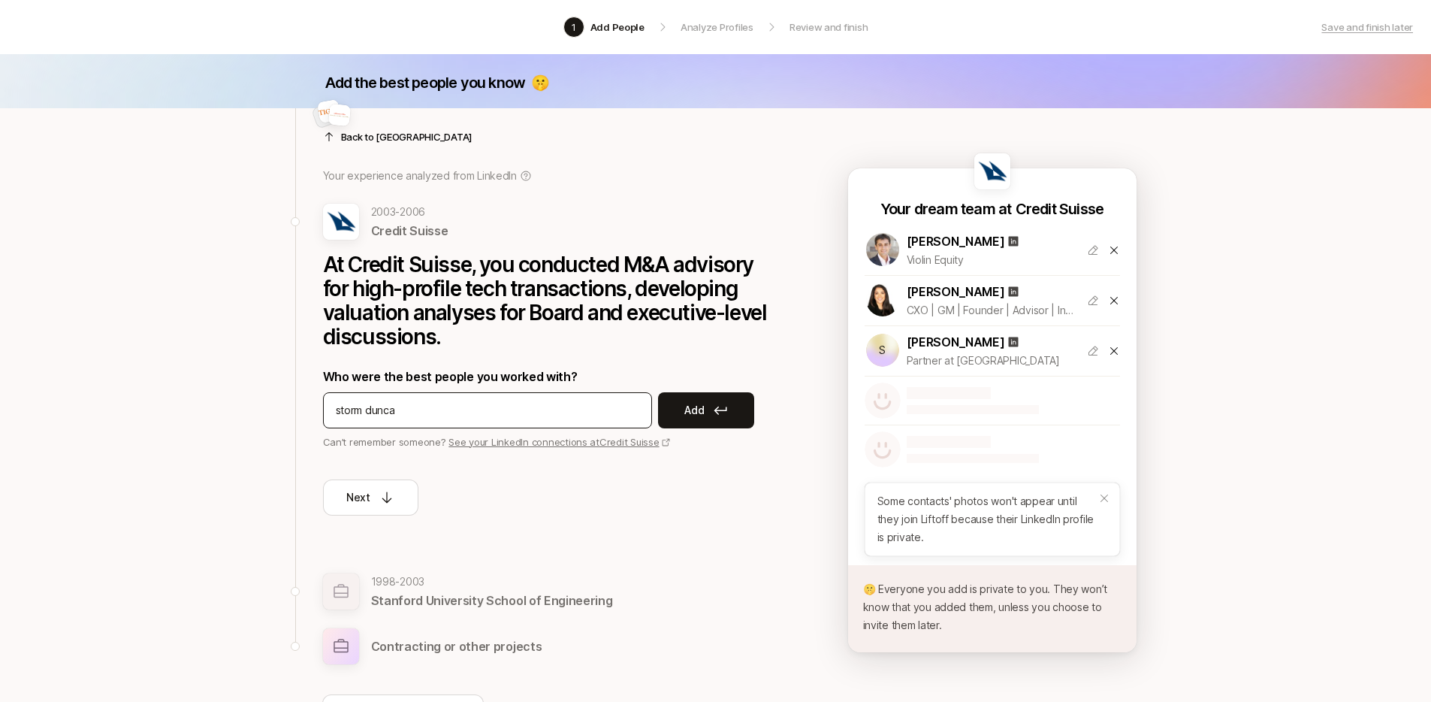
type input "storm duncan"
type input "sean ma"
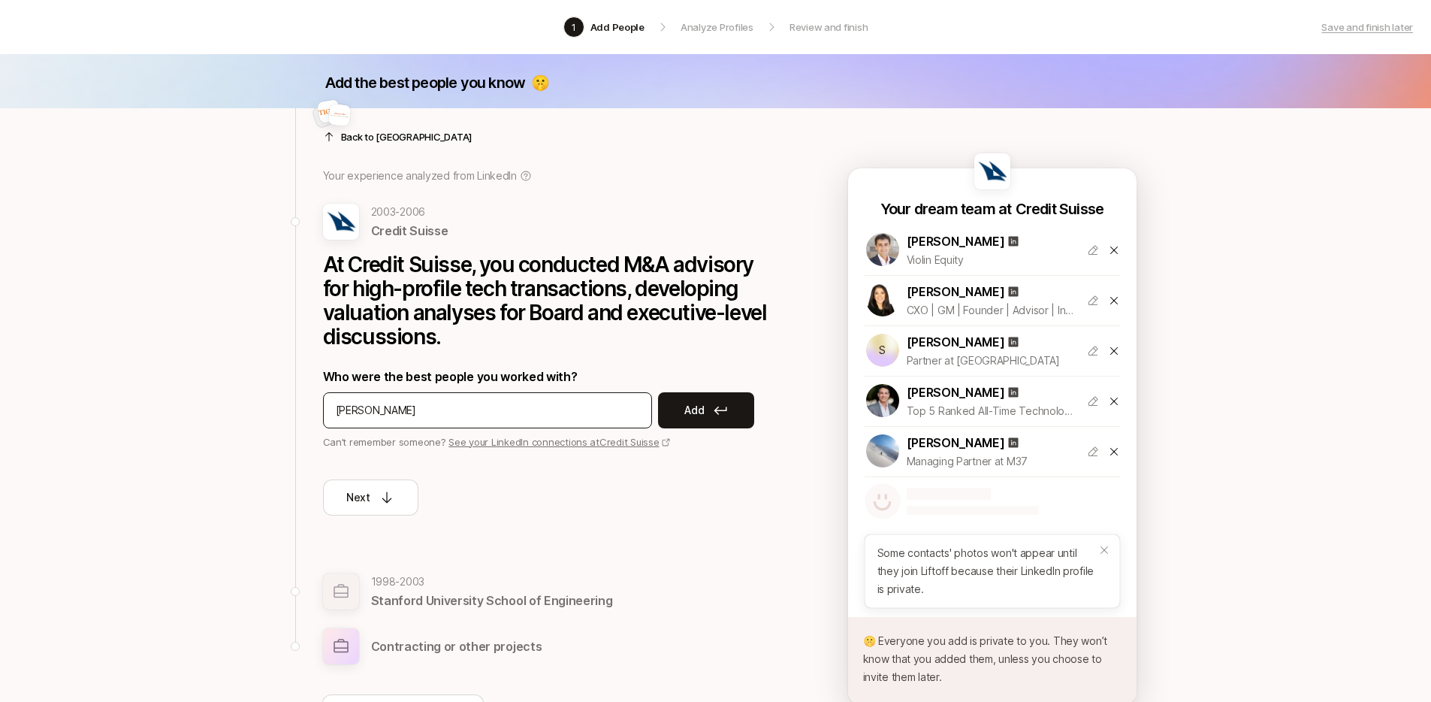
type input "brian cayne"
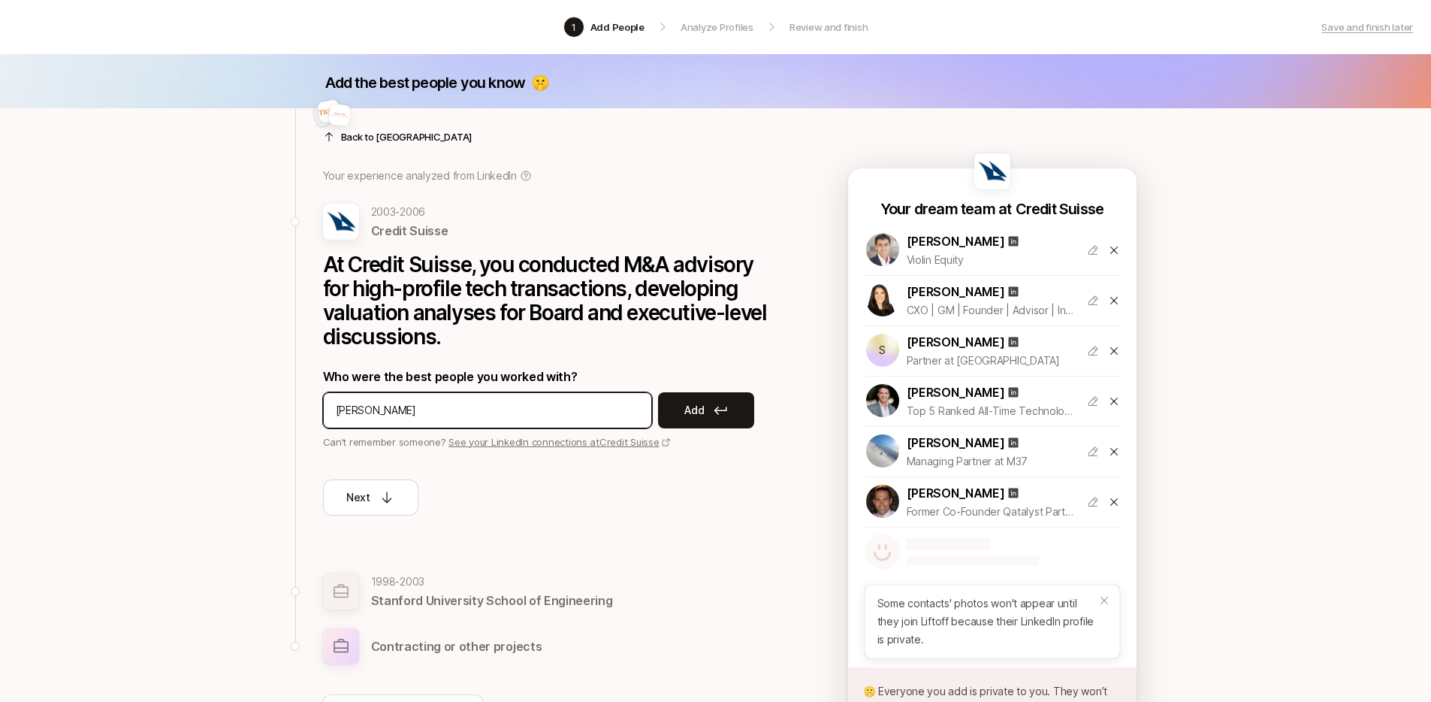
type input "colin lang"
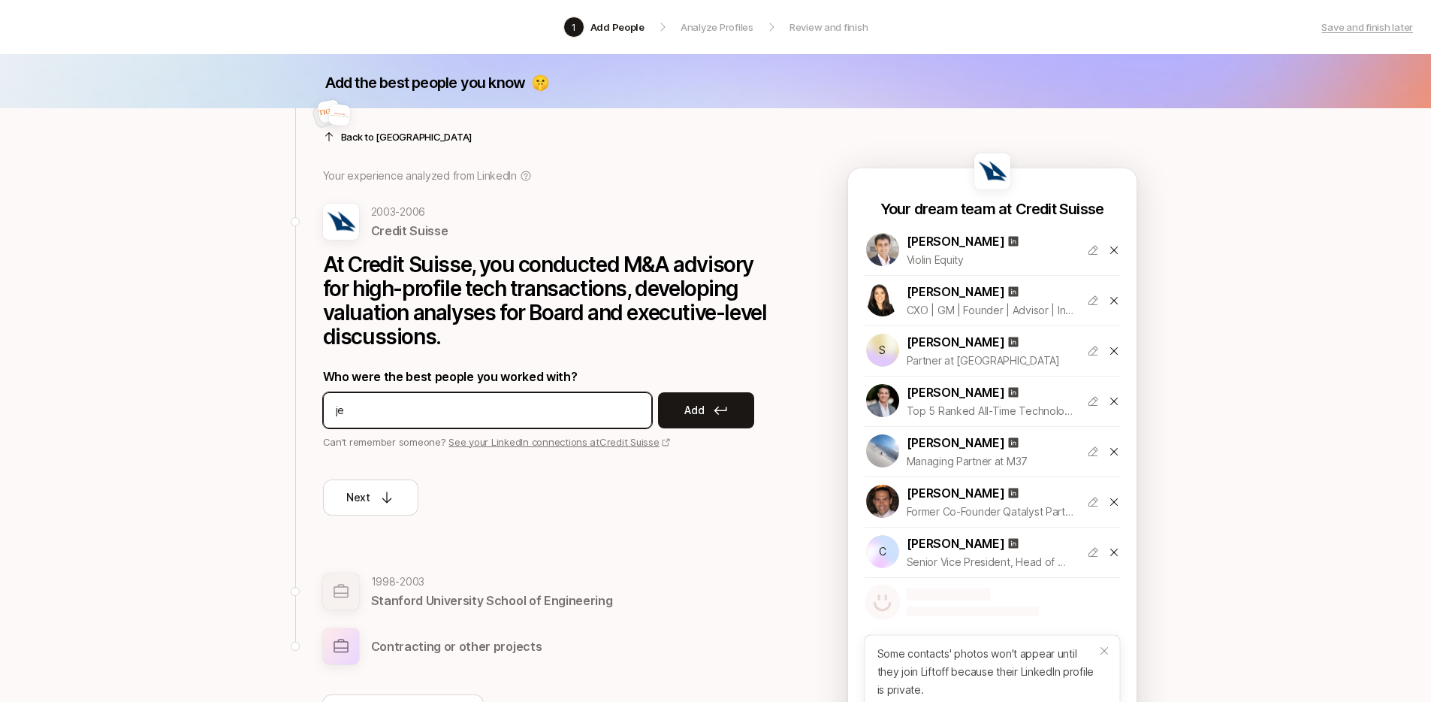
type input "j"
type input "james kim"
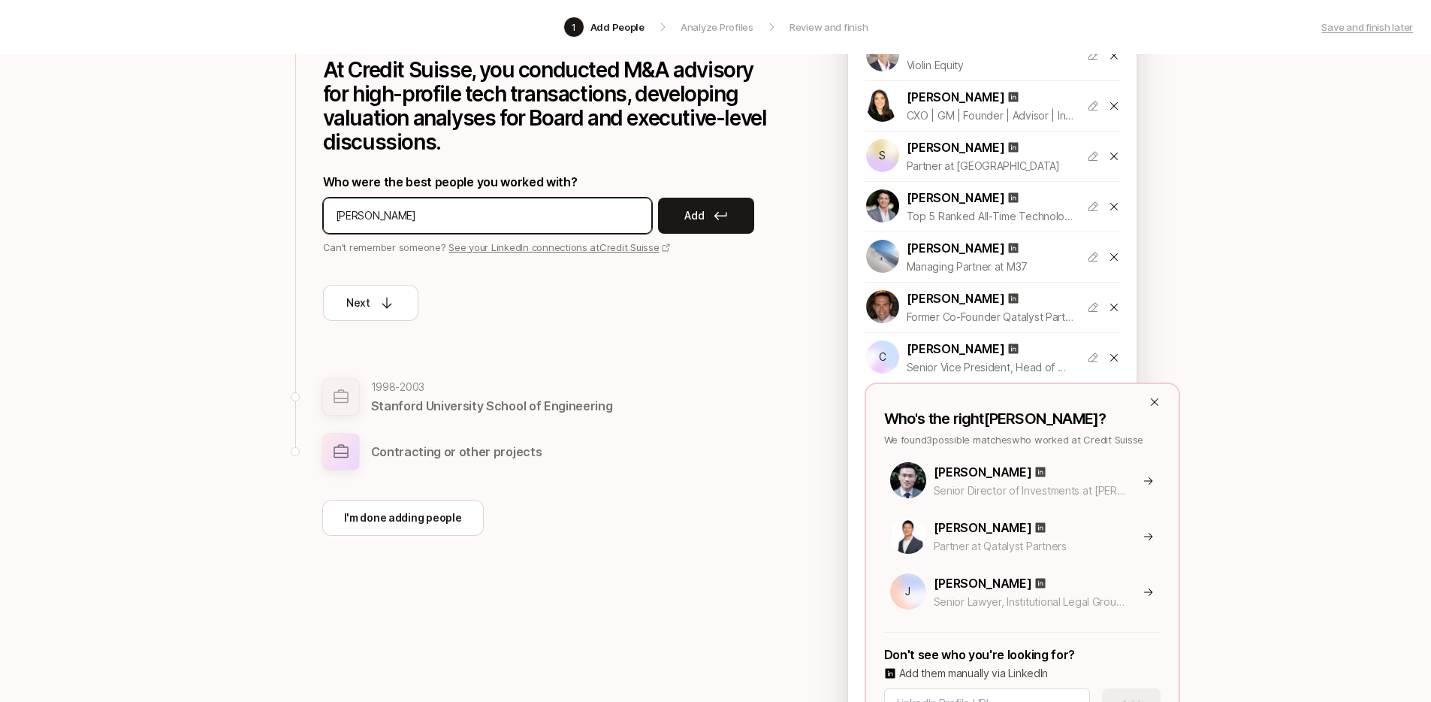
scroll to position [243, 0]
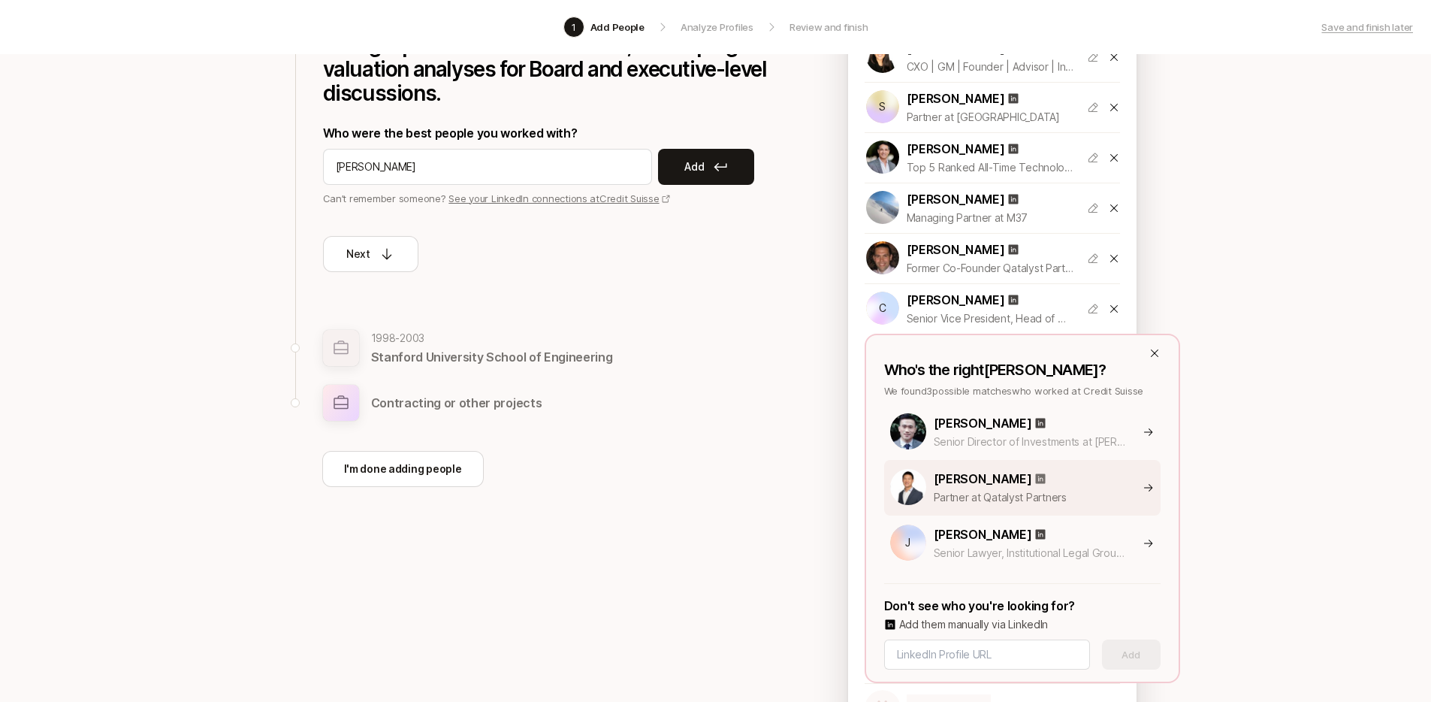
click at [1036, 475] on icon at bounding box center [1041, 479] width 10 height 10
click at [1155, 486] on div "James Kim" at bounding box center [1060, 479] width 253 height 20
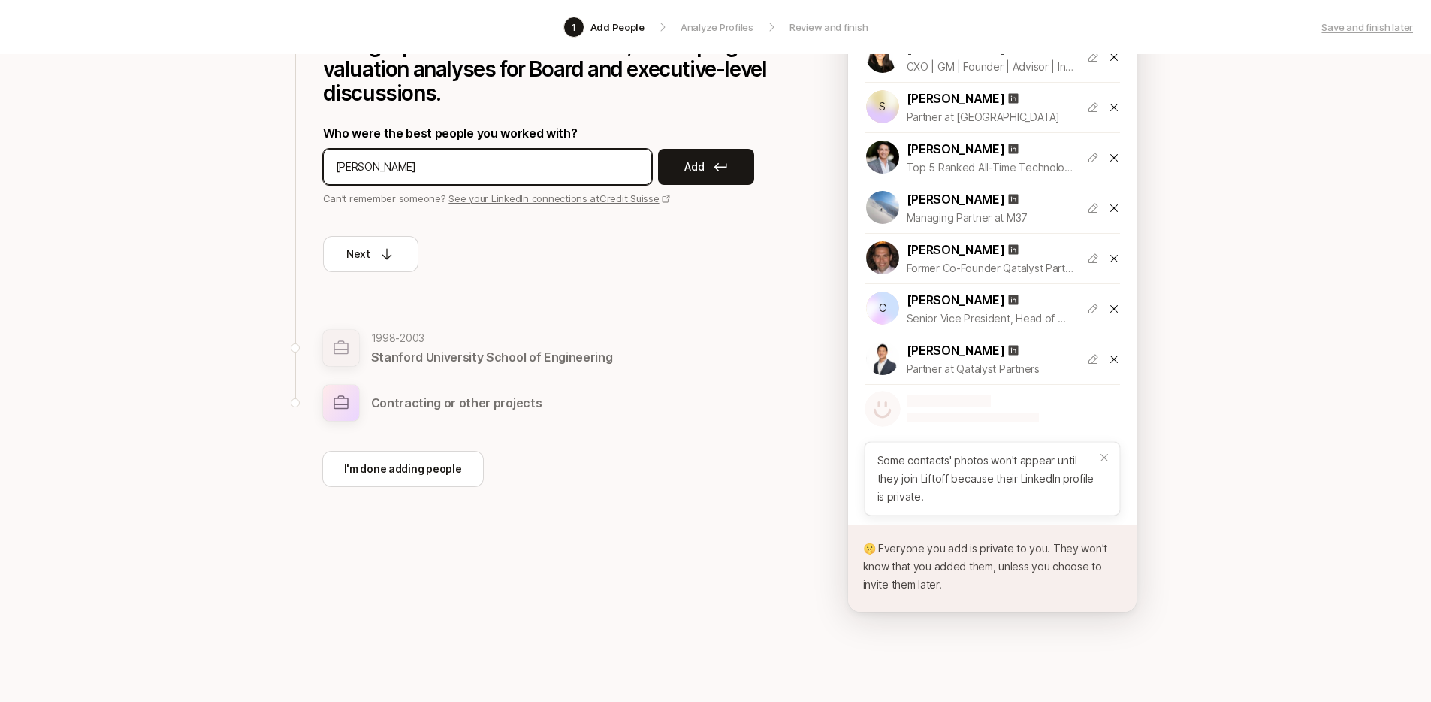
click at [407, 173] on input "jason dilu" at bounding box center [487, 167] width 303 height 18
type input "jason dilullo"
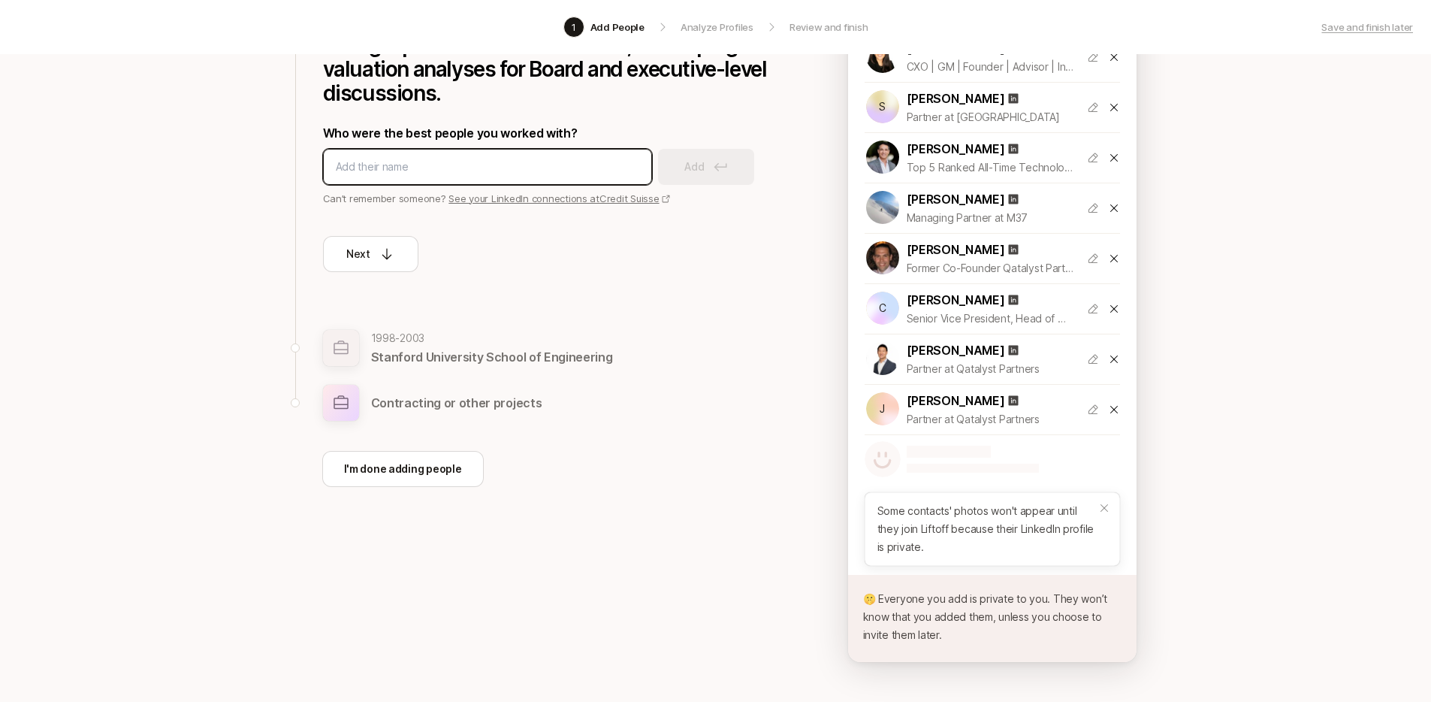
click at [414, 169] on input at bounding box center [487, 167] width 303 height 18
type input "george boutros"
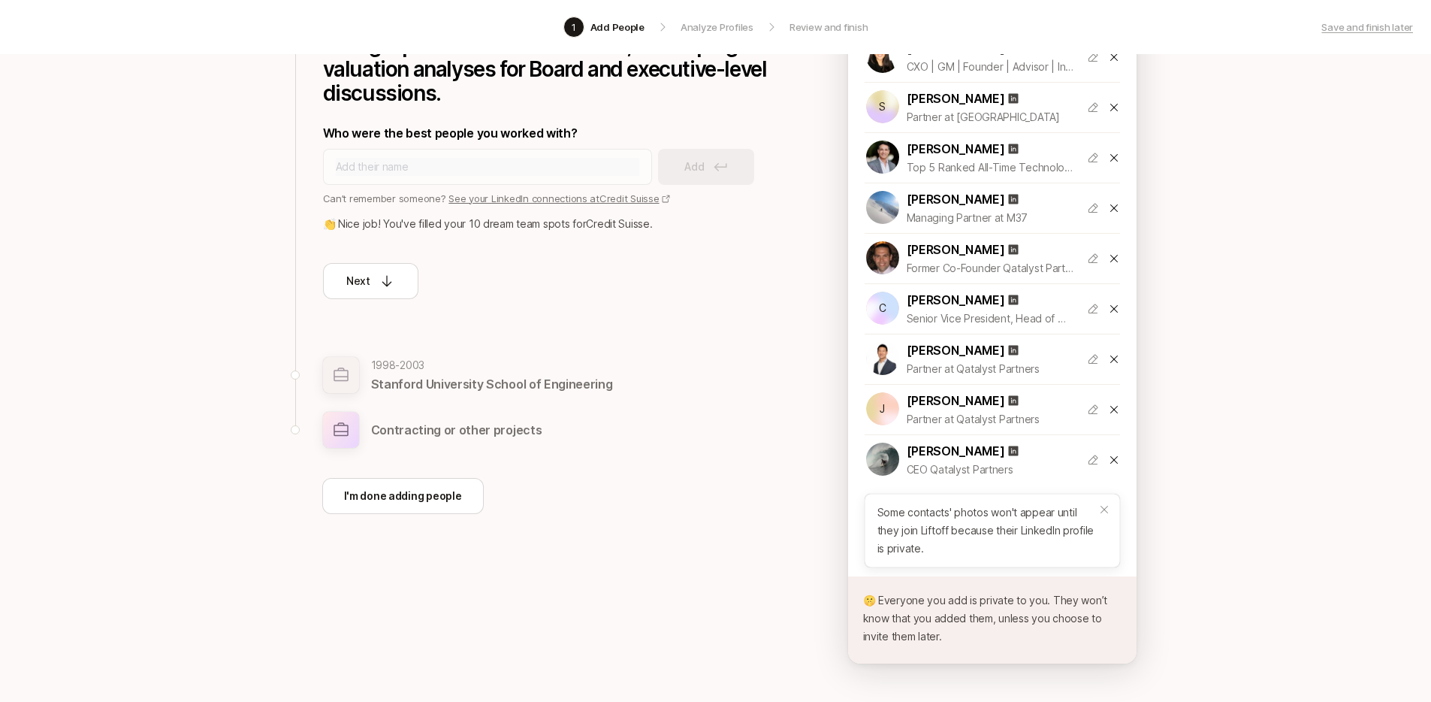
click at [1108, 507] on icon at bounding box center [1104, 509] width 12 height 12
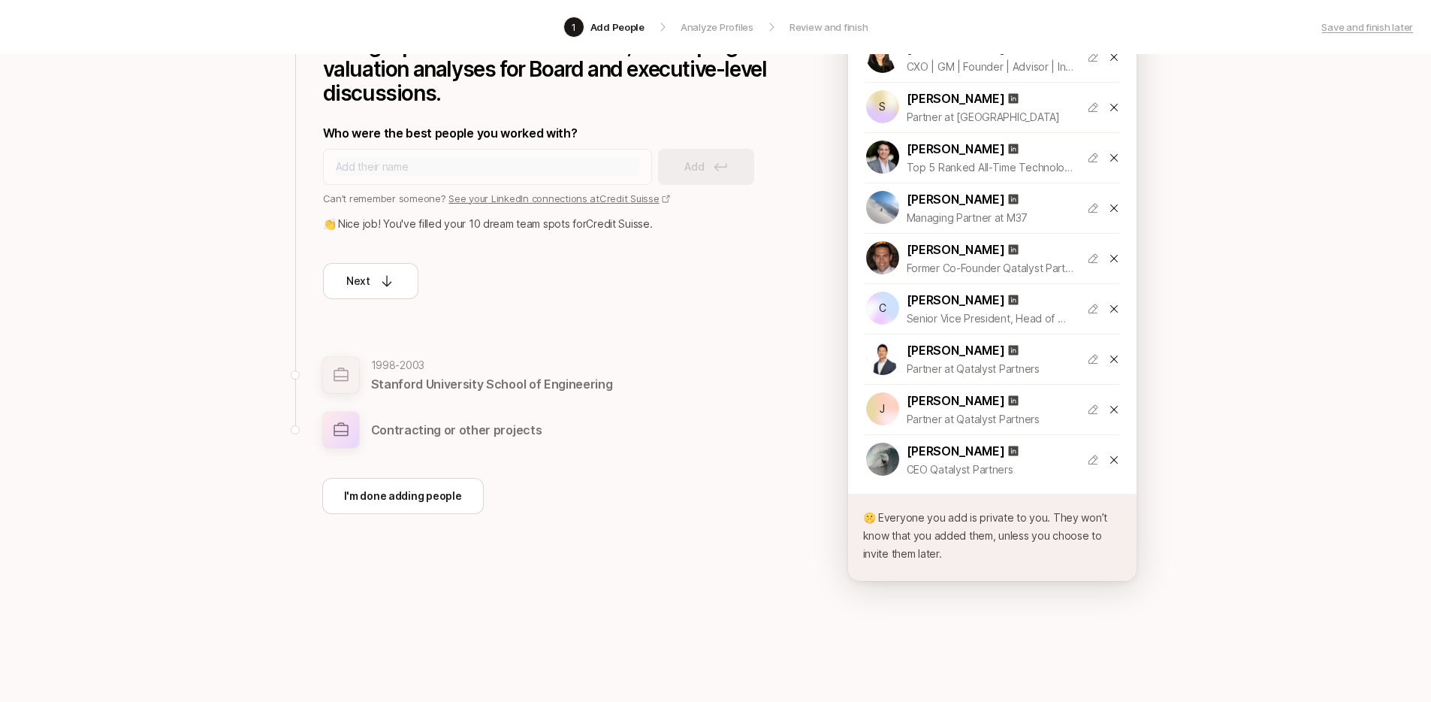
click at [1109, 454] on icon at bounding box center [1114, 460] width 12 height 12
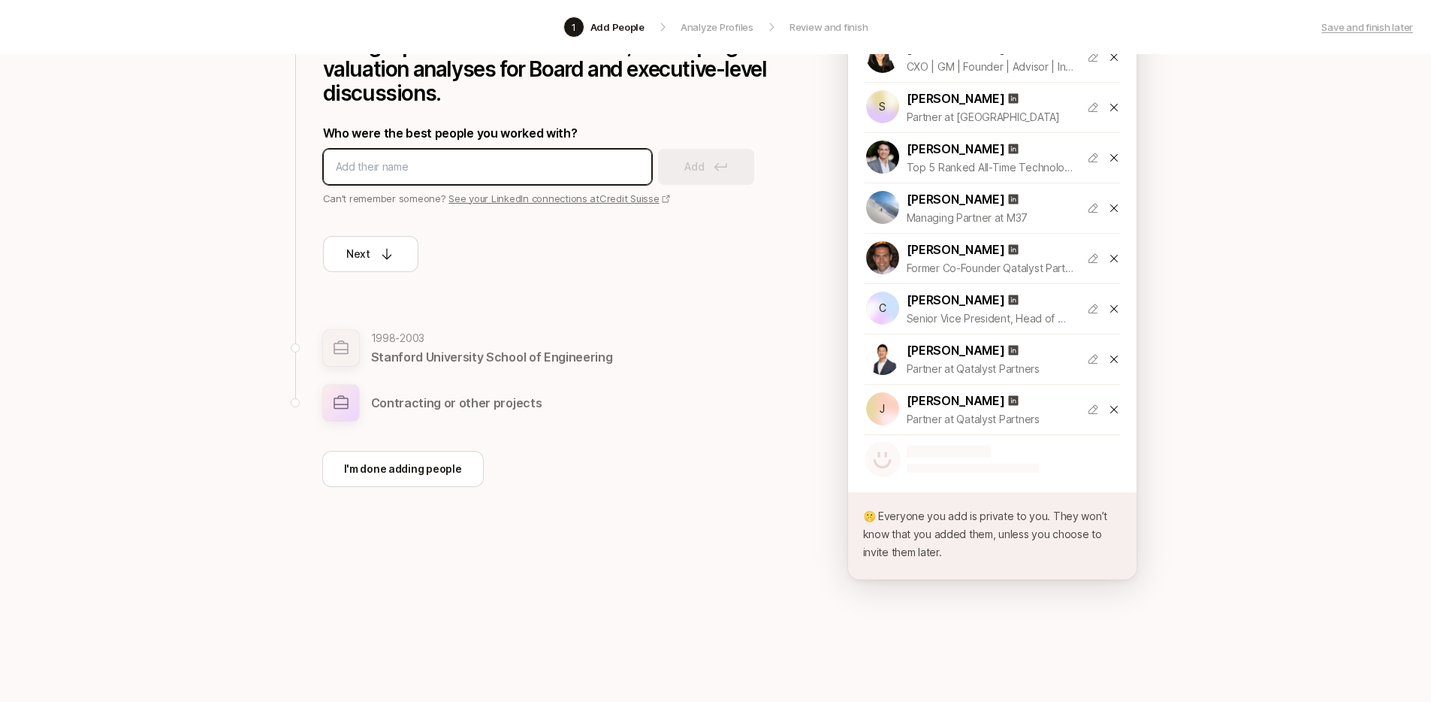
click at [372, 174] on input at bounding box center [487, 167] width 303 height 18
type input "ethan zweig"
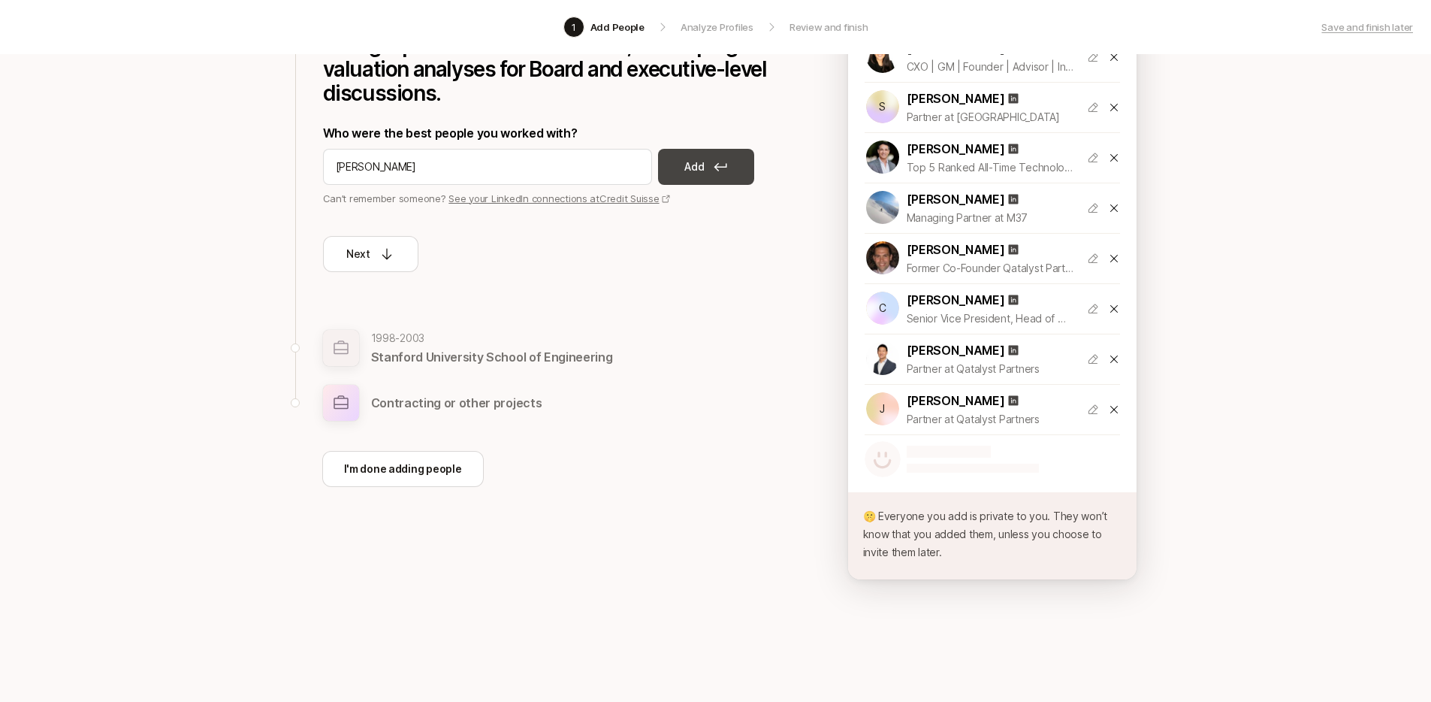
click at [691, 163] on p "Add" at bounding box center [694, 167] width 20 height 18
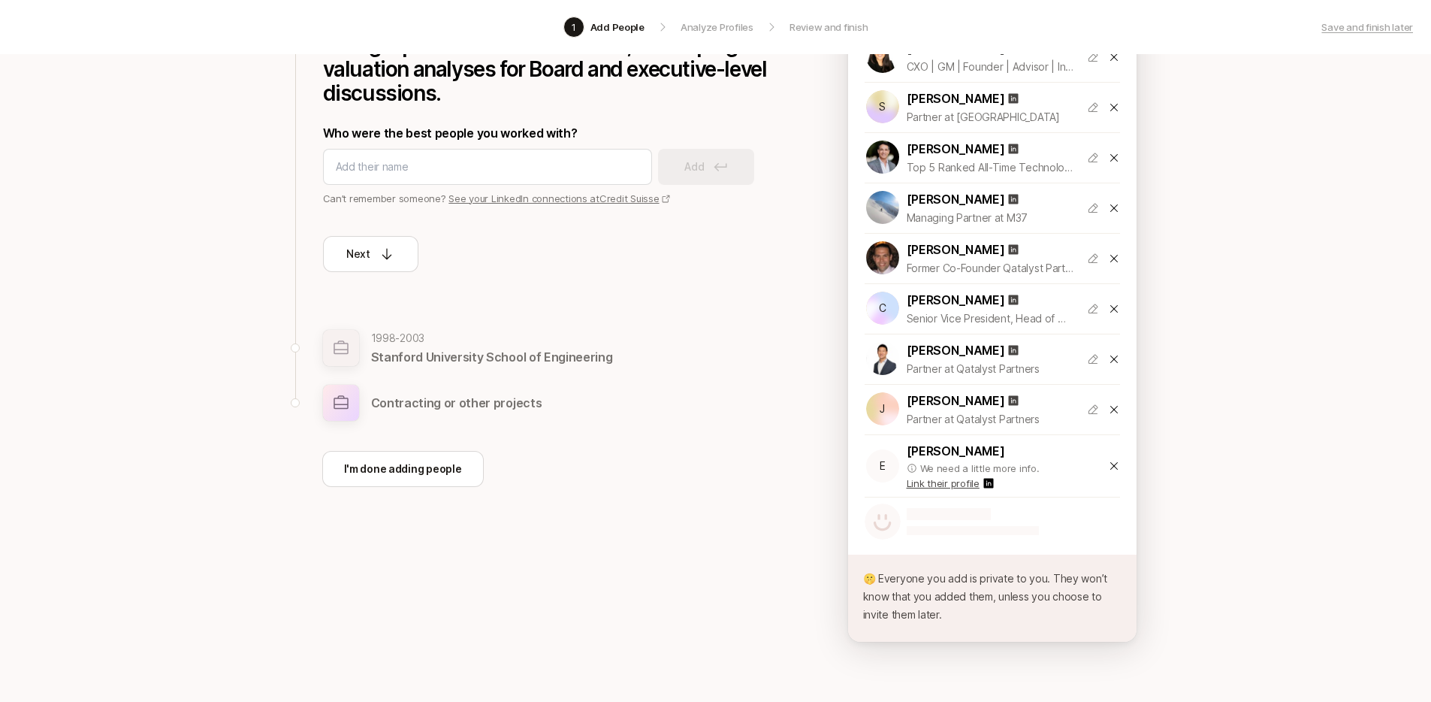
click at [1119, 469] on icon at bounding box center [1114, 466] width 12 height 12
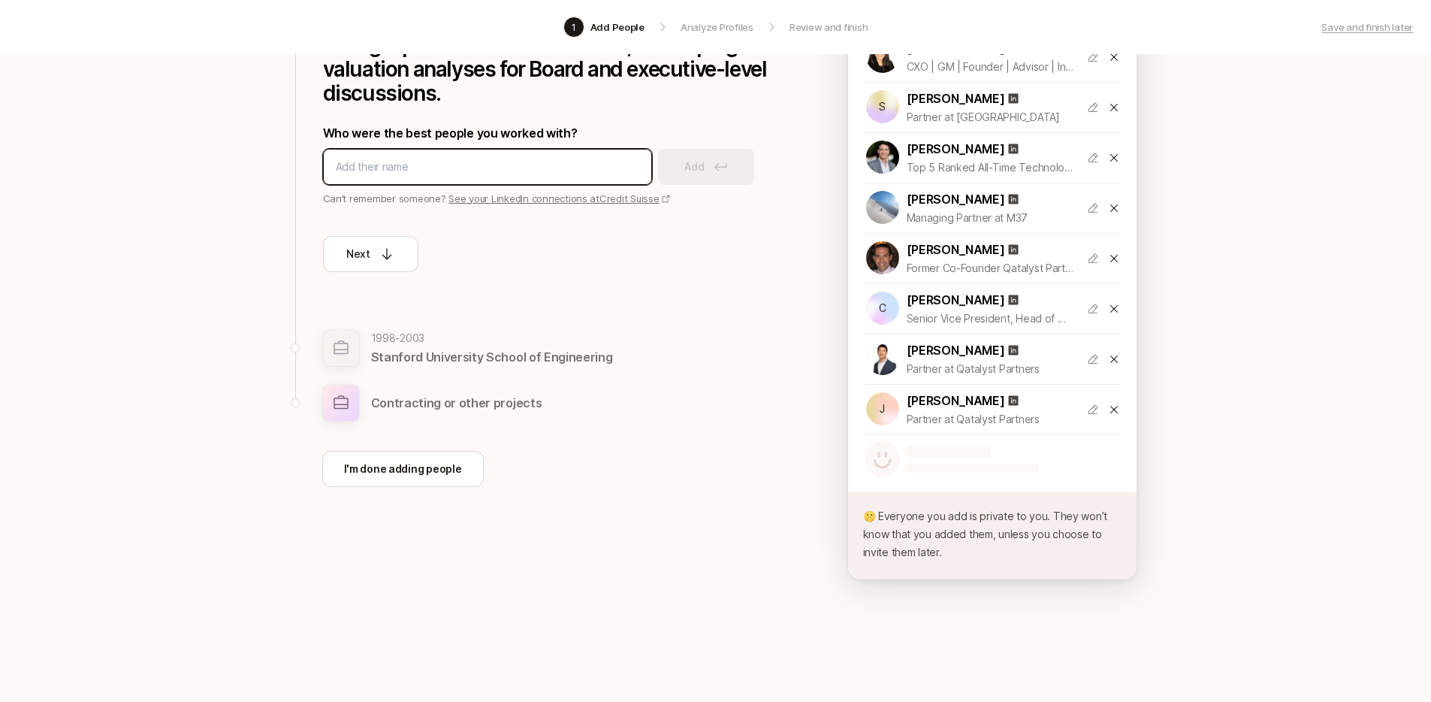
click at [396, 168] on input at bounding box center [487, 167] width 303 height 18
type input "nadir shaikh"
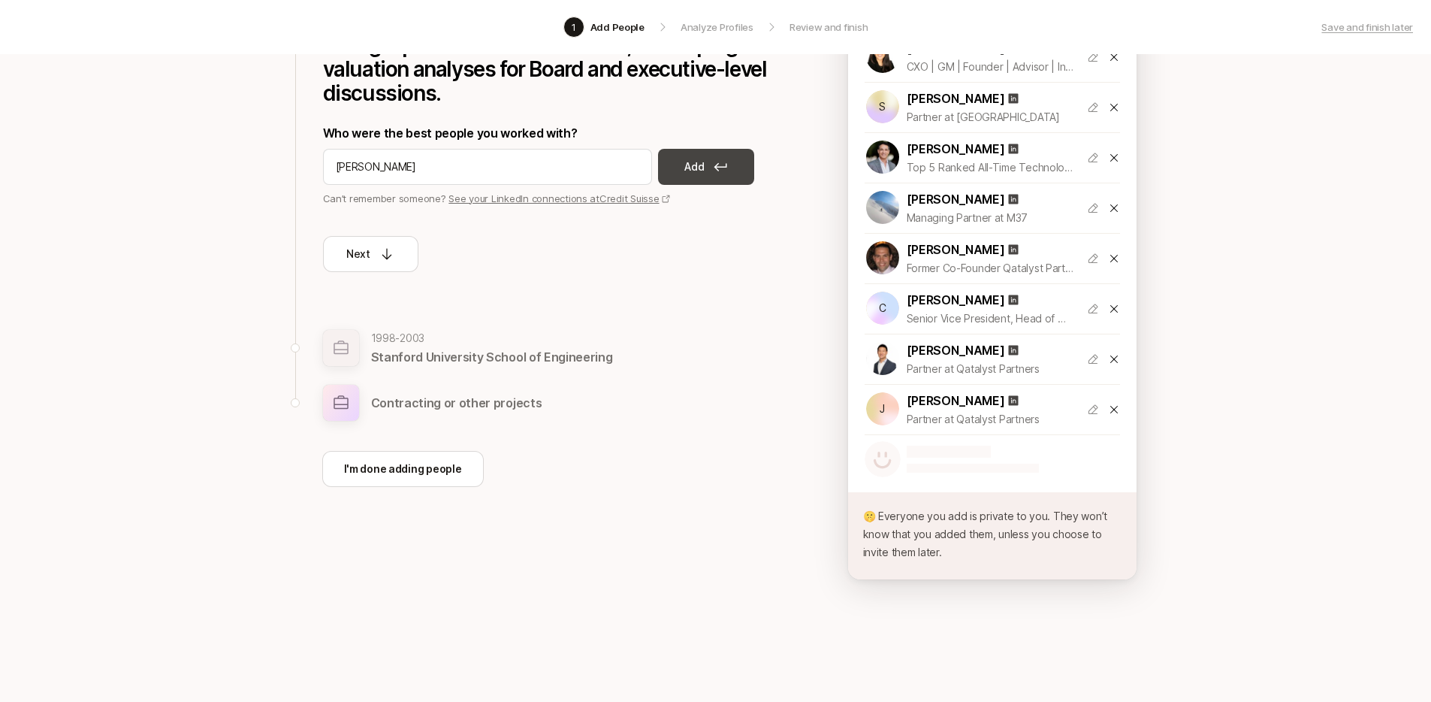
click at [710, 156] on button "Add" at bounding box center [706, 167] width 96 height 36
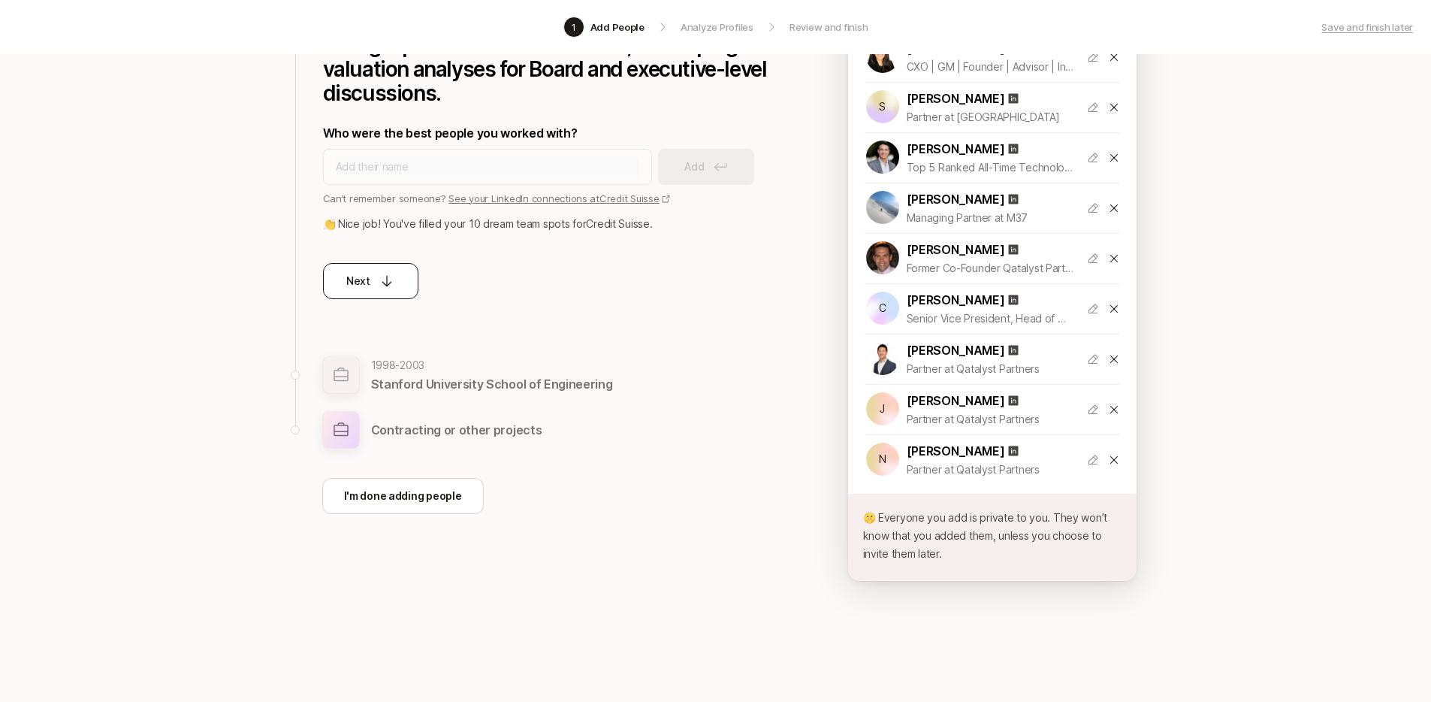
click at [399, 282] on button "Next" at bounding box center [370, 281] width 95 height 36
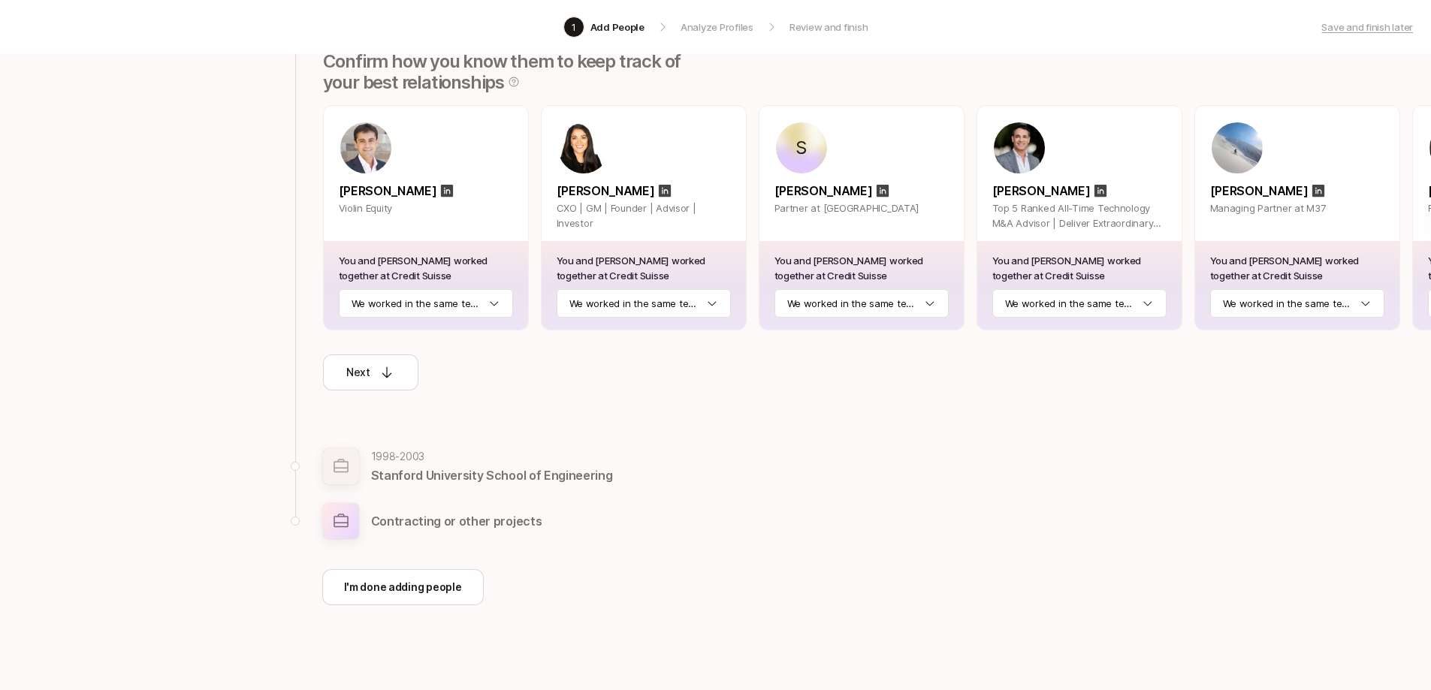
scroll to position [213, 0]
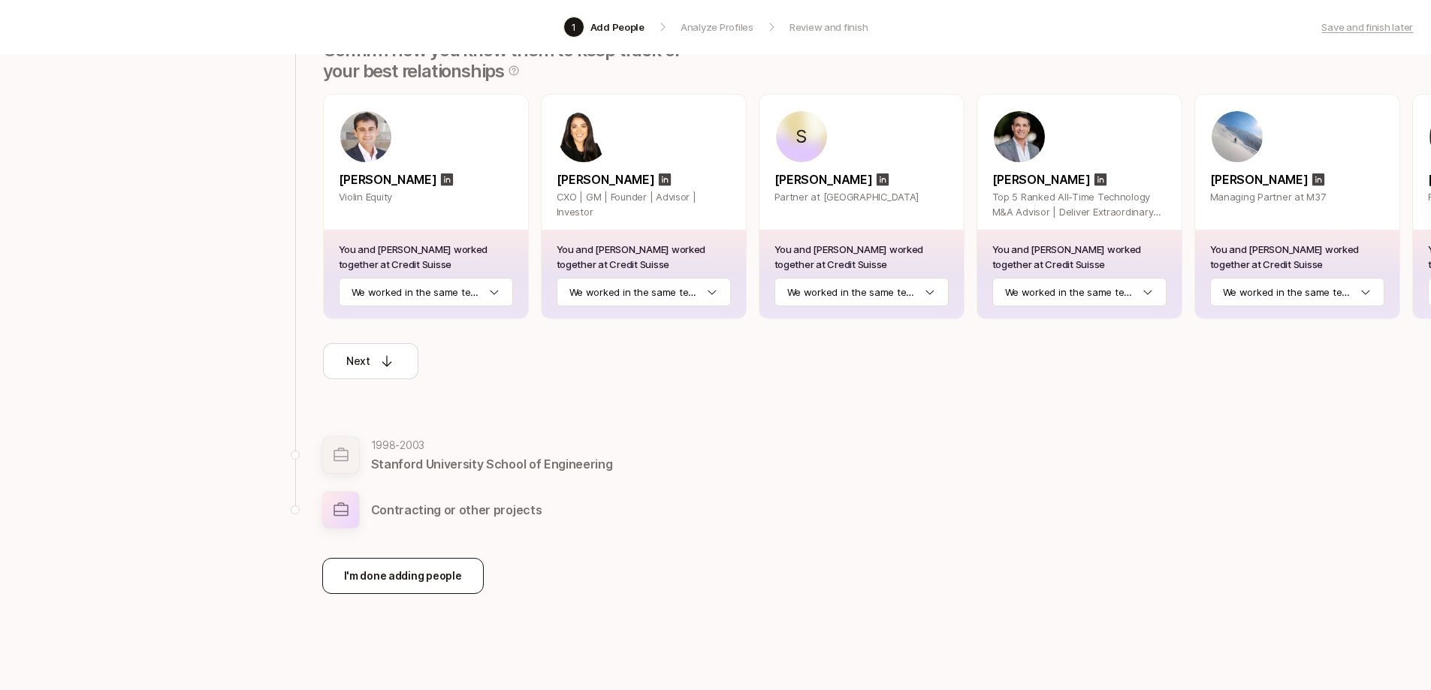
click at [399, 573] on p "I'm done adding people" at bounding box center [403, 576] width 118 height 18
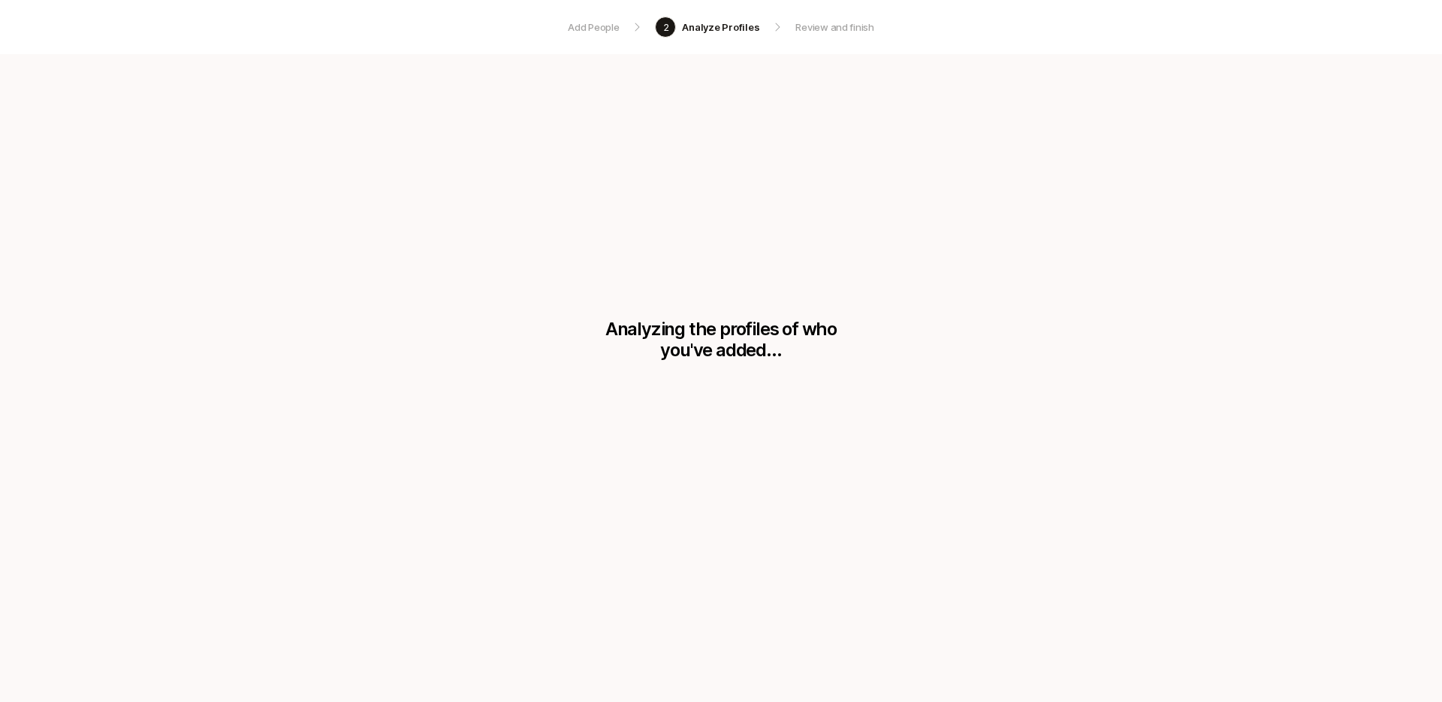
click at [602, 27] on p "Add People" at bounding box center [593, 27] width 51 height 15
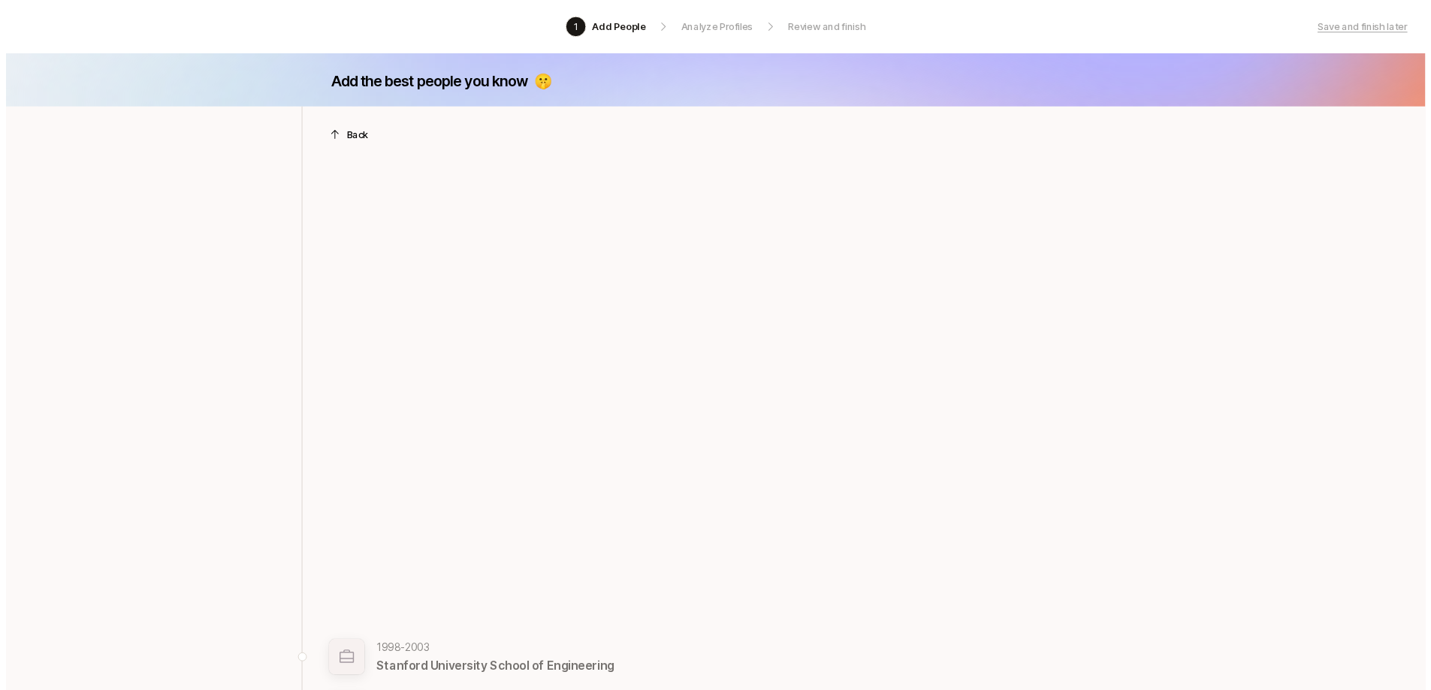
scroll to position [213, 0]
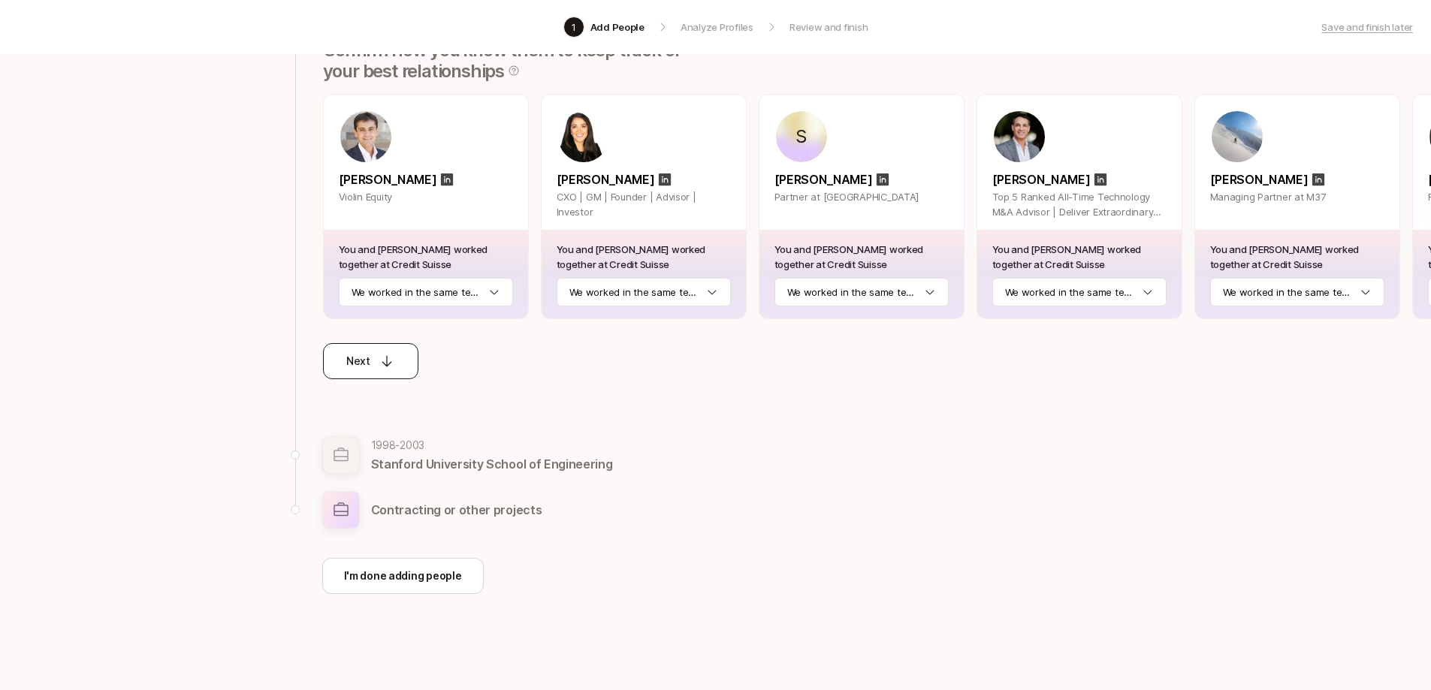
click at [388, 367] on icon at bounding box center [386, 361] width 15 height 15
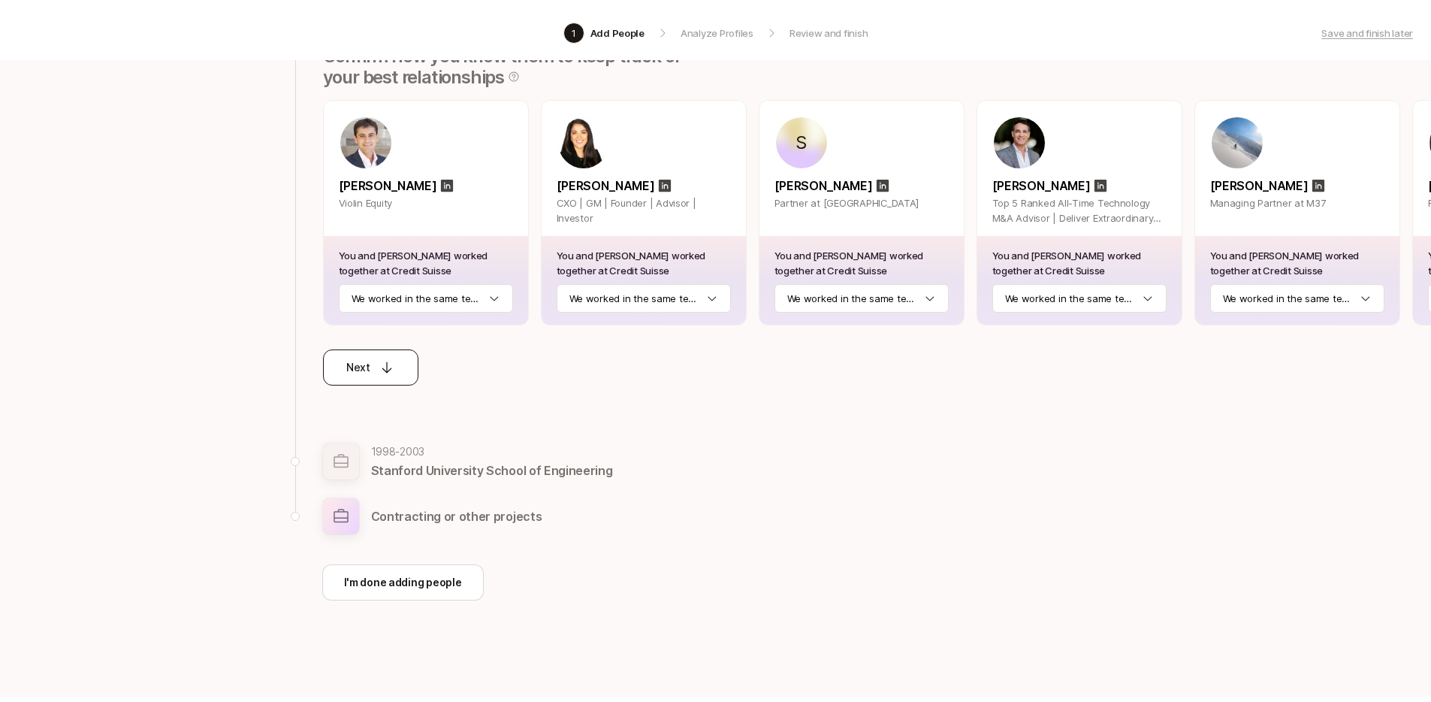
scroll to position [84, 0]
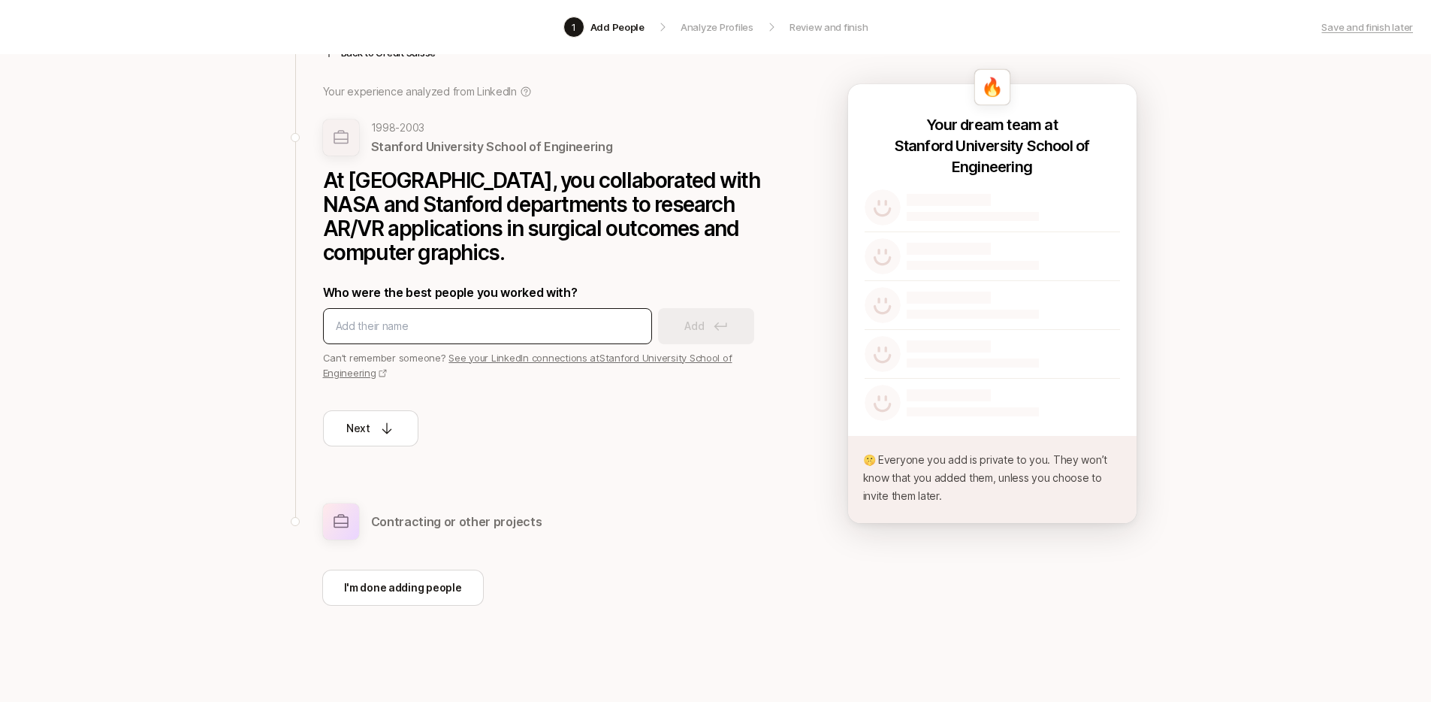
click at [522, 326] on input at bounding box center [487, 326] width 303 height 18
type input "federic ma"
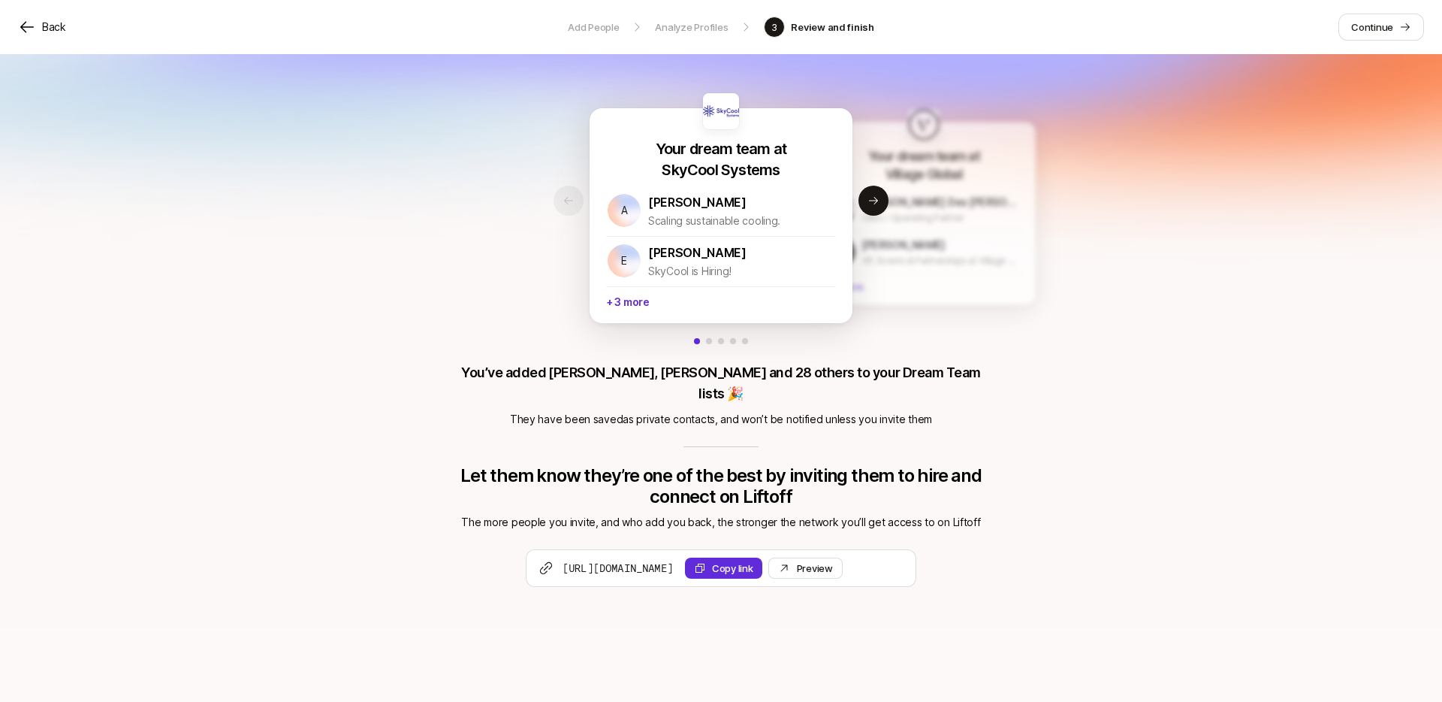
click at [597, 32] on p "Add People" at bounding box center [593, 27] width 51 height 15
click at [39, 20] on div "Back" at bounding box center [42, 27] width 48 height 18
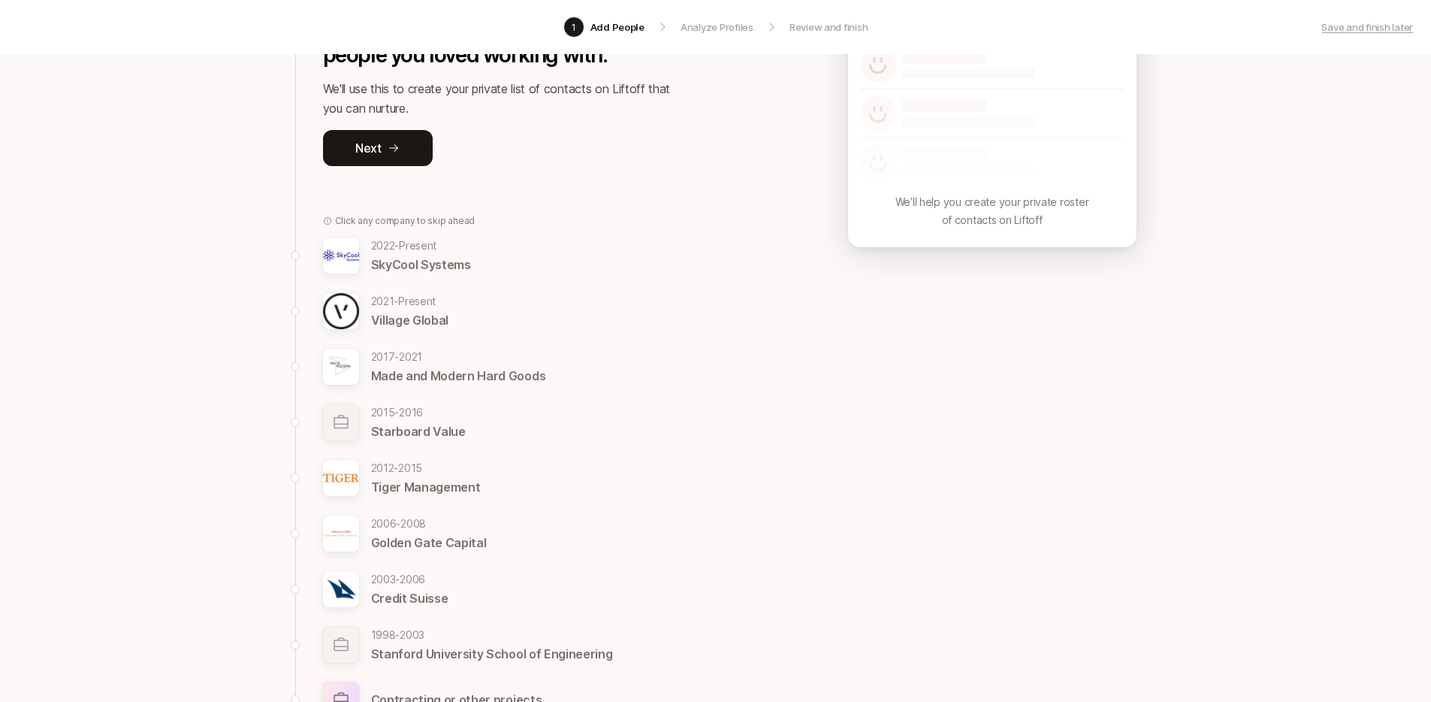
scroll to position [382, 0]
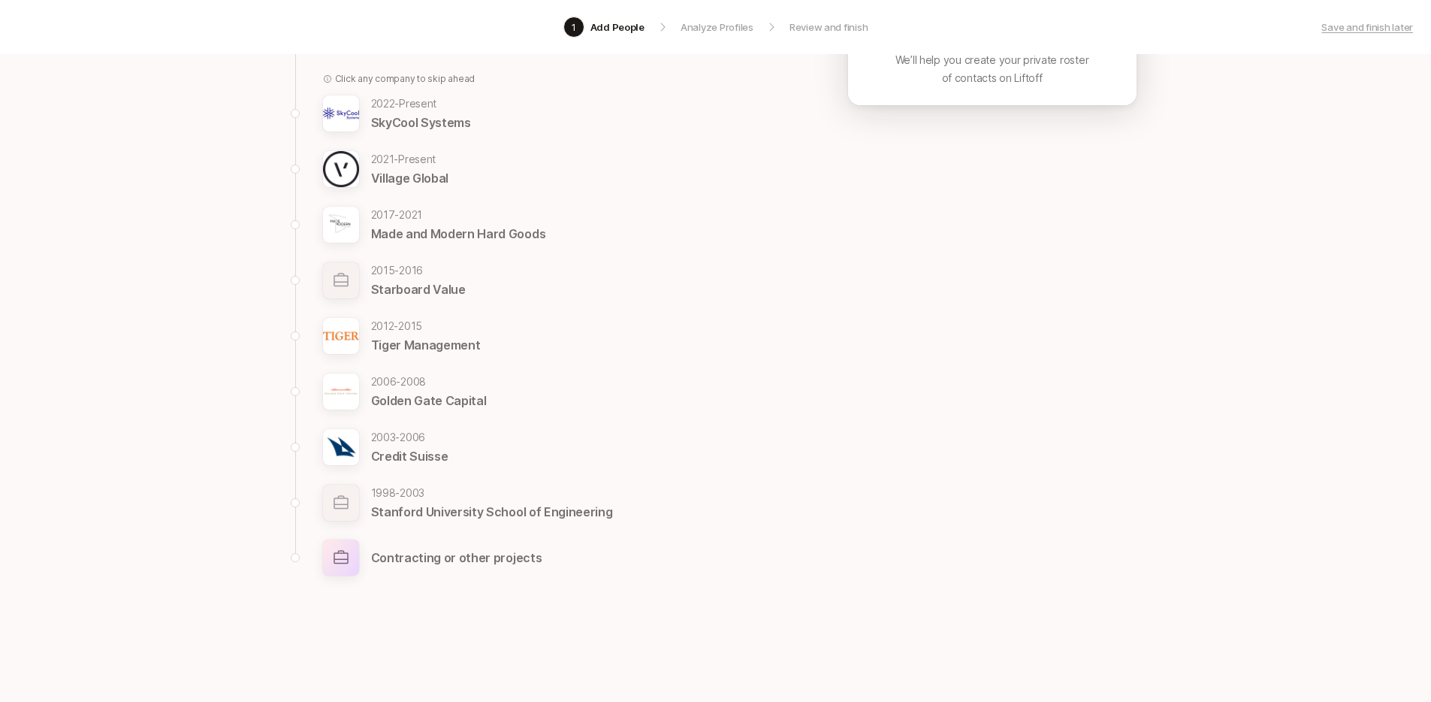
click at [405, 490] on p "1998 - 2003" at bounding box center [492, 493] width 242 height 18
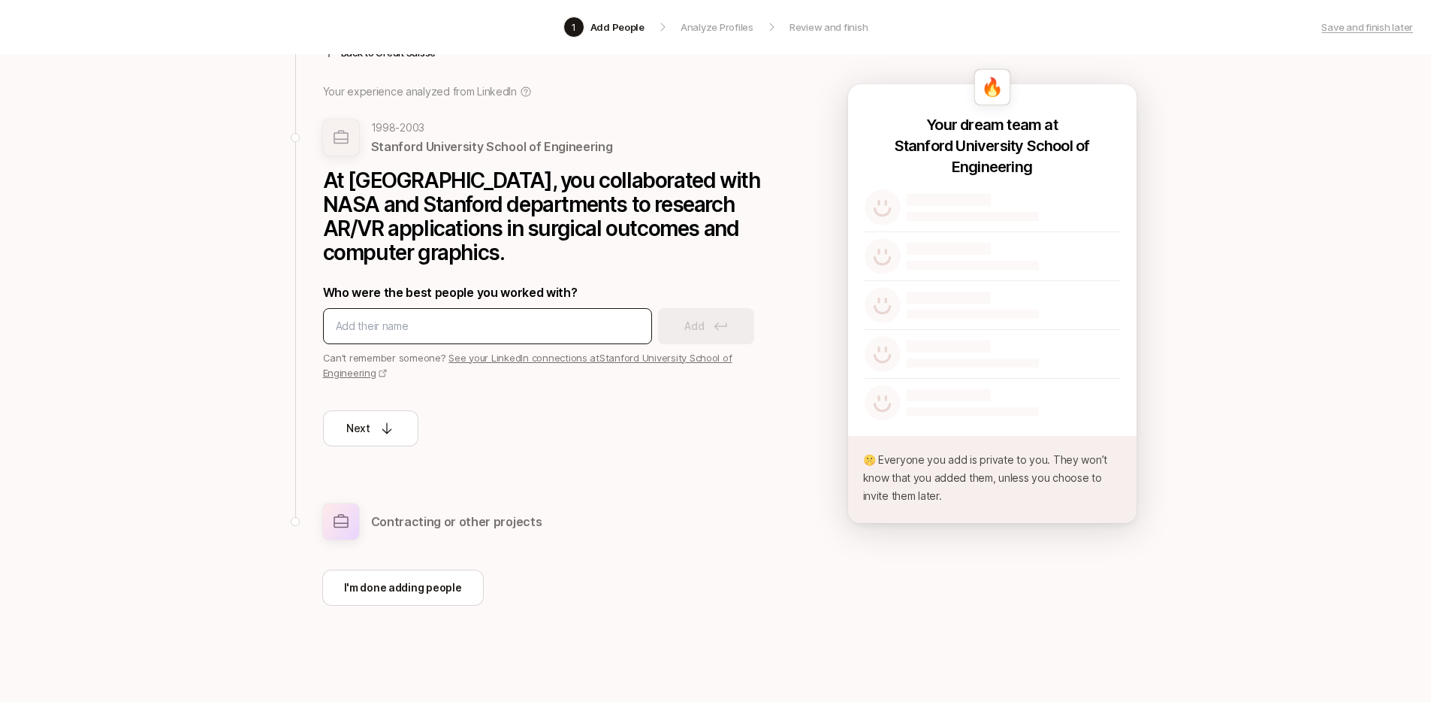
click at [472, 323] on input at bounding box center [487, 326] width 303 height 18
type input "federic mazzarella"
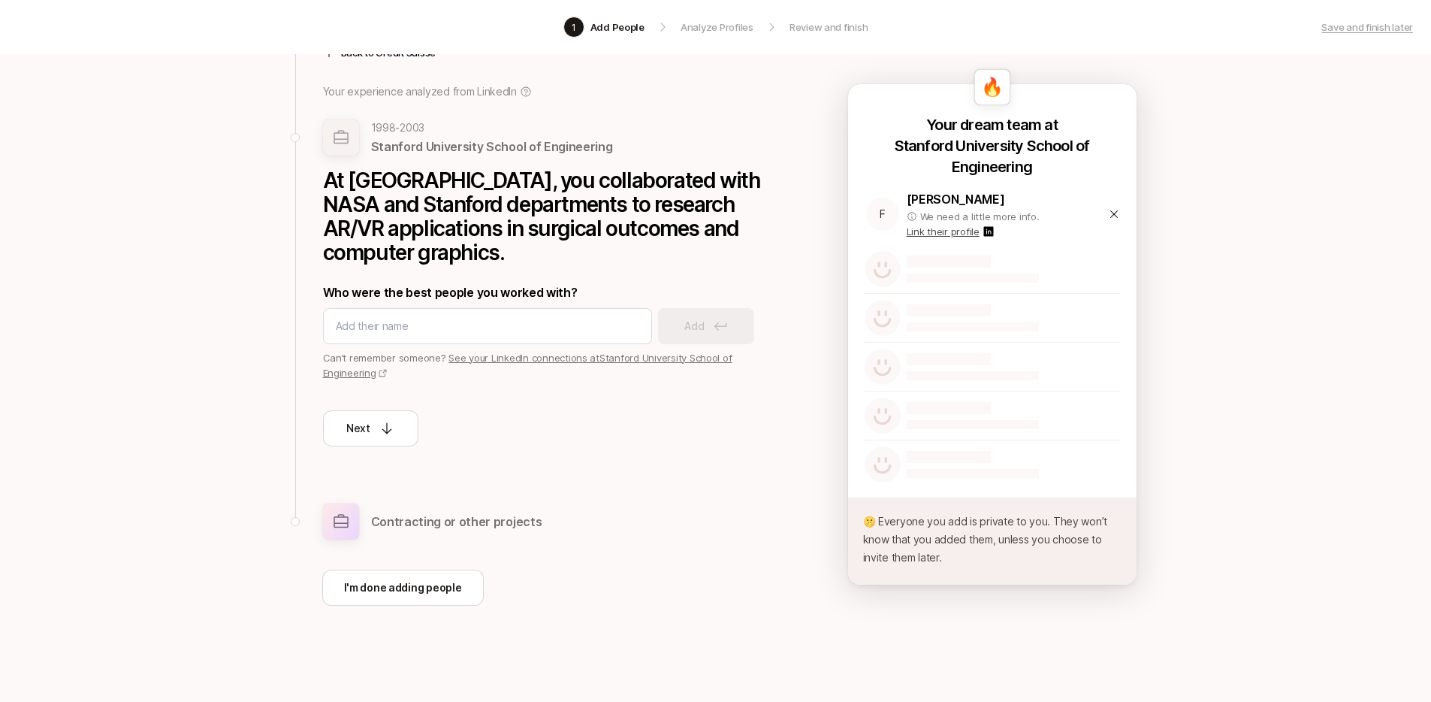
click at [965, 225] on p "Link their profile" at bounding box center [943, 231] width 73 height 15
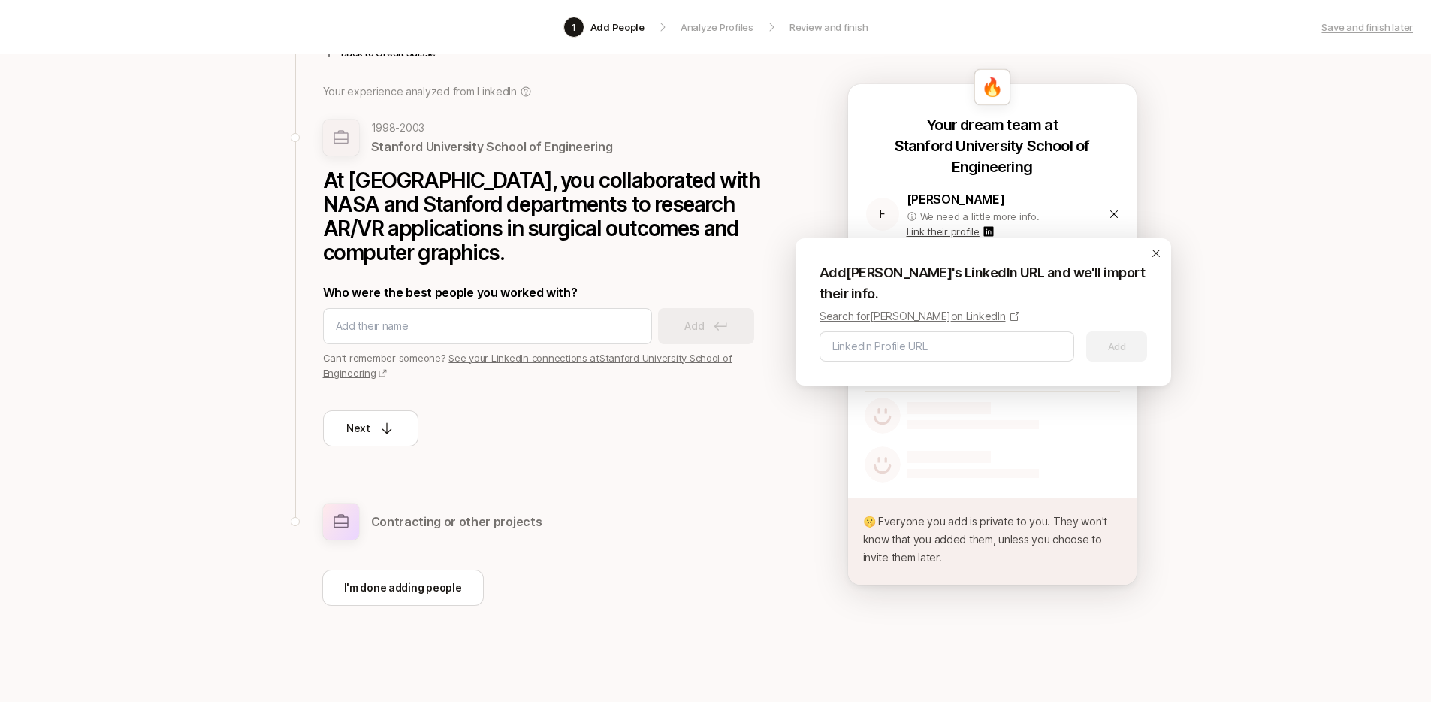
click at [1160, 248] on icon at bounding box center [1156, 253] width 12 height 12
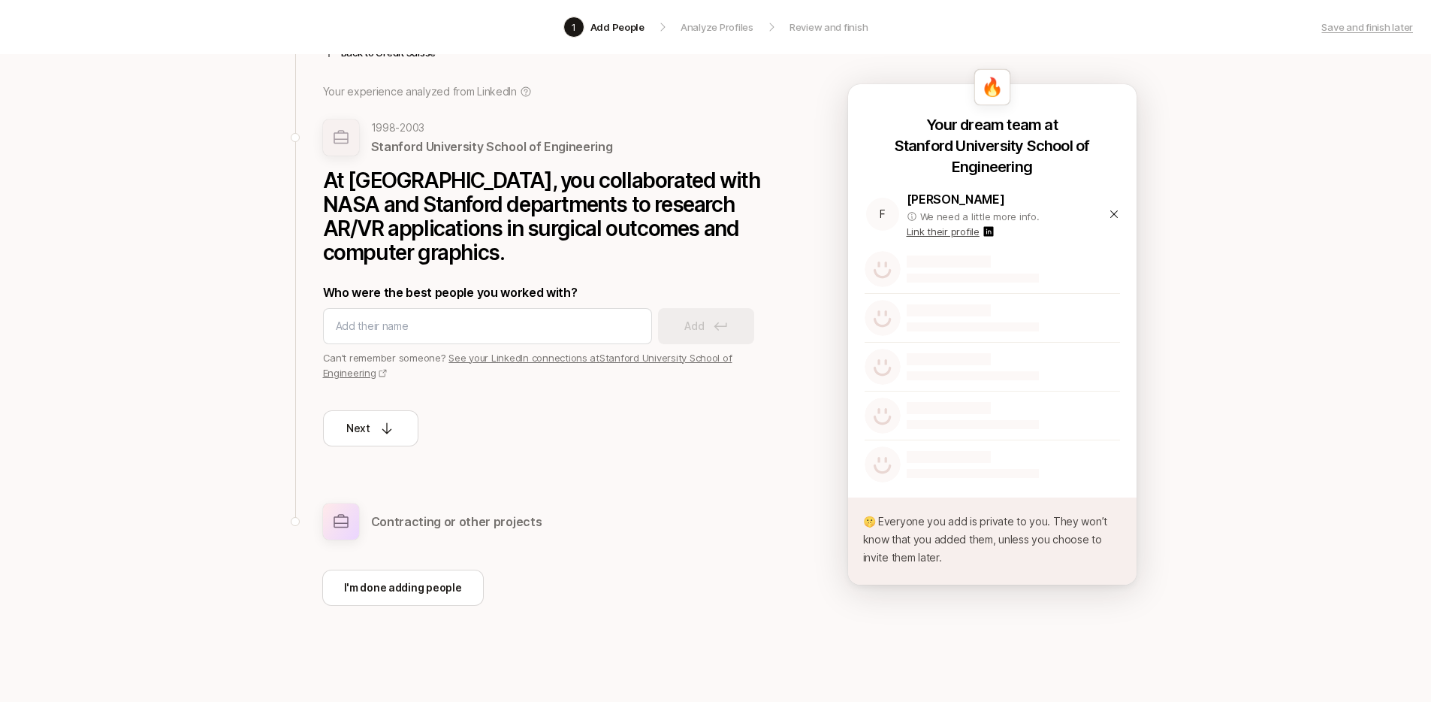
click at [1116, 216] on icon at bounding box center [1114, 214] width 12 height 12
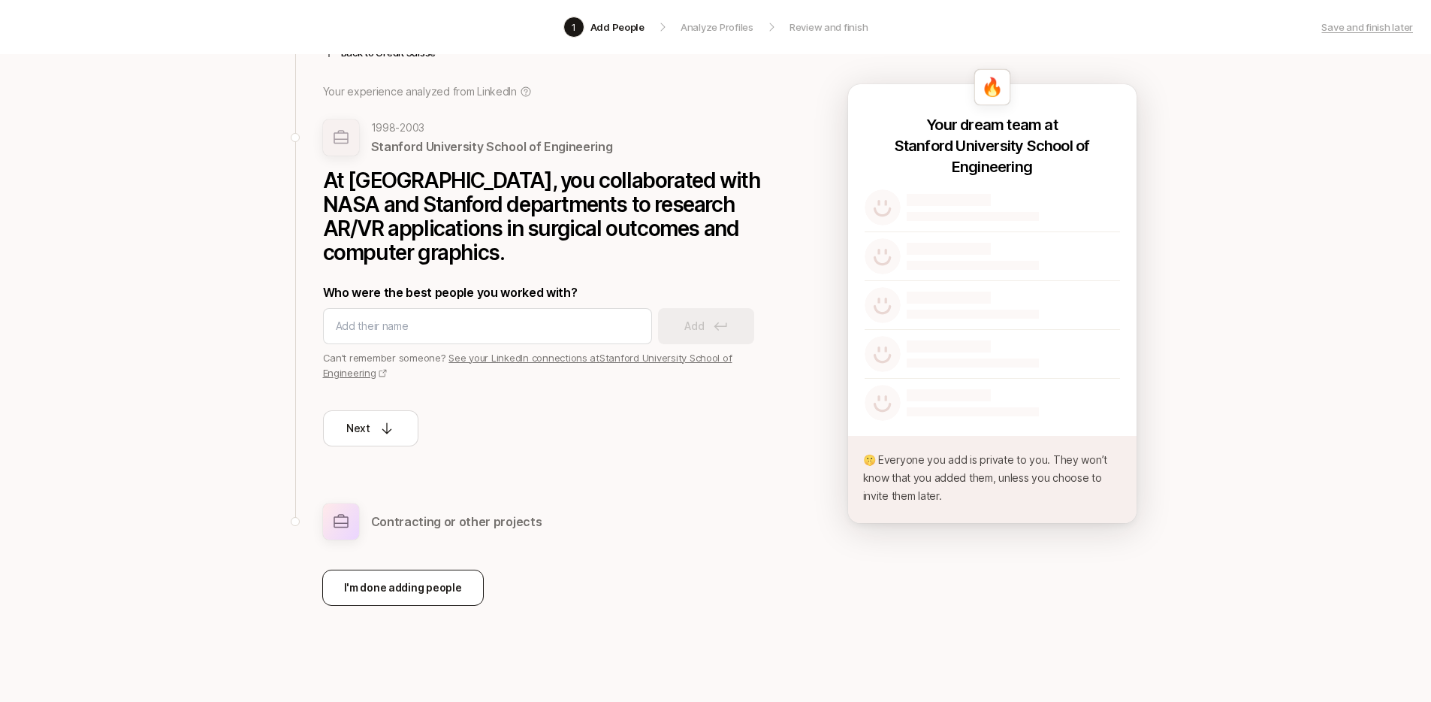
click at [412, 600] on button "I'm done adding people" at bounding box center [403, 587] width 162 height 36
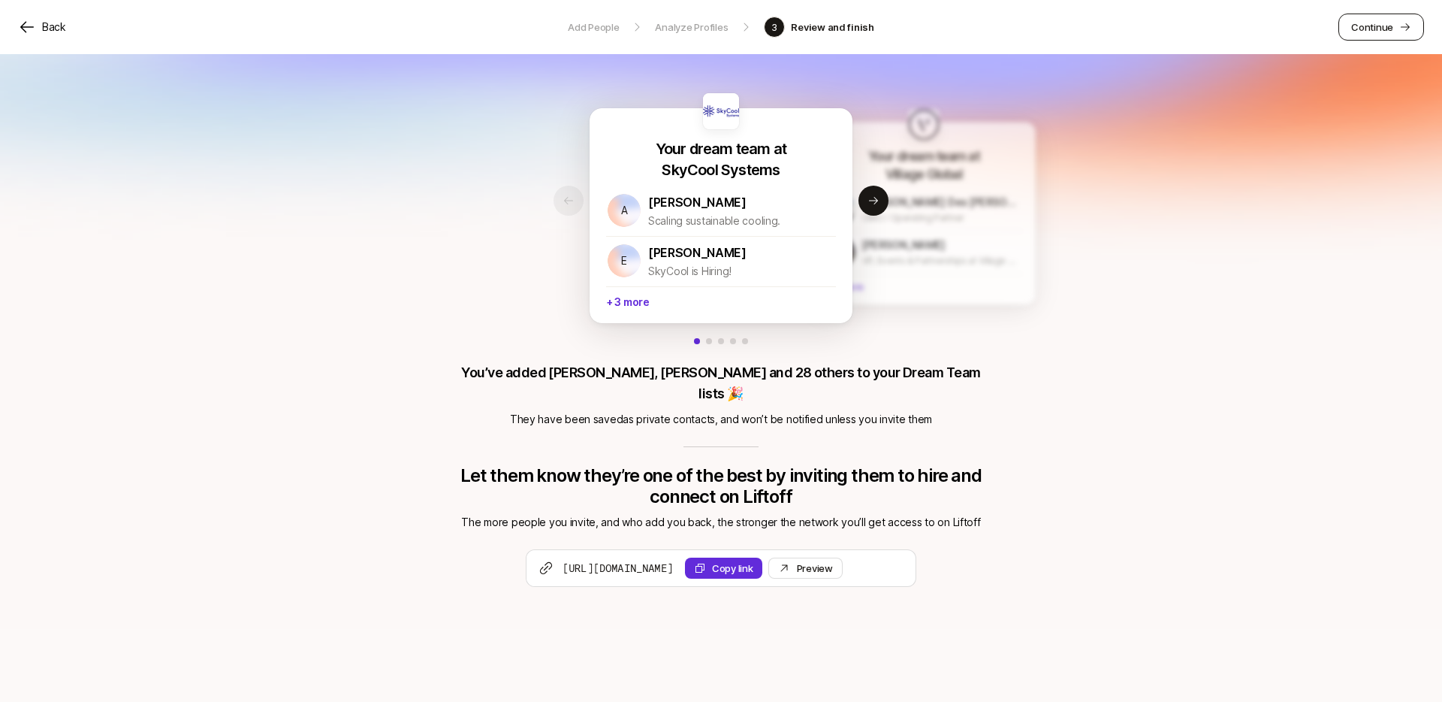
click at [1410, 29] on icon at bounding box center [1405, 27] width 12 height 12
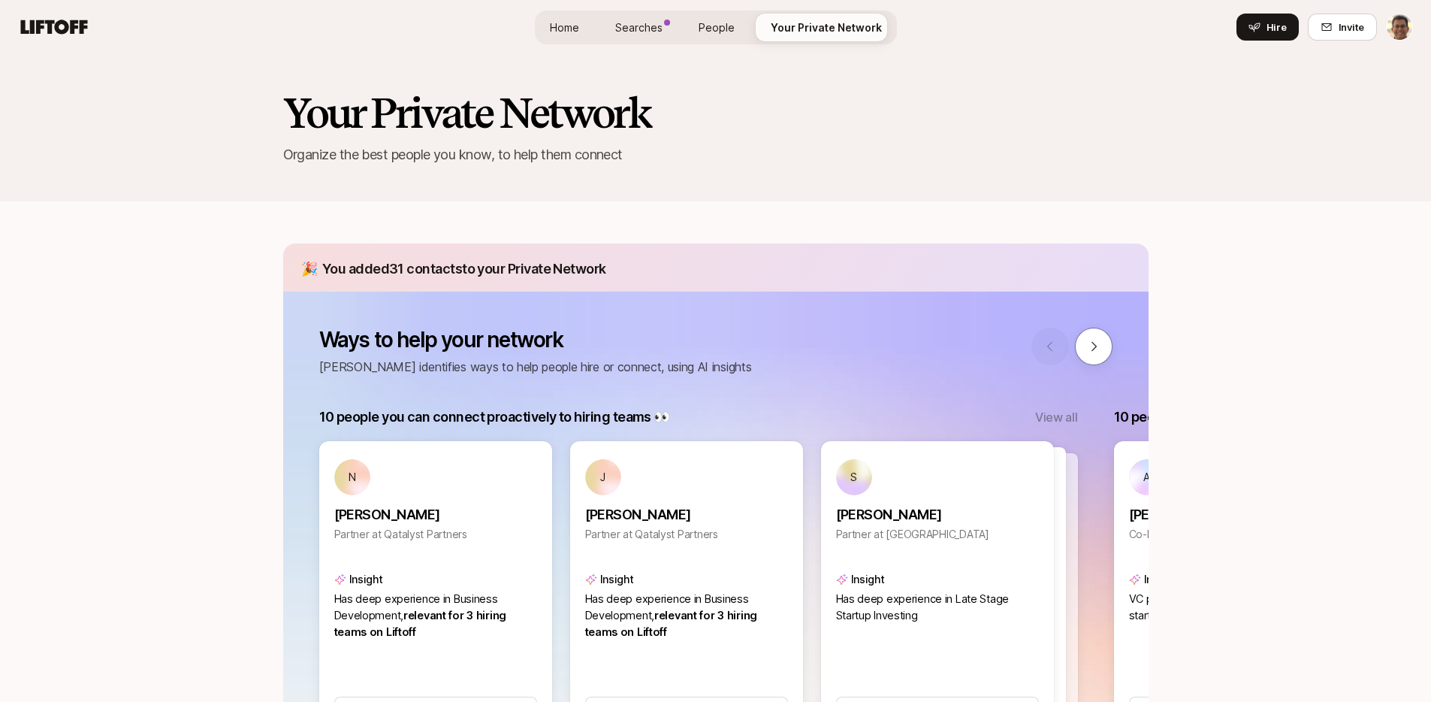
click at [640, 28] on span "Searches" at bounding box center [638, 28] width 47 height 16
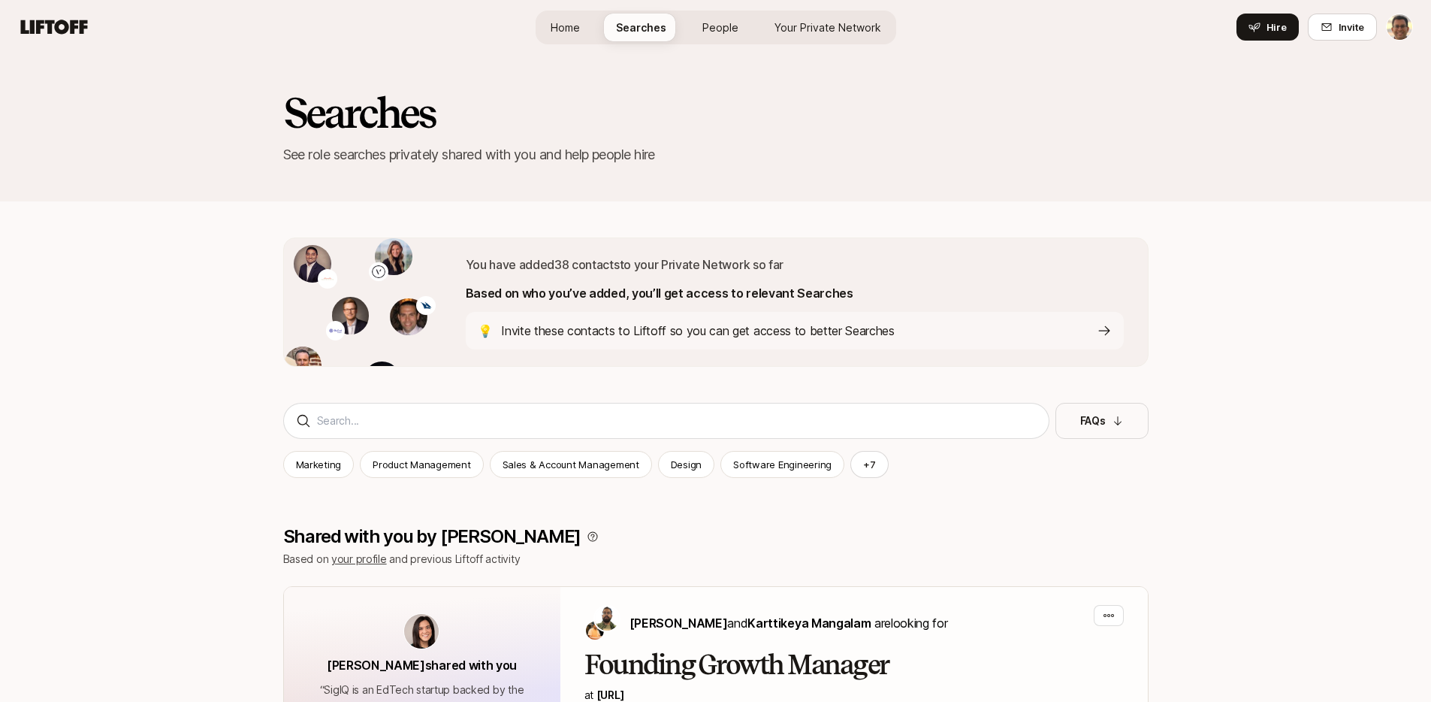
click at [580, 33] on span "Home" at bounding box center [565, 28] width 29 height 16
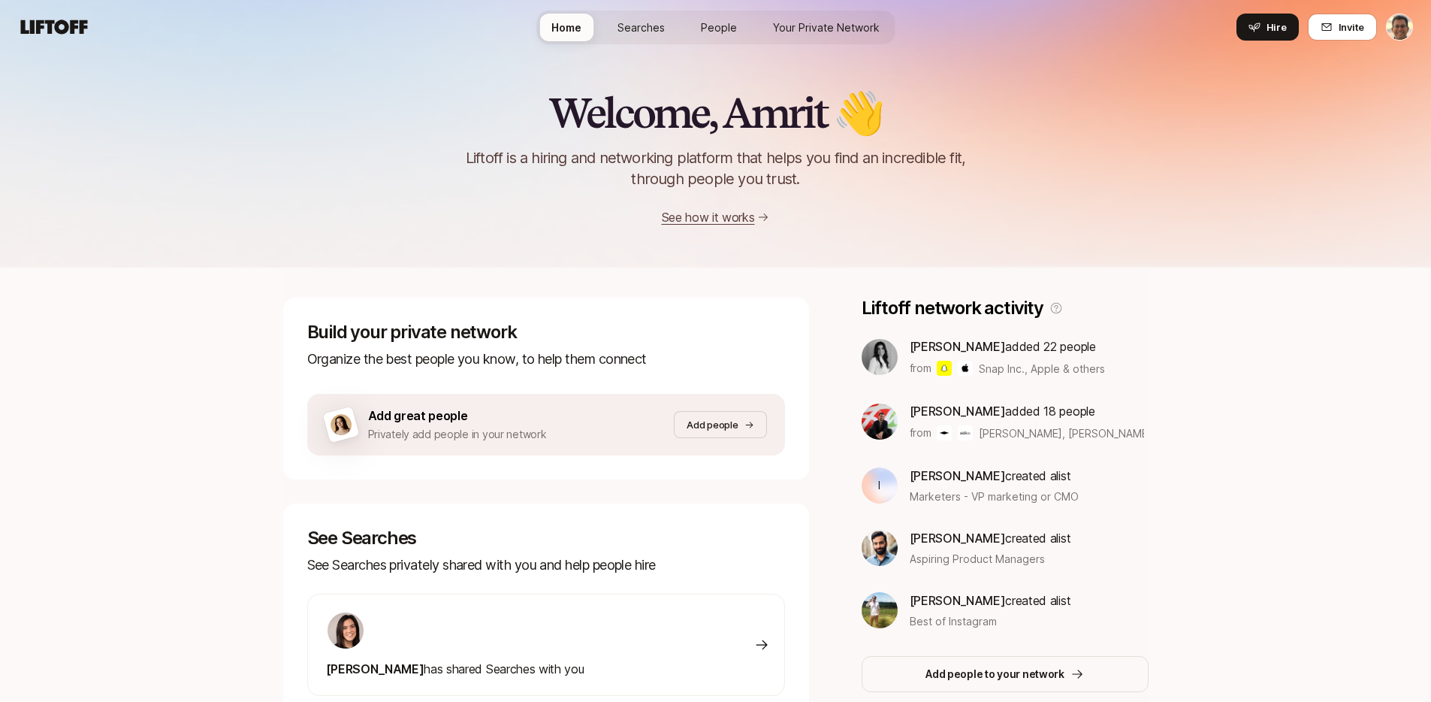
click at [842, 31] on span "Your Private Network" at bounding box center [826, 28] width 107 height 16
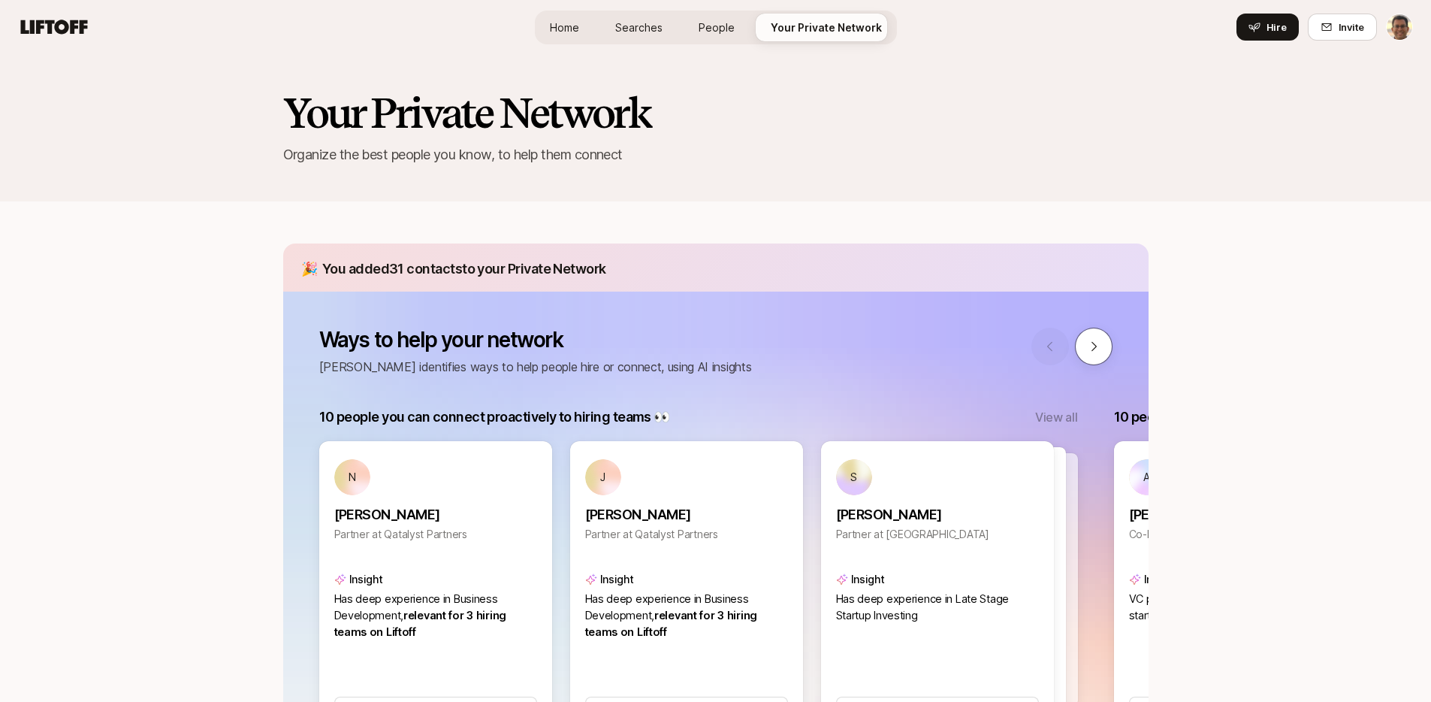
click at [1088, 358] on button at bounding box center [1094, 347] width 38 height 38
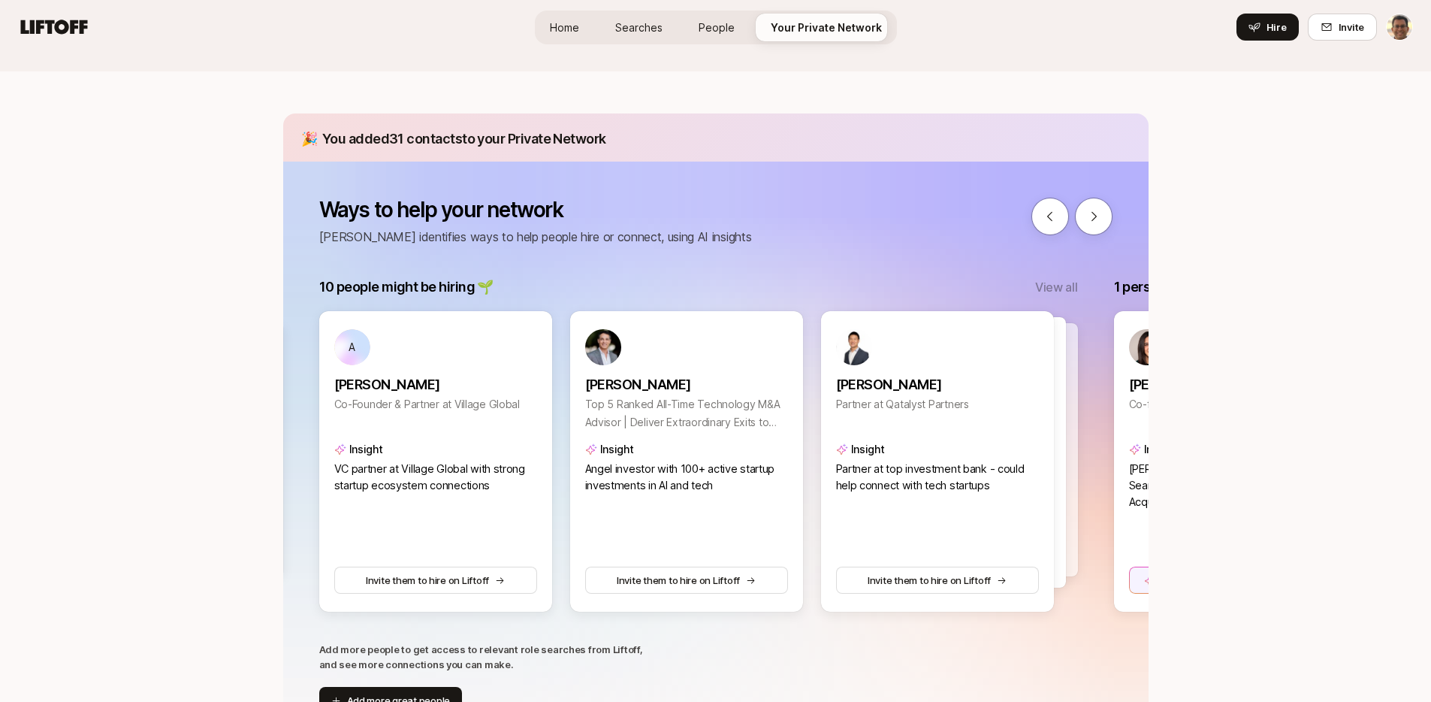
scroll to position [133, 0]
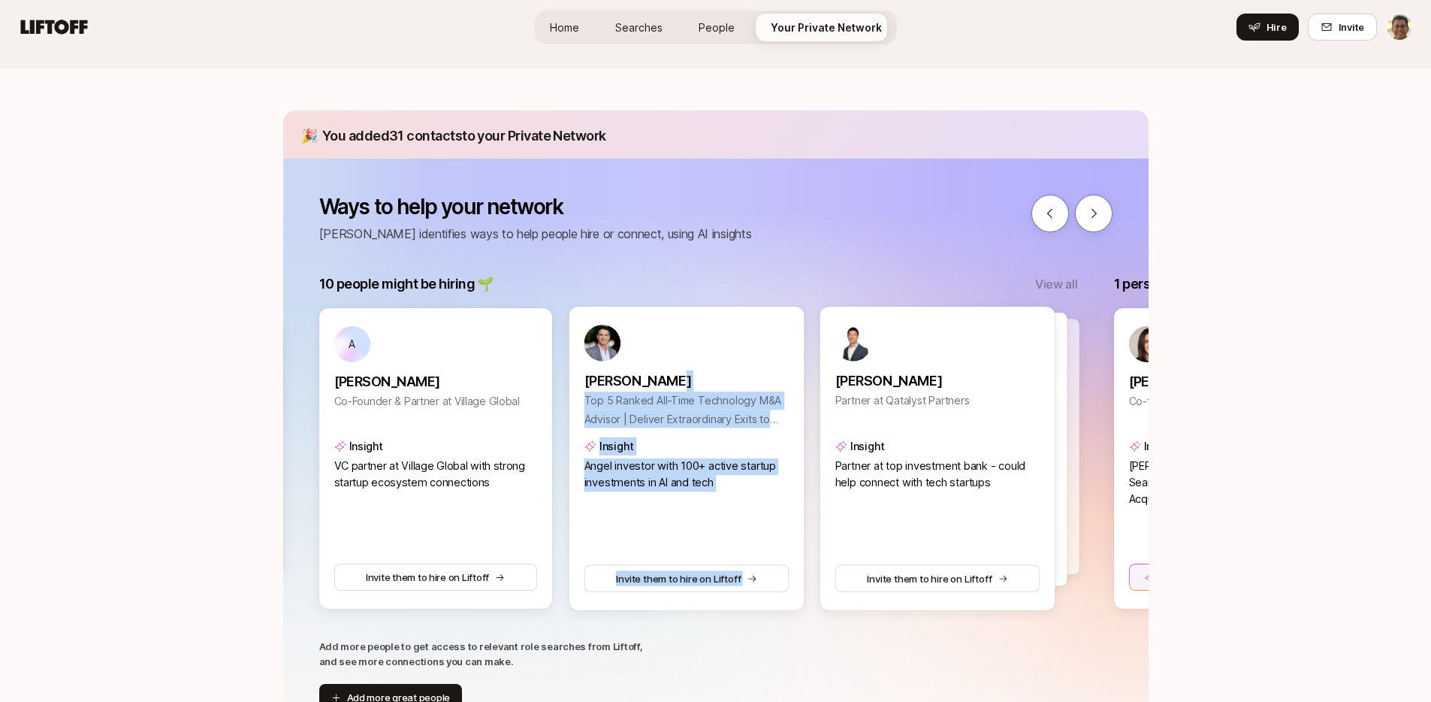
drag, startPoint x: 1068, startPoint y: 365, endPoint x: 787, endPoint y: 376, distance: 281.2
click at [787, 376] on div "A Anne Dwane Co-Founder & Partner at Village Global Insight VC partner at Villa…" at bounding box center [686, 458] width 735 height 300
click at [1100, 204] on button at bounding box center [1094, 214] width 38 height 38
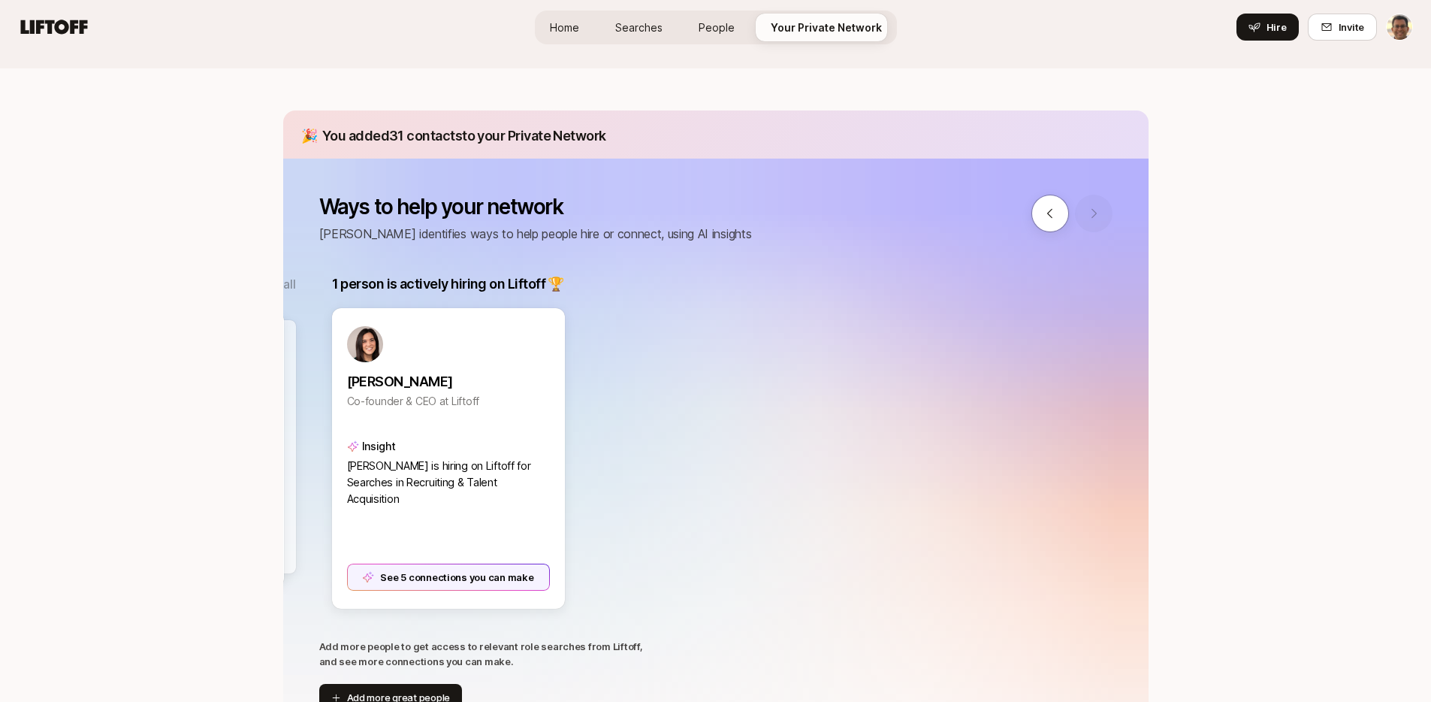
scroll to position [0, 1590]
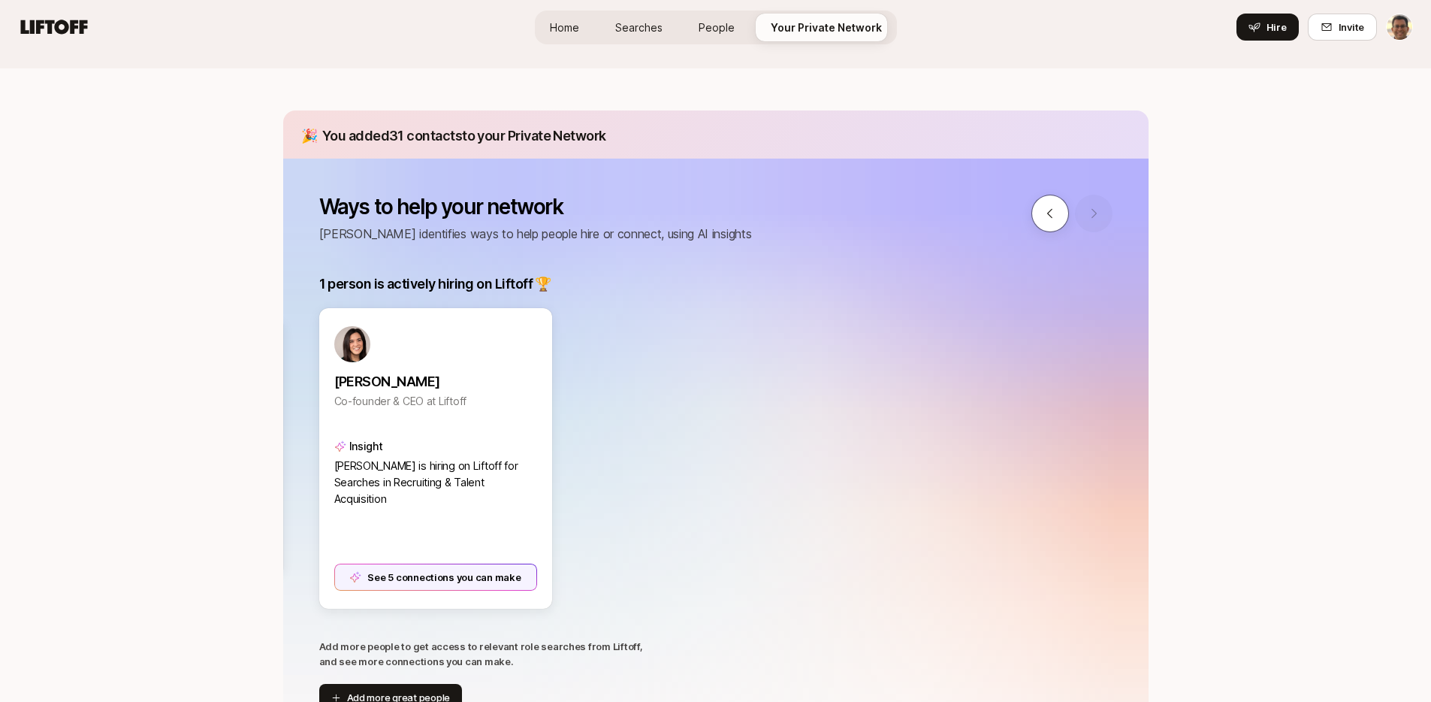
click at [1053, 216] on icon at bounding box center [1050, 214] width 14 height 14
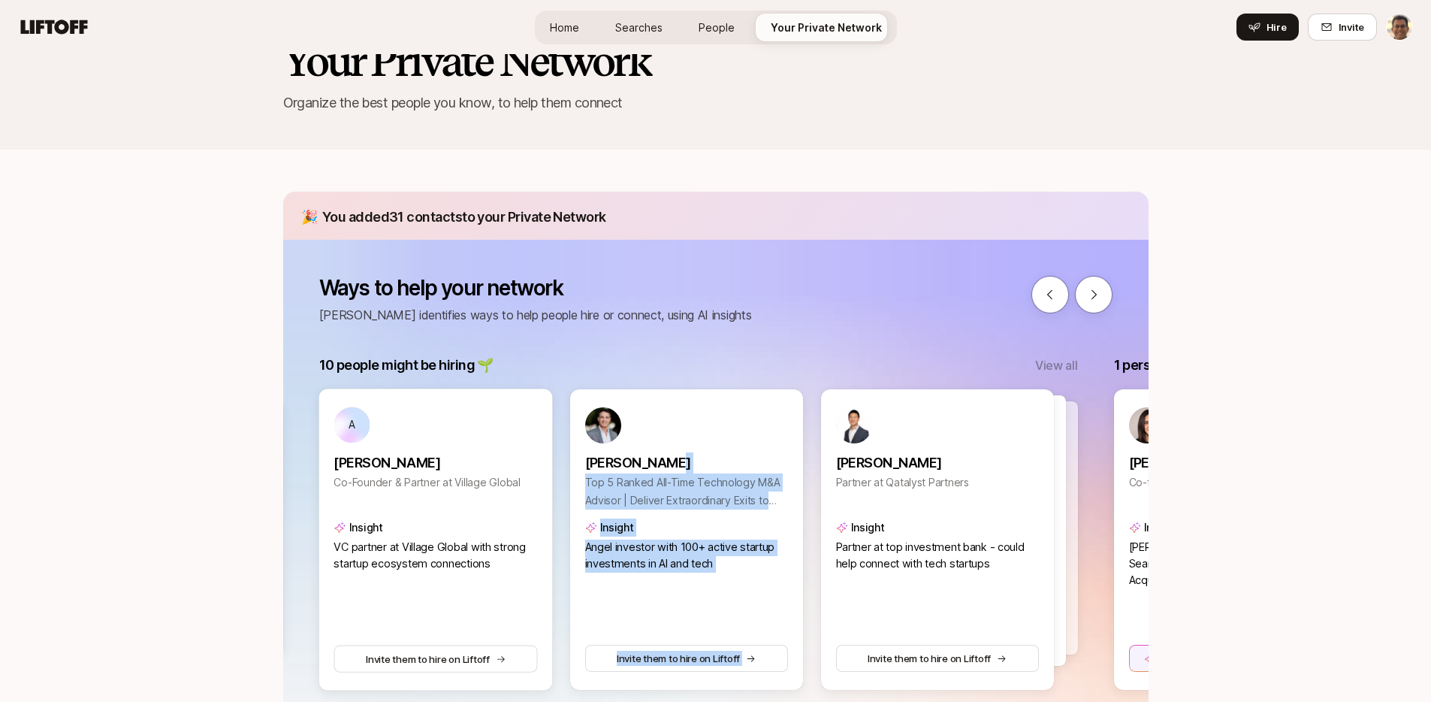
scroll to position [0, 0]
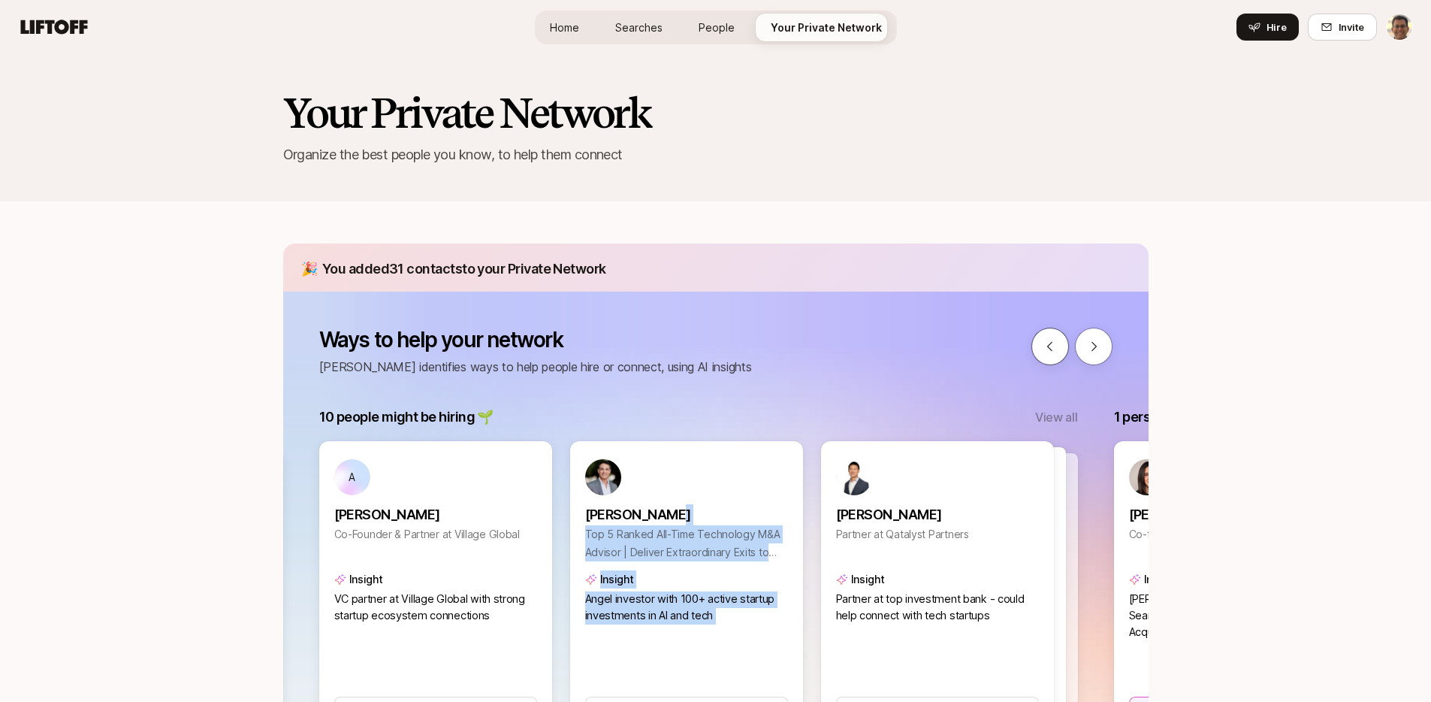
click at [1055, 349] on icon at bounding box center [1050, 347] width 14 height 14
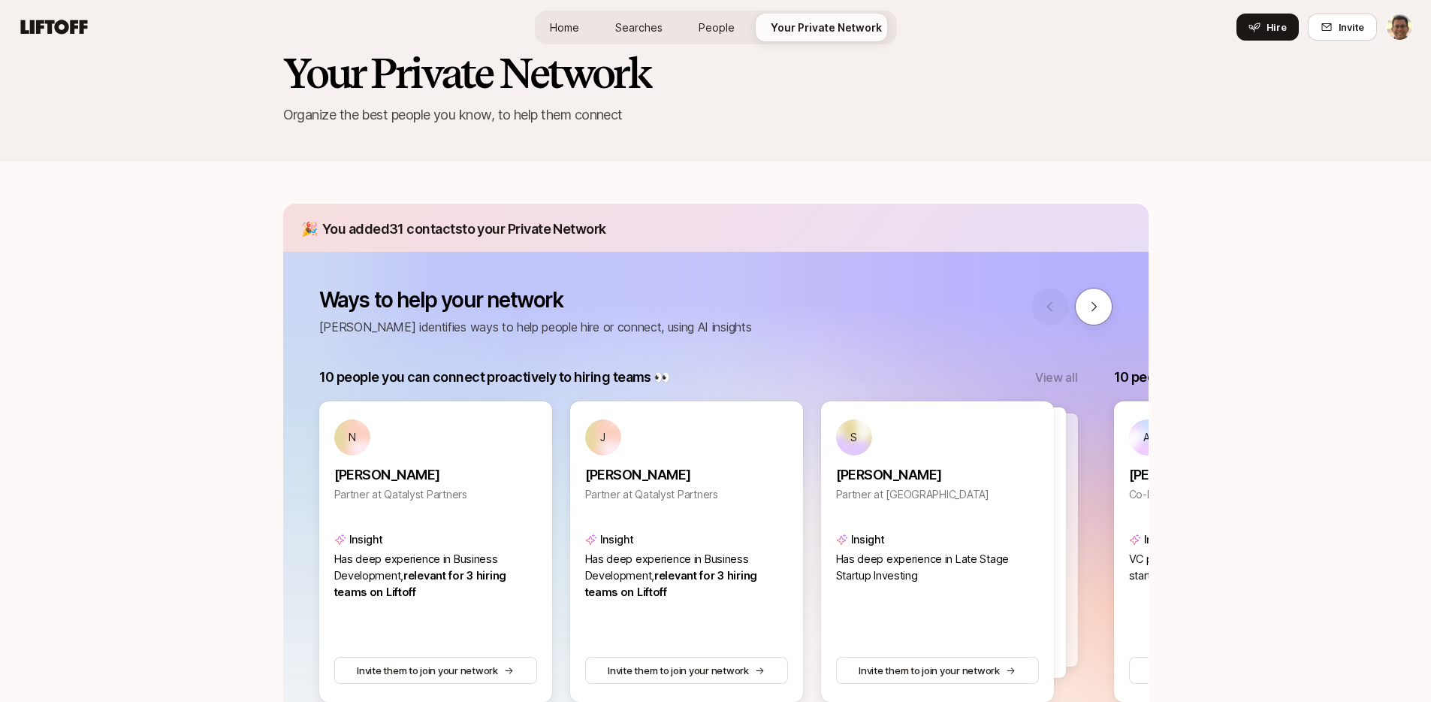
click at [1051, 346] on div "Ways to help your network Liftoff identifies ways to help people hire or connec…" at bounding box center [715, 551] width 865 height 598
click at [702, 35] on link "People" at bounding box center [717, 28] width 60 height 28
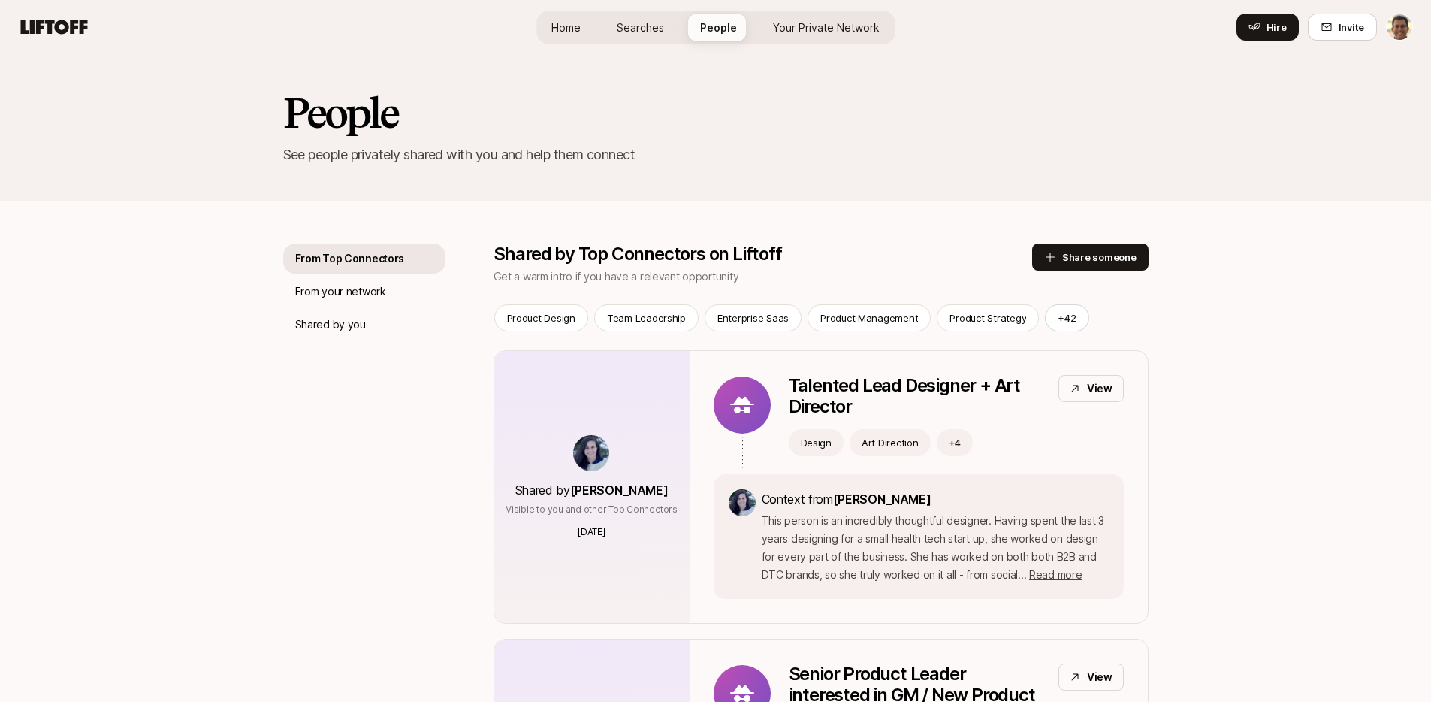
click at [649, 25] on span "Searches" at bounding box center [640, 28] width 47 height 16
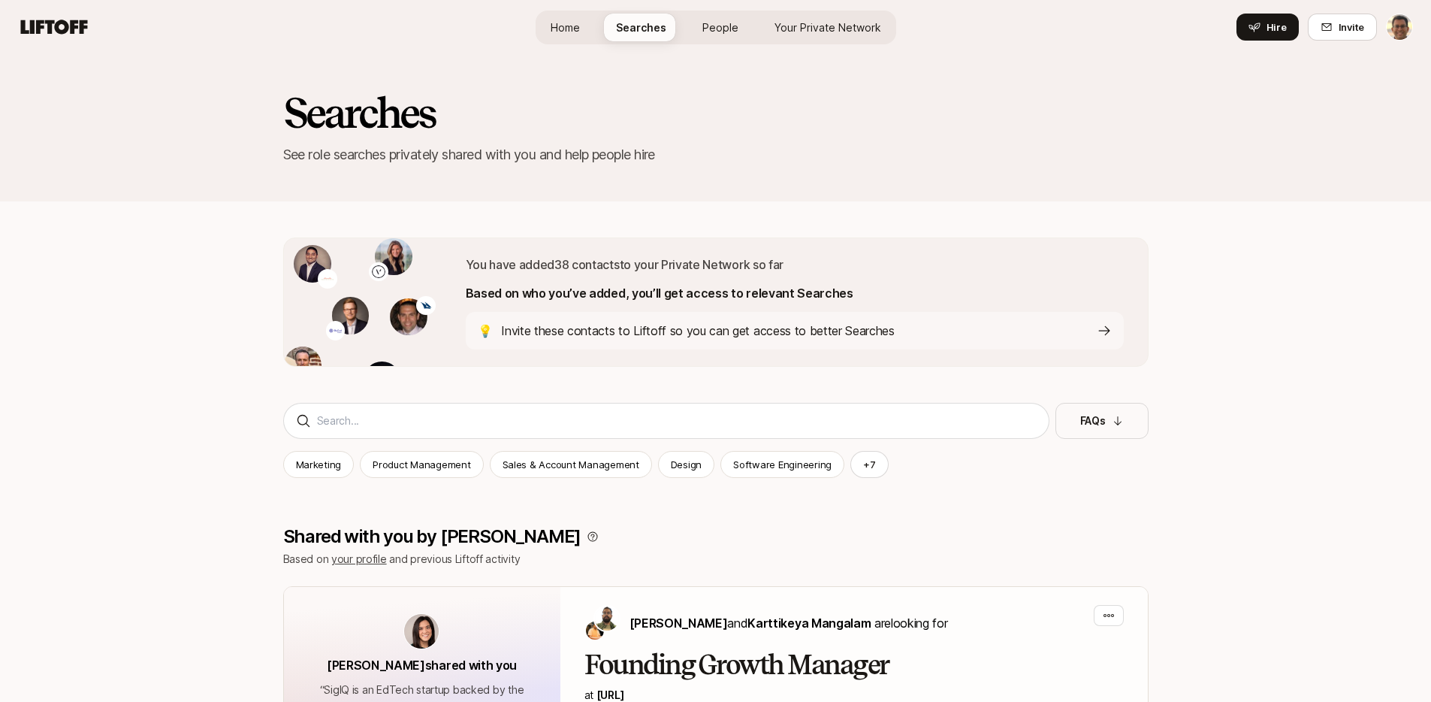
click at [578, 24] on span "Home" at bounding box center [565, 28] width 29 height 16
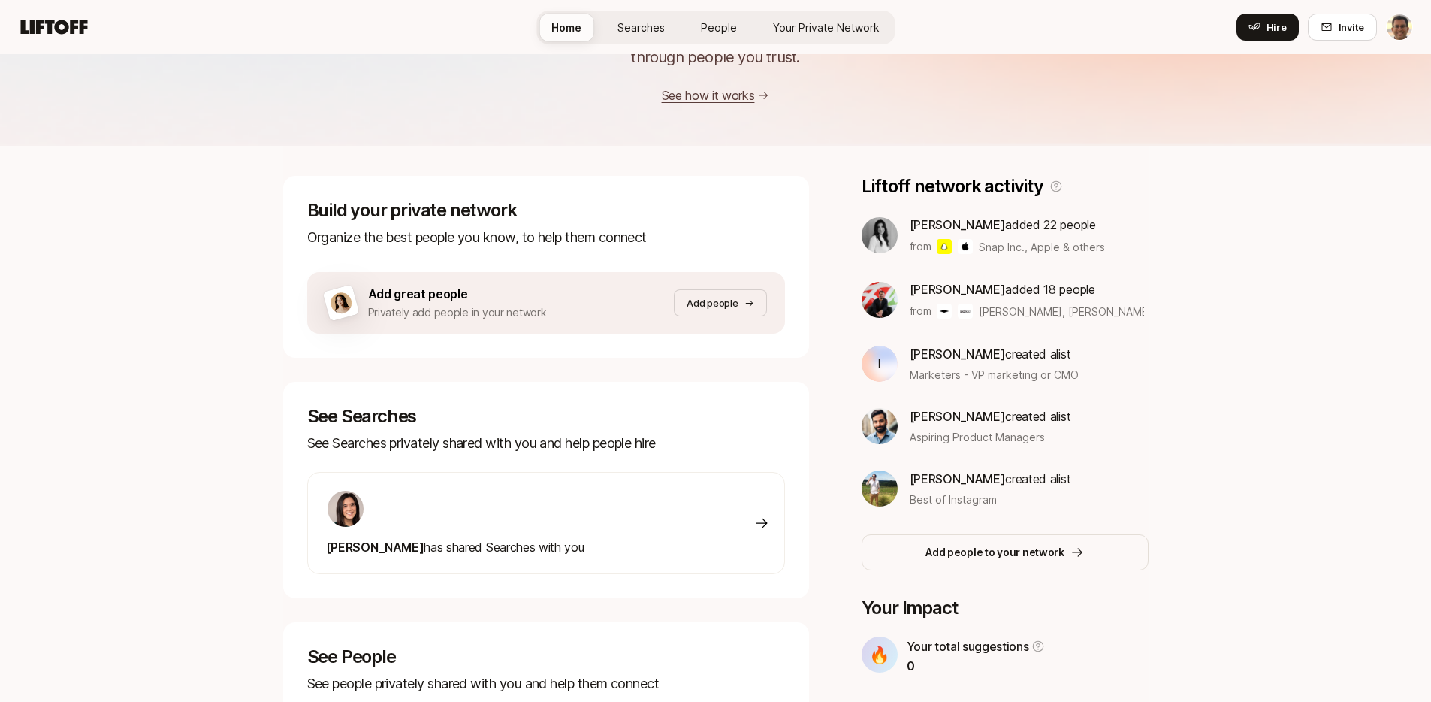
scroll to position [295, 0]
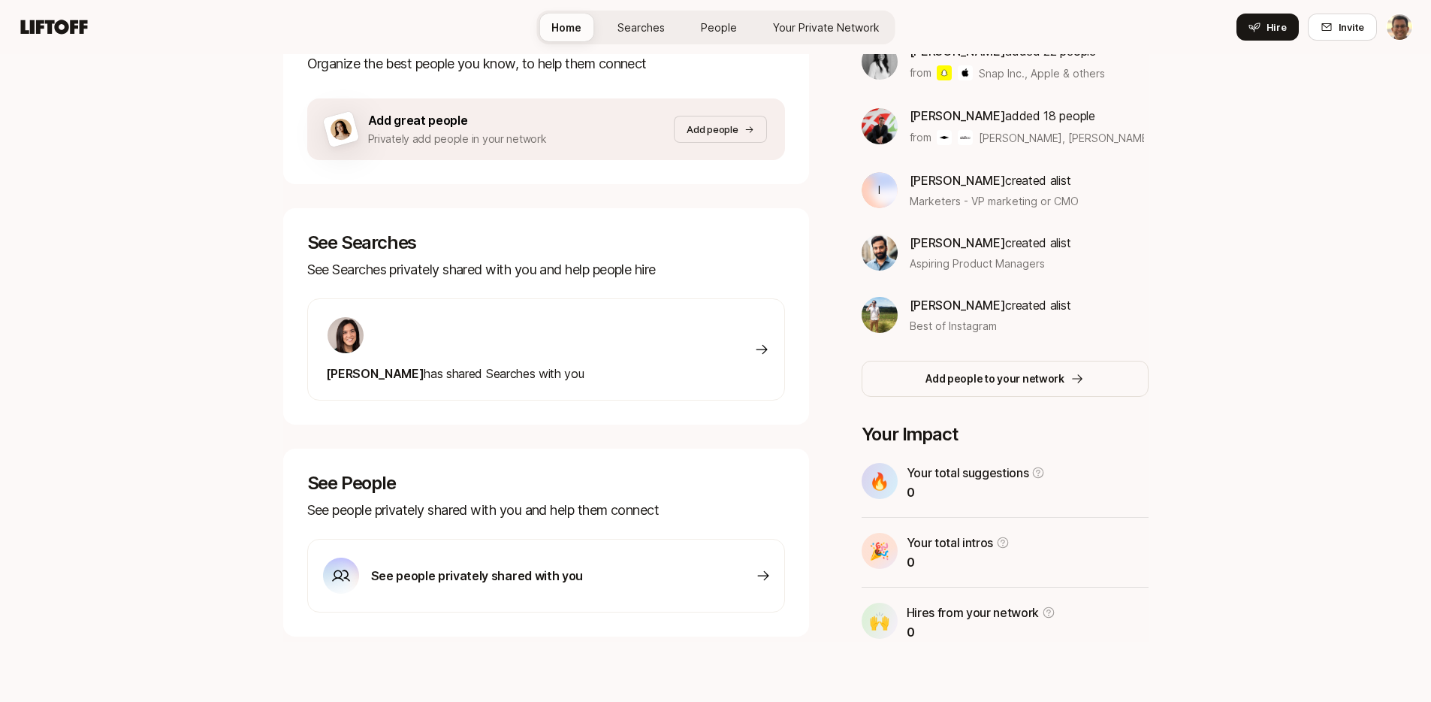
click at [654, 592] on div "See people privately shared with you" at bounding box center [546, 576] width 478 height 74
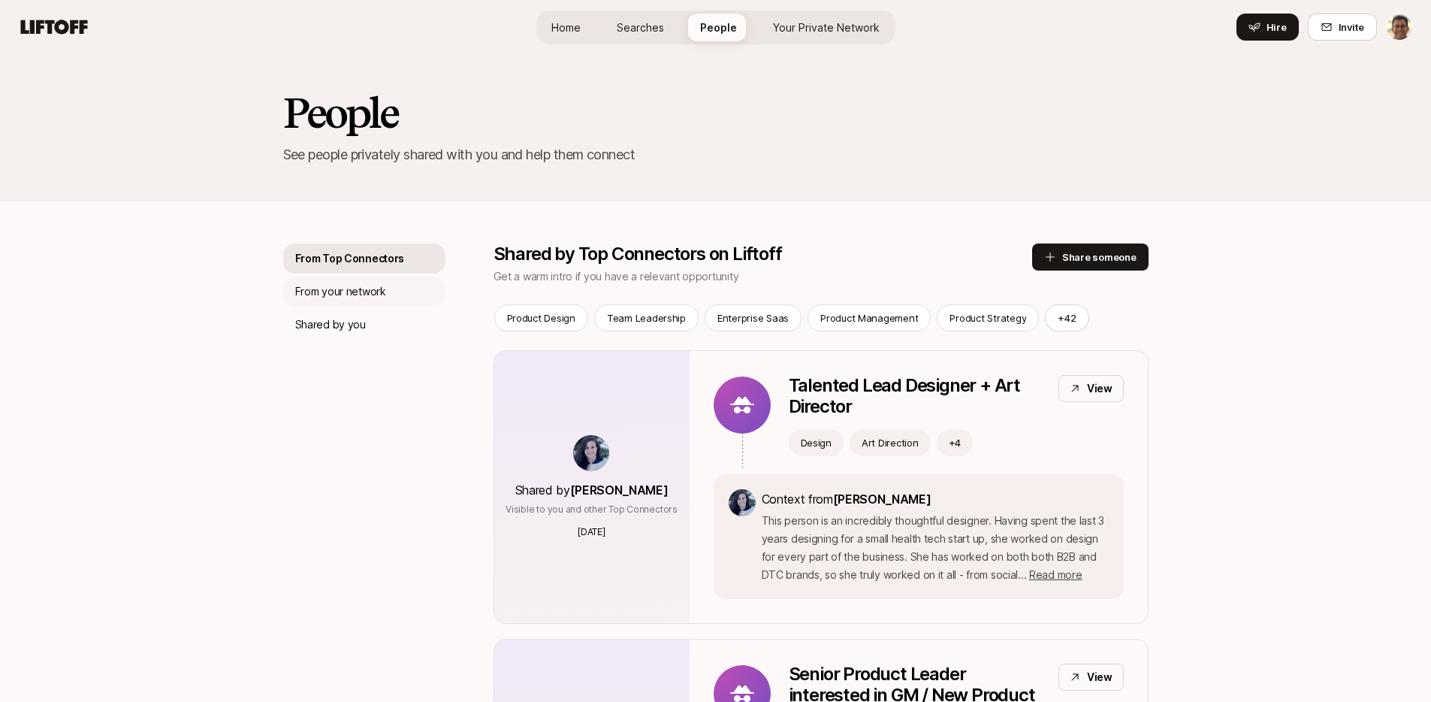
click at [337, 291] on p "From your network" at bounding box center [340, 291] width 91 height 18
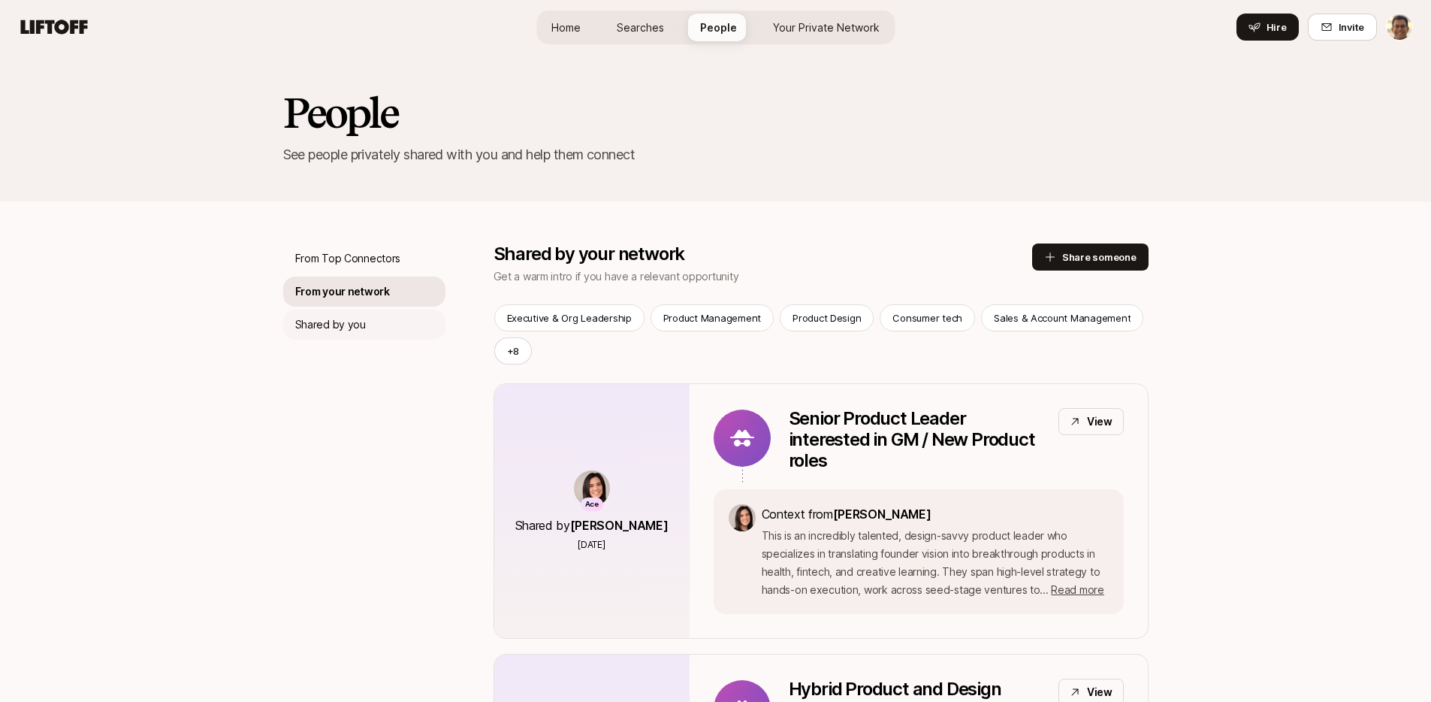
click at [334, 320] on p "Shared by you" at bounding box center [330, 324] width 71 height 18
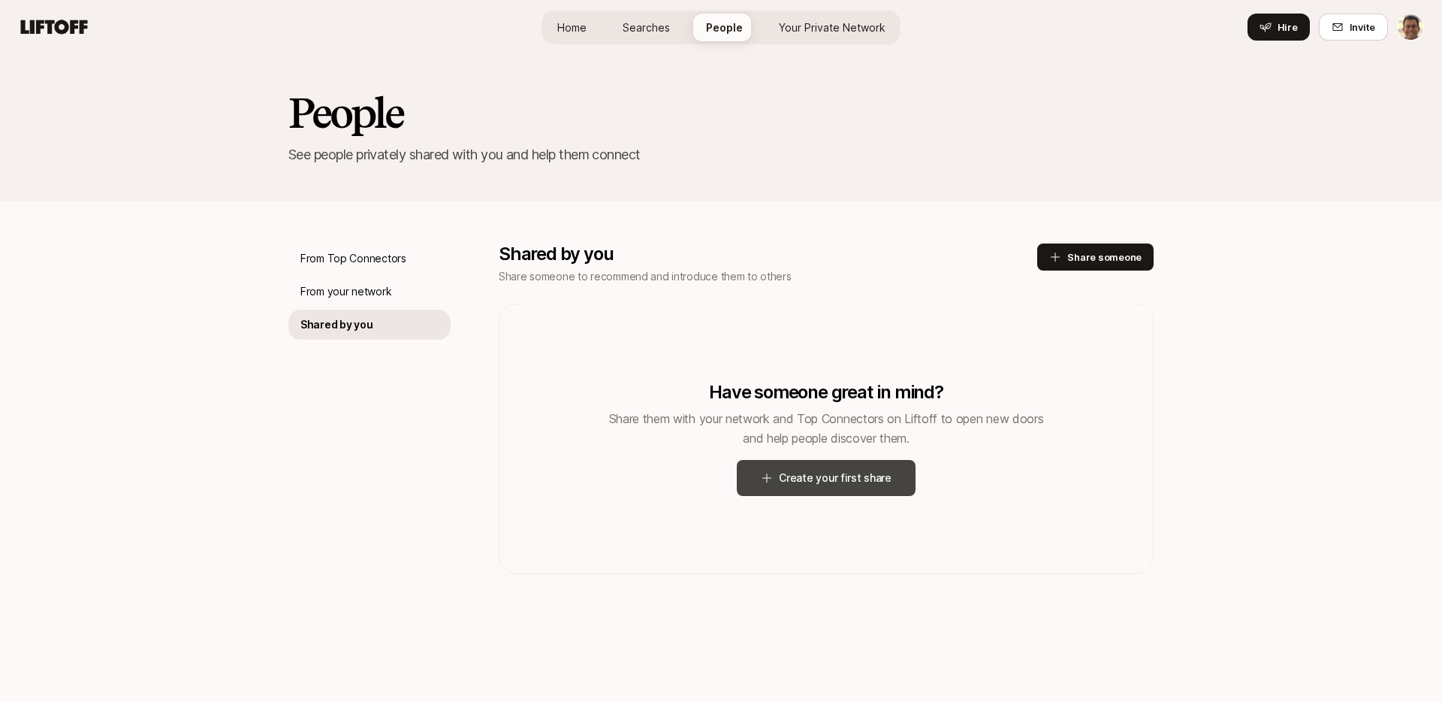
click at [812, 479] on button "Create your first share" at bounding box center [826, 478] width 179 height 36
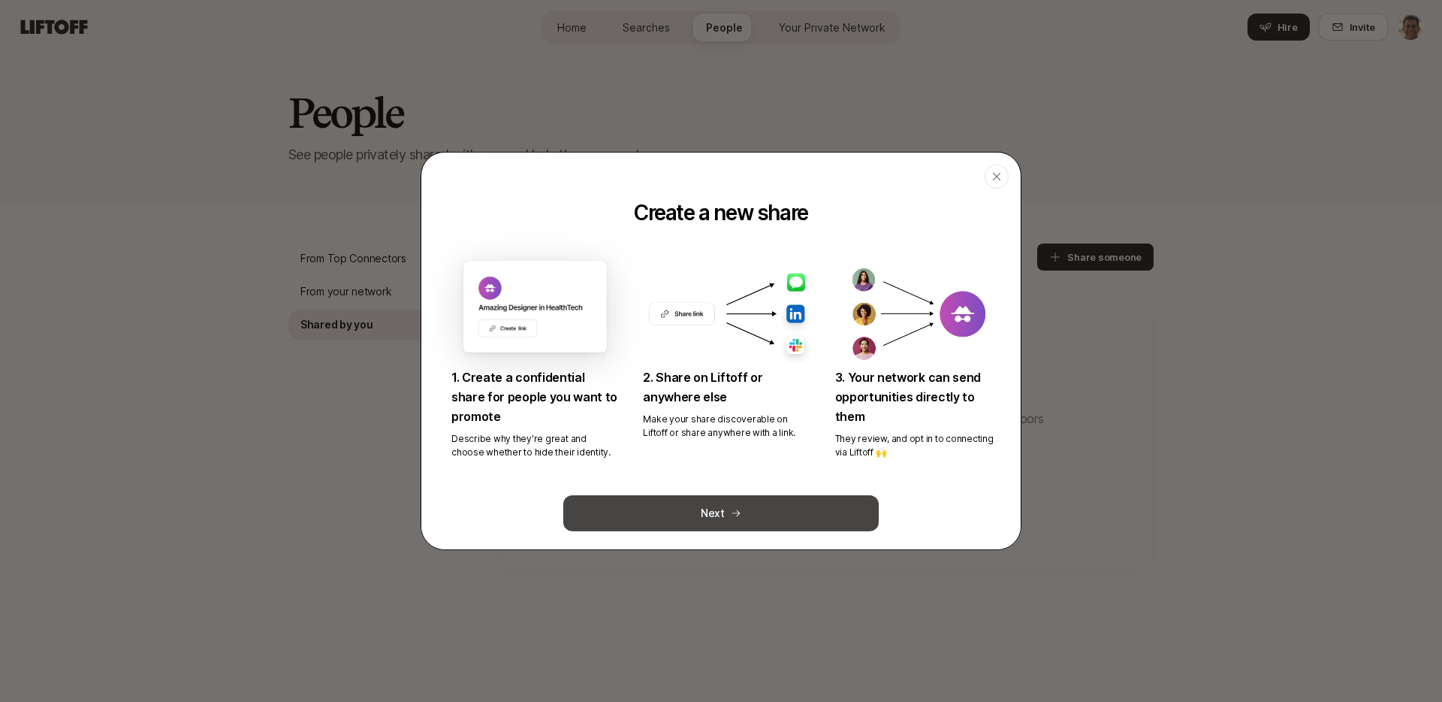
click at [765, 506] on button "Next" at bounding box center [720, 513] width 315 height 36
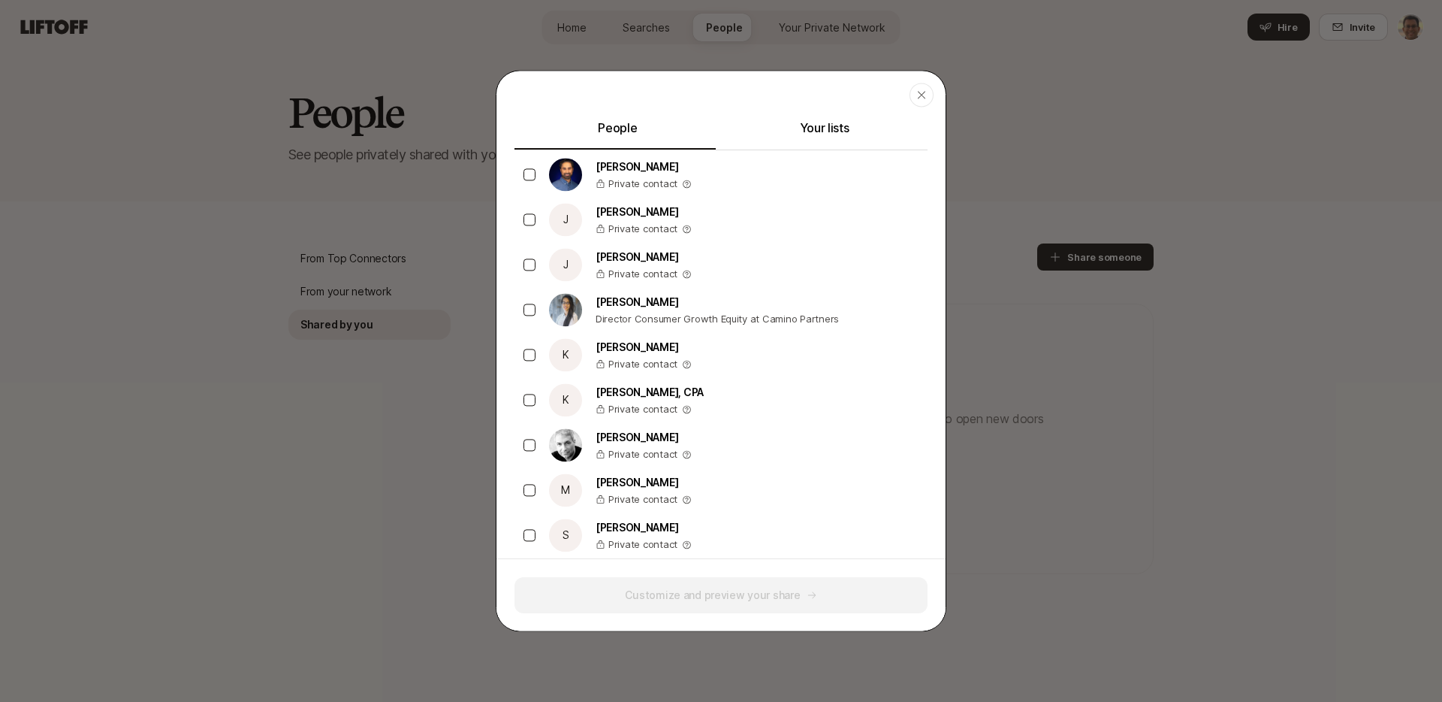
scroll to position [1452, 0]
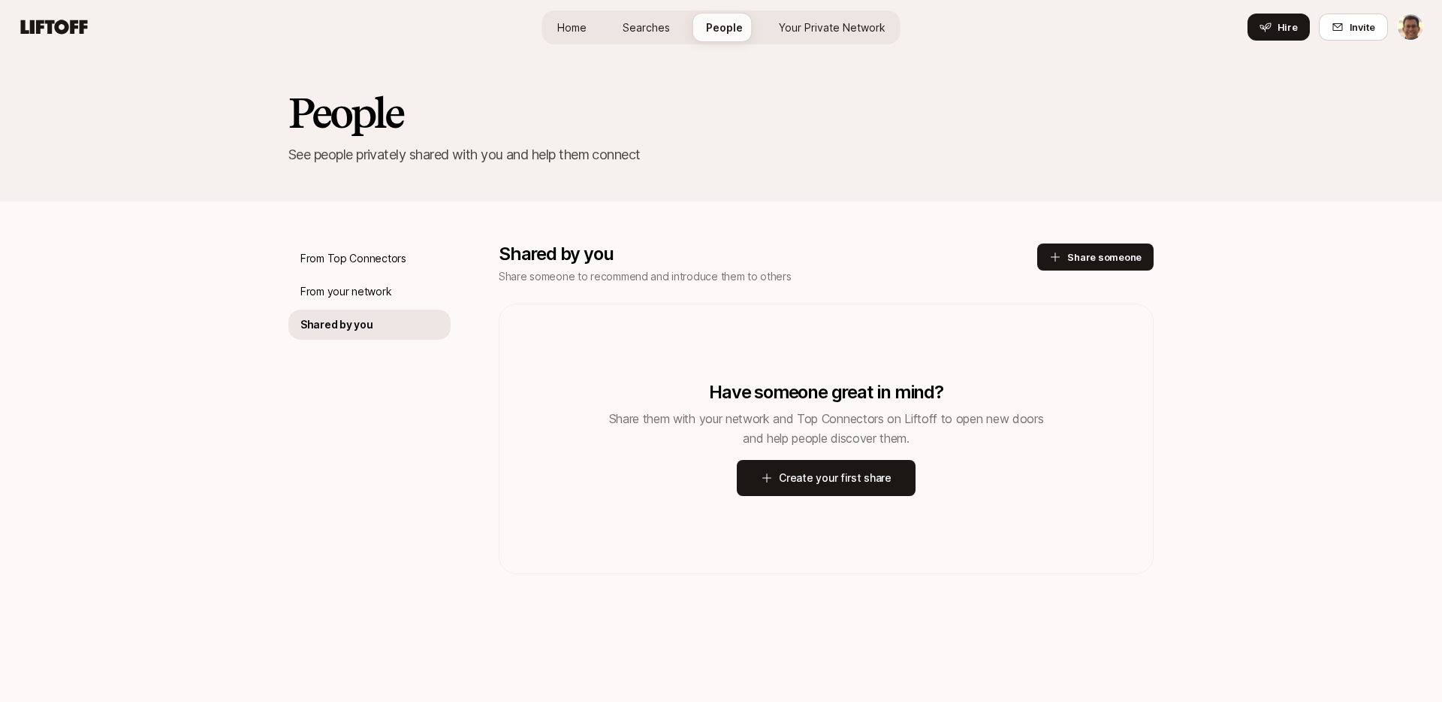
click at [831, 20] on span "Your Private Network" at bounding box center [832, 28] width 107 height 16
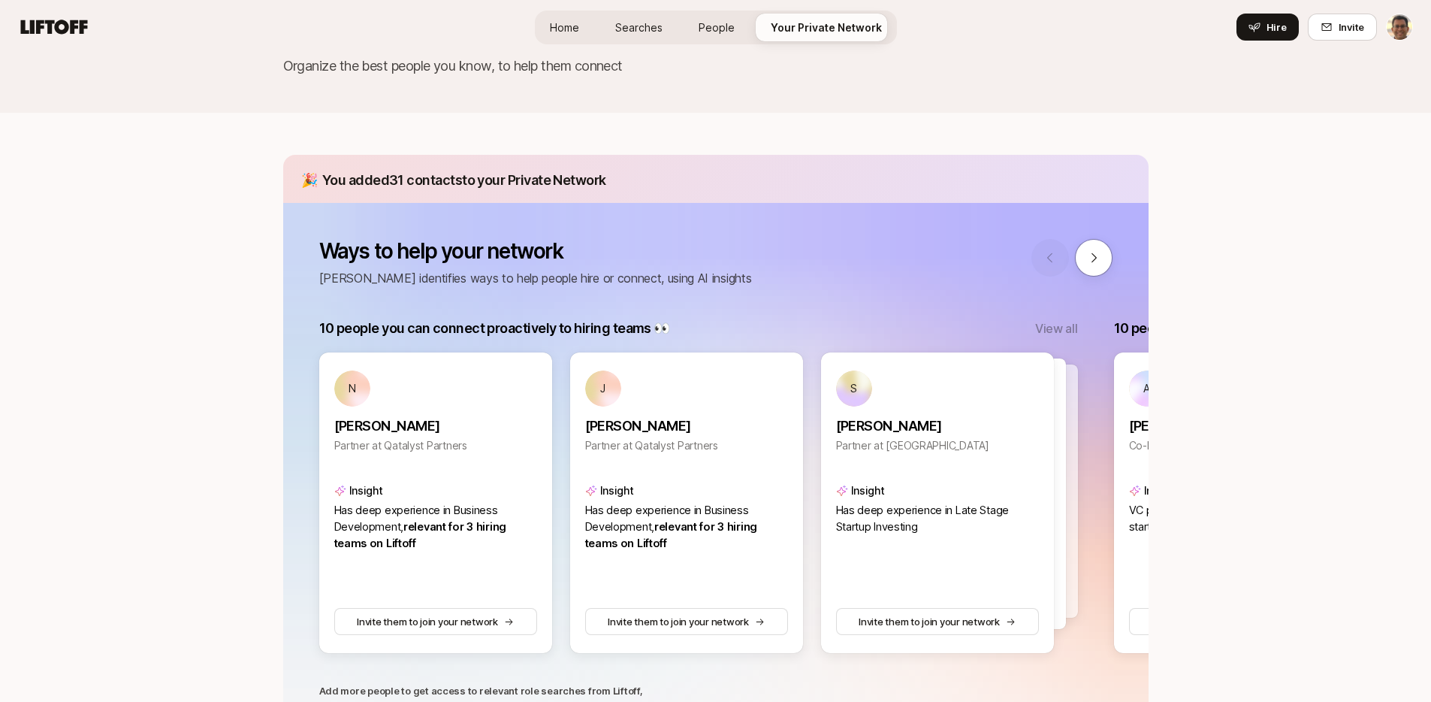
scroll to position [218, 0]
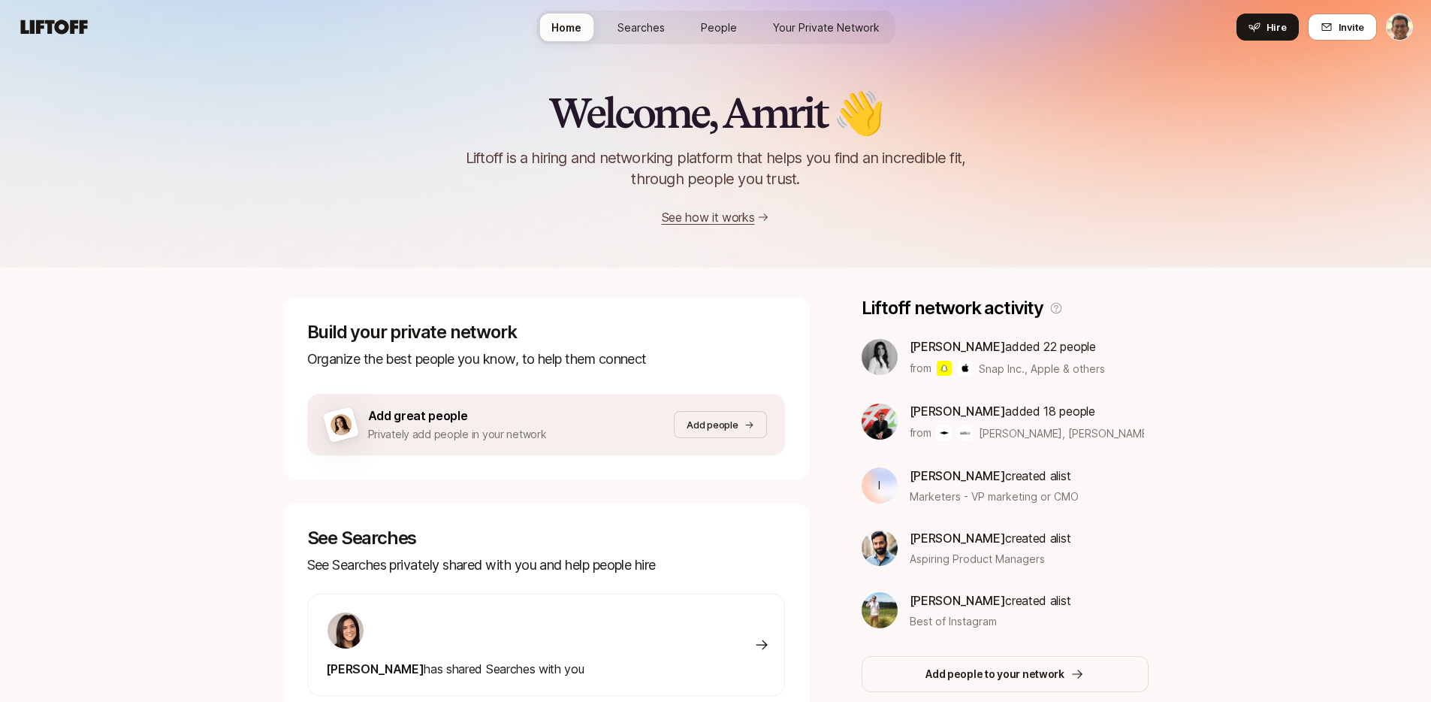
click at [658, 35] on link "Searches" at bounding box center [640, 28] width 71 height 28
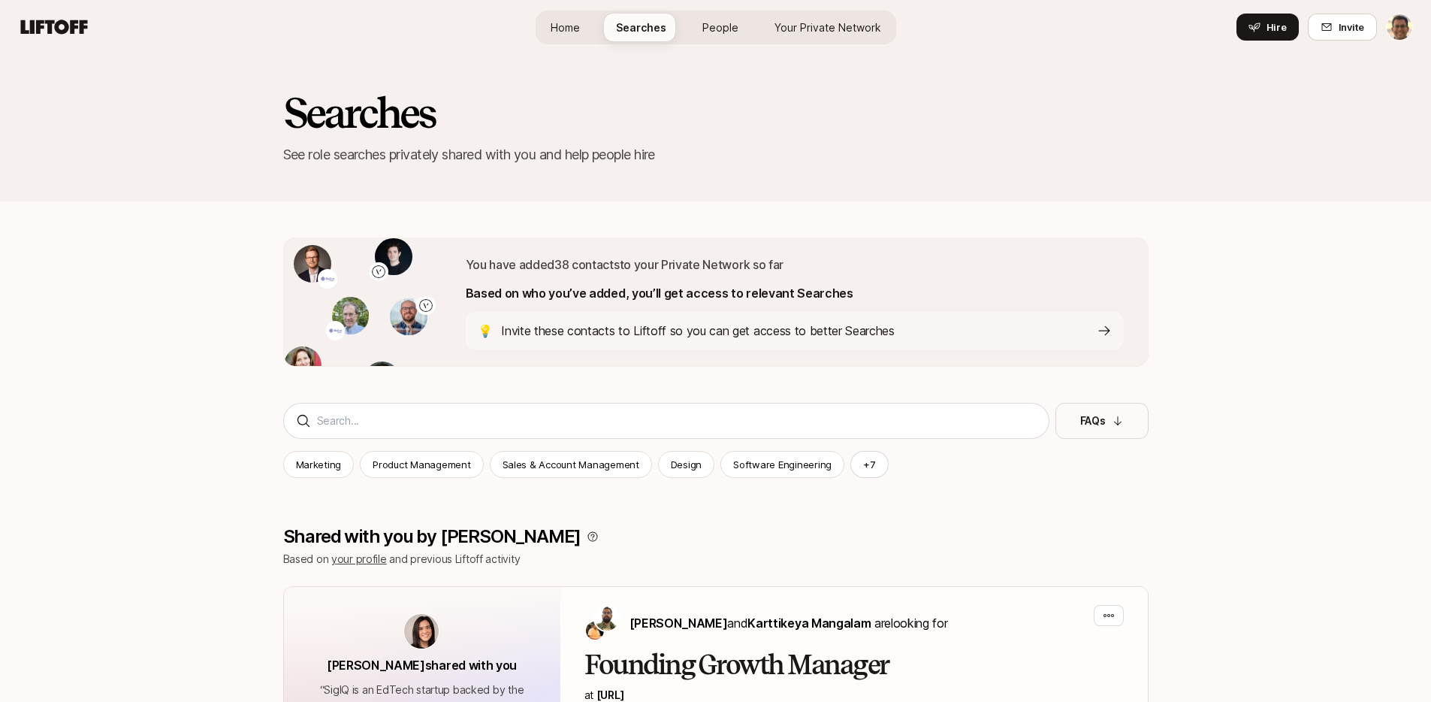
click at [711, 31] on span "People" at bounding box center [720, 28] width 36 height 16
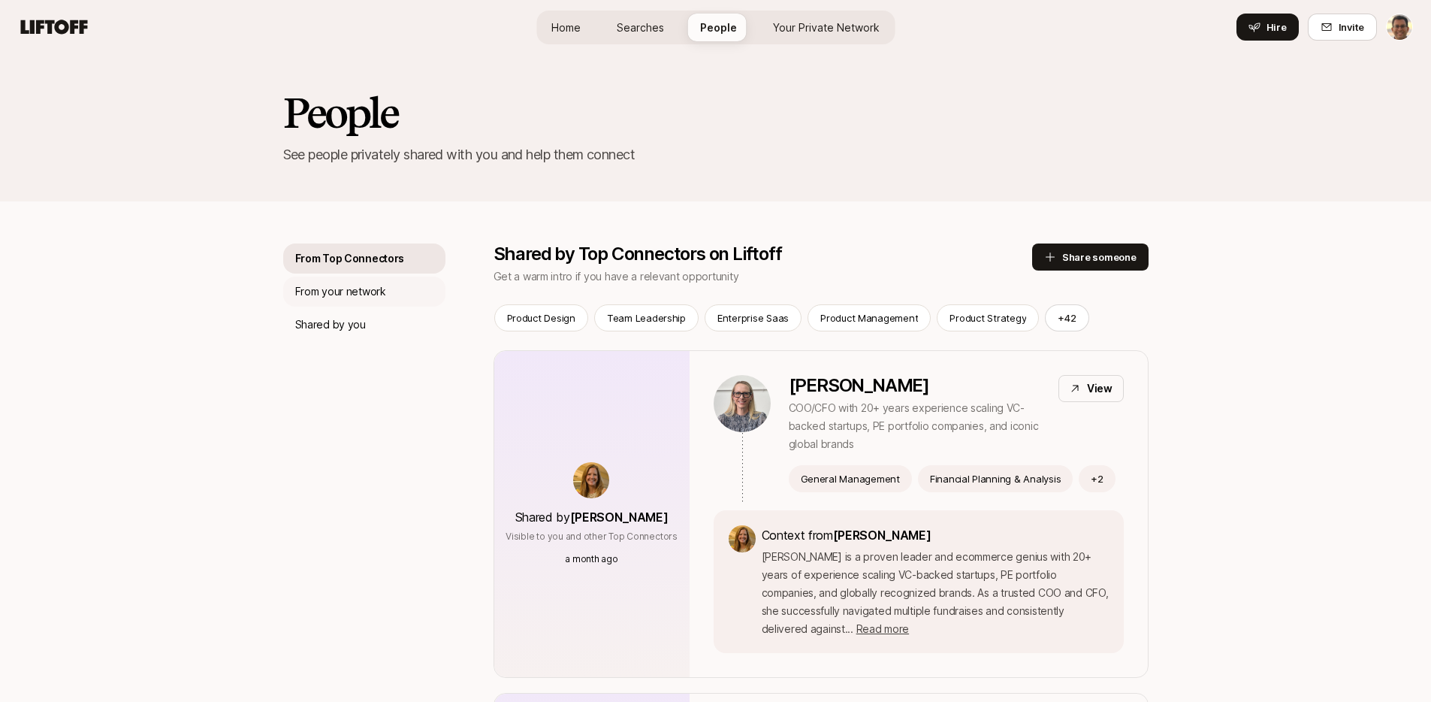
click at [352, 288] on p "From your network" at bounding box center [340, 291] width 91 height 18
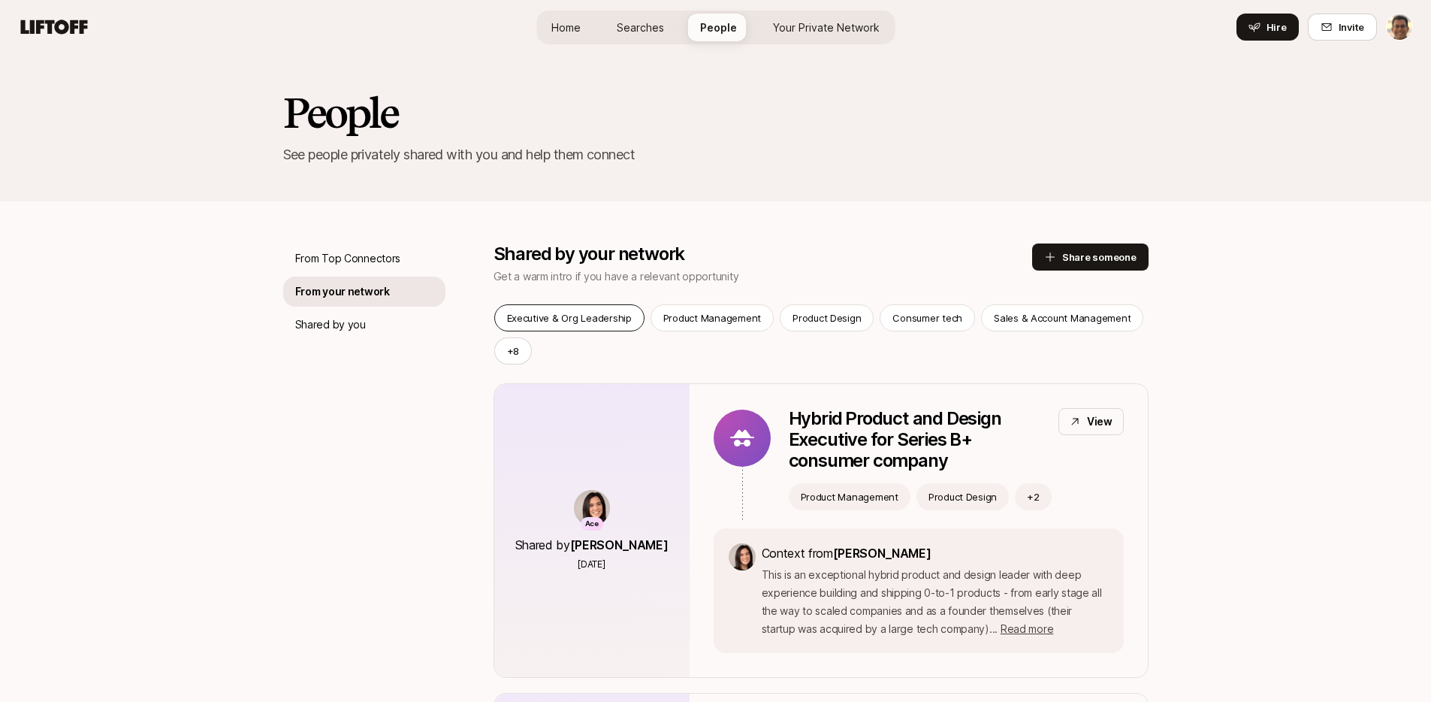
click at [520, 311] on p "Executive & Org Leadership" at bounding box center [569, 317] width 125 height 15
